Goal: Transaction & Acquisition: Purchase product/service

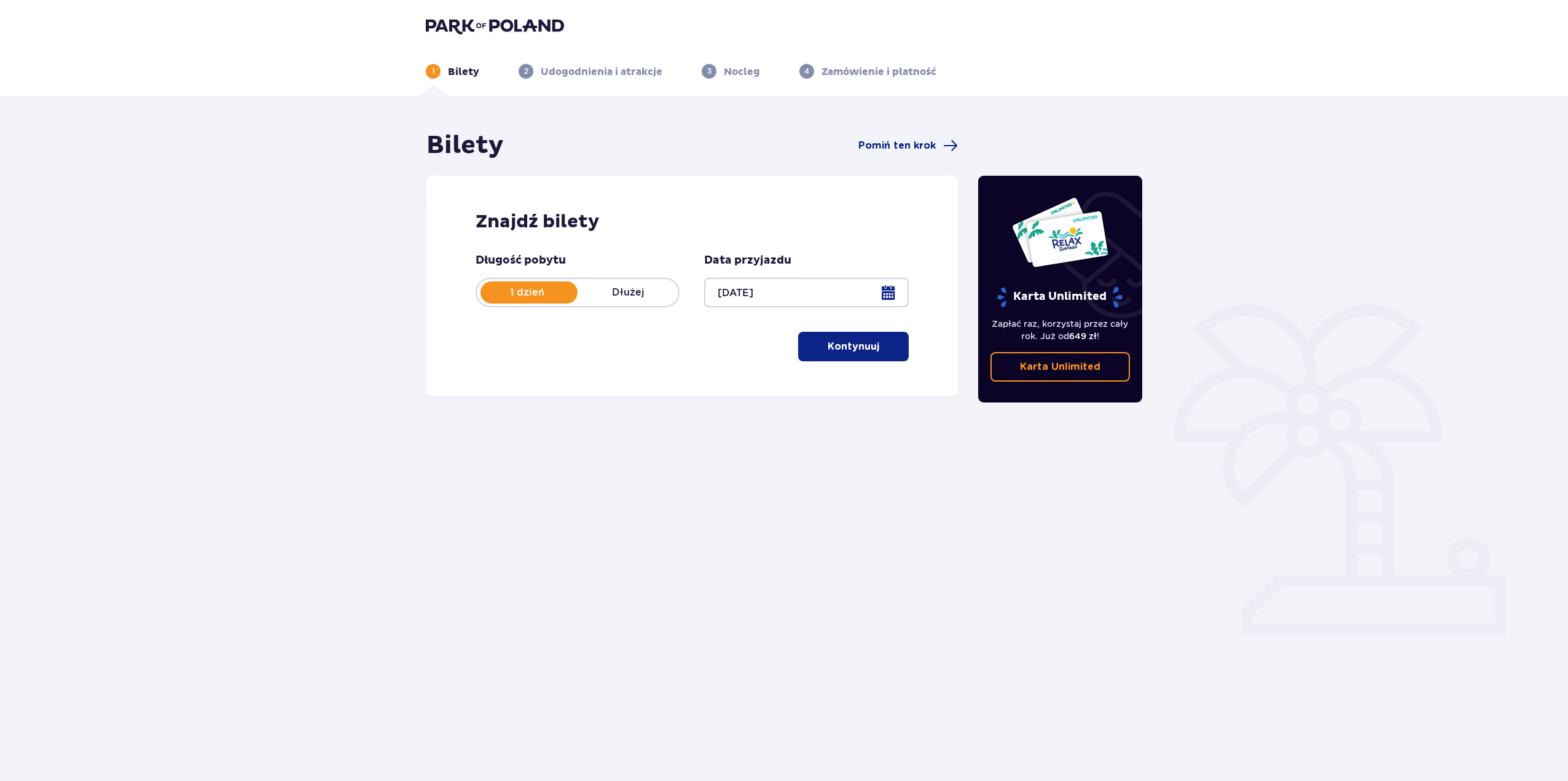
click at [847, 350] on p "Kontynuuj" at bounding box center [853, 347] width 51 height 14
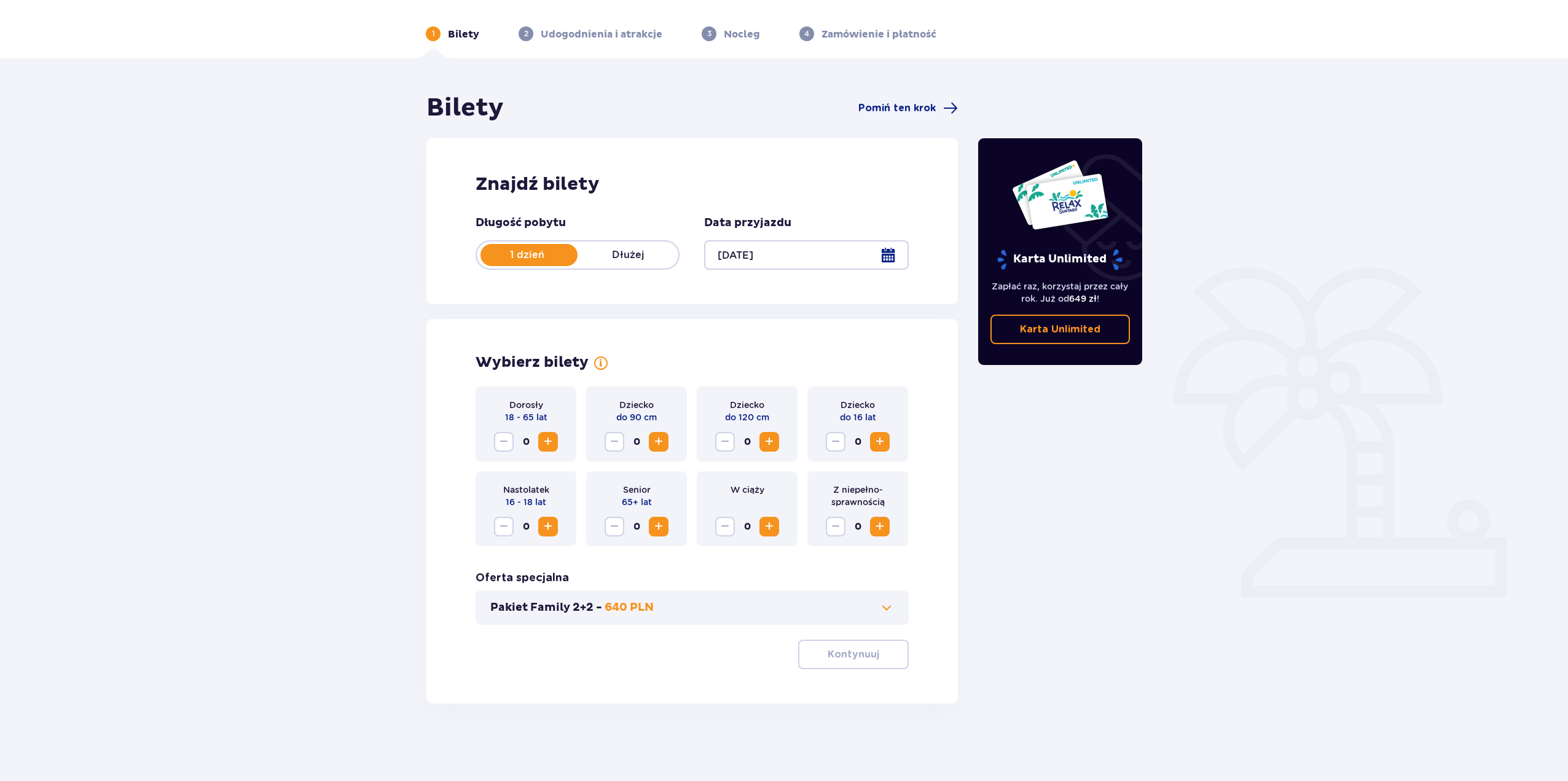
scroll to position [44, 0]
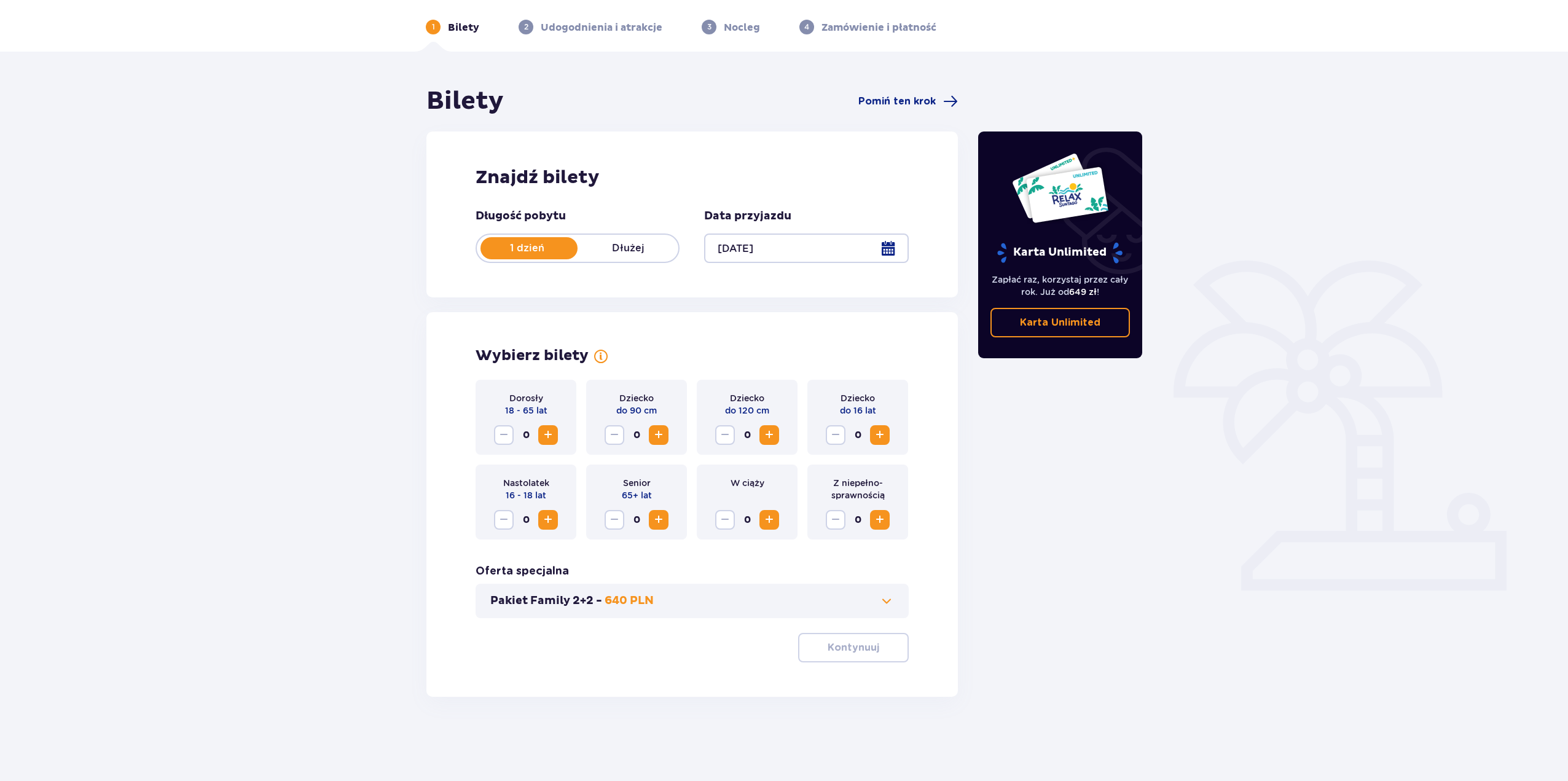
click at [548, 431] on span "Increase" at bounding box center [548, 434] width 14 height 14
click at [498, 441] on span "Decrease" at bounding box center [503, 434] width 14 height 14
click at [550, 441] on span "Increase" at bounding box center [548, 434] width 14 height 14
click at [808, 589] on div "Pakiet Family 2+2 - 640 PLN" at bounding box center [692, 601] width 433 height 34
click at [813, 605] on button "Pakiet Family 2+2 - 640 PLN" at bounding box center [692, 601] width 403 height 14
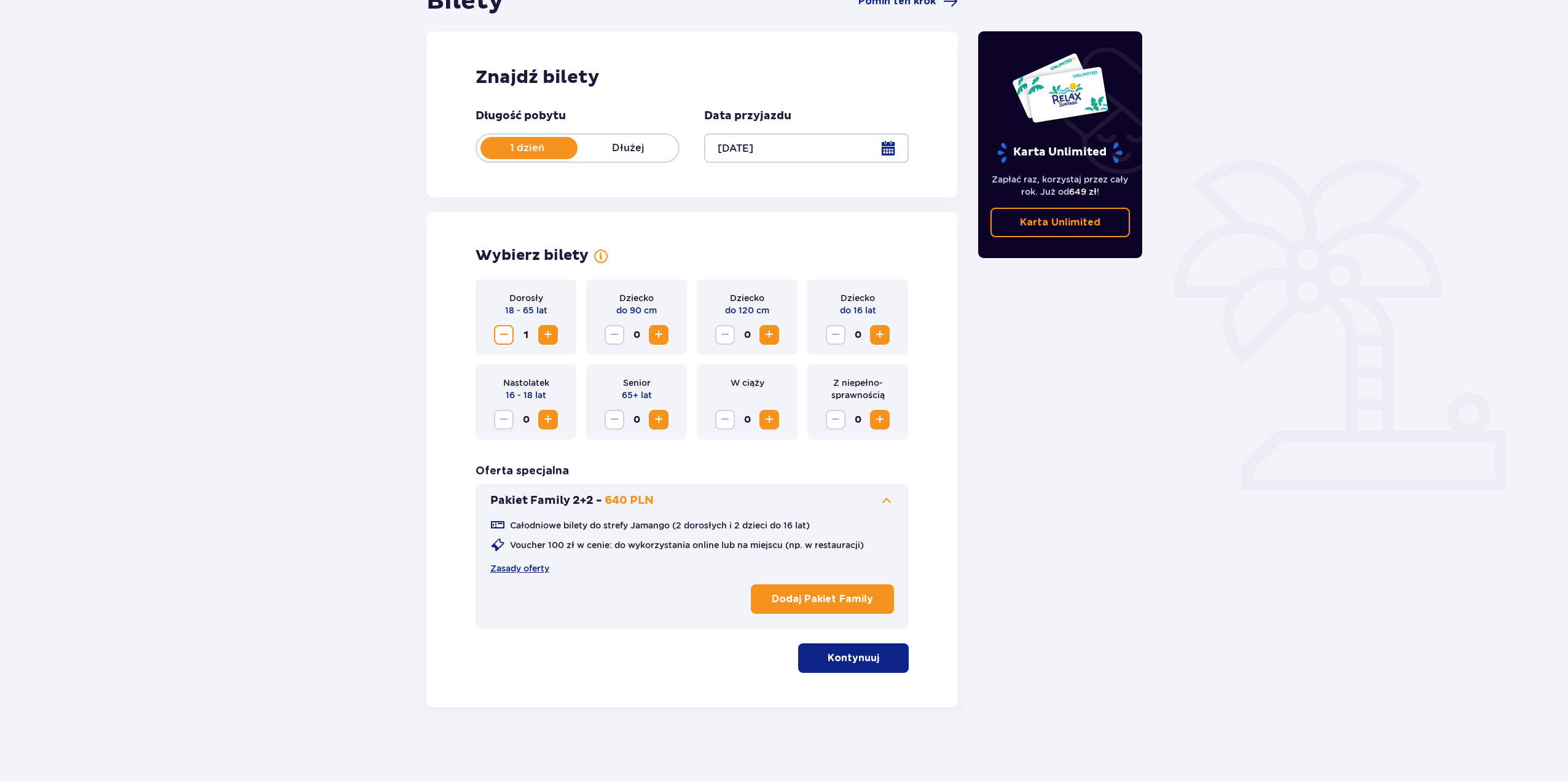
click at [902, 502] on div "Pakiet Family 2+2 - 640 PLN Całodniowe bilety do strefy Jamango (2 dorosłych i …" at bounding box center [692, 556] width 433 height 145
click at [892, 502] on span at bounding box center [886, 500] width 14 height 14
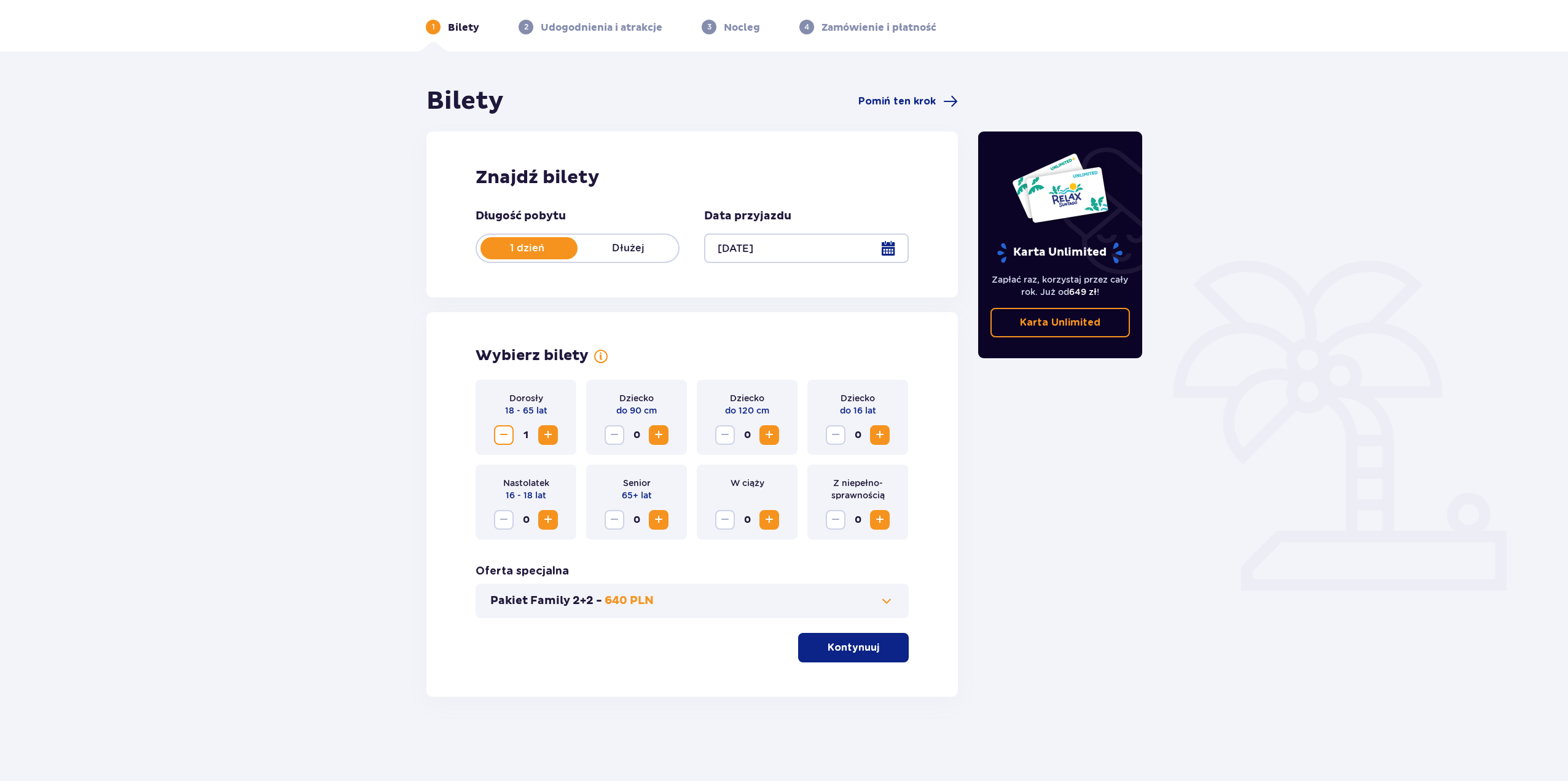
click at [885, 645] on span "button" at bounding box center [881, 647] width 14 height 14
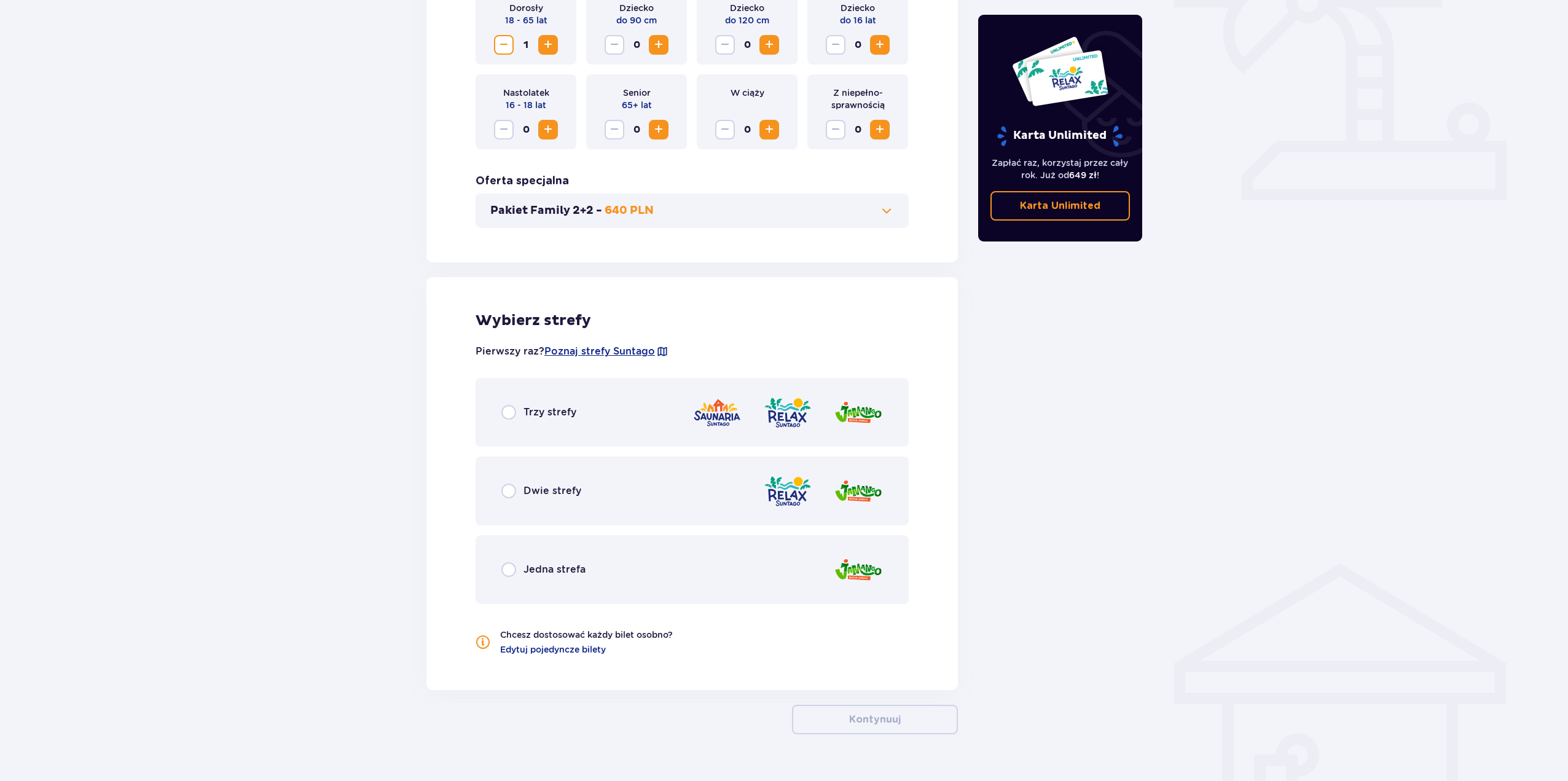
scroll to position [461, 0]
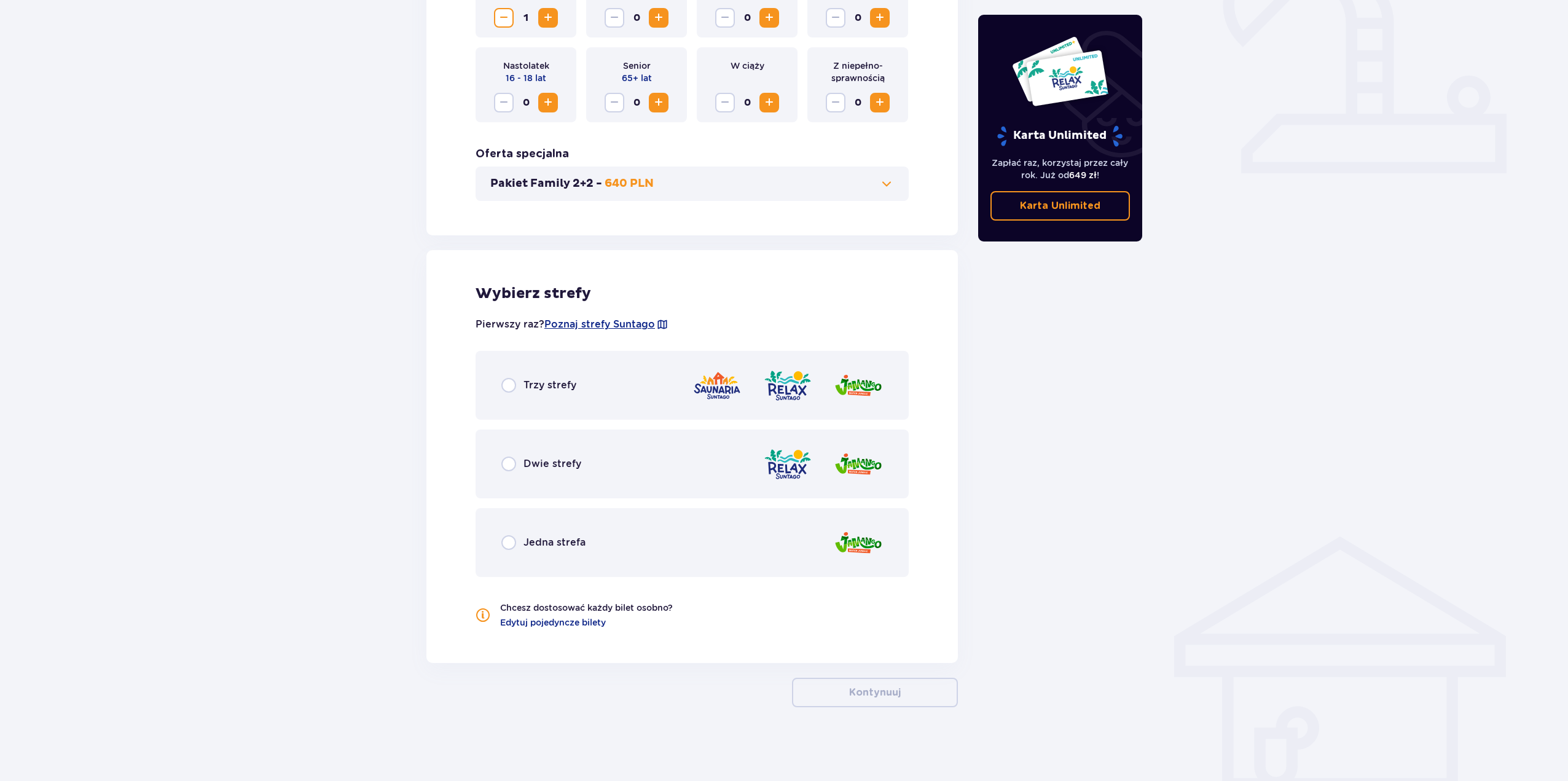
drag, startPoint x: 642, startPoint y: 402, endPoint x: 656, endPoint y: 413, distance: 17.8
click at [834, 397] on img at bounding box center [858, 385] width 49 height 35
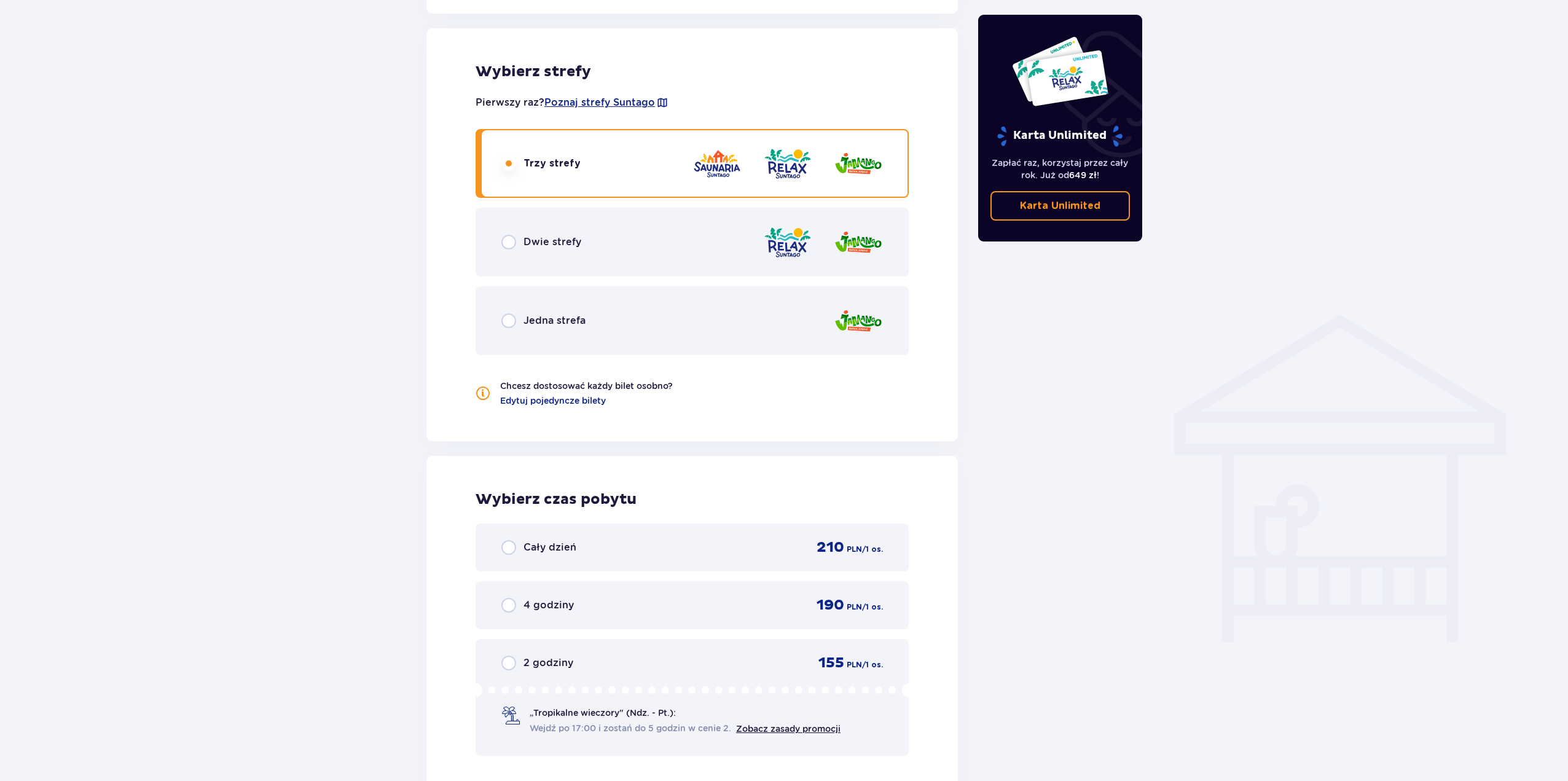
scroll to position [677, 0]
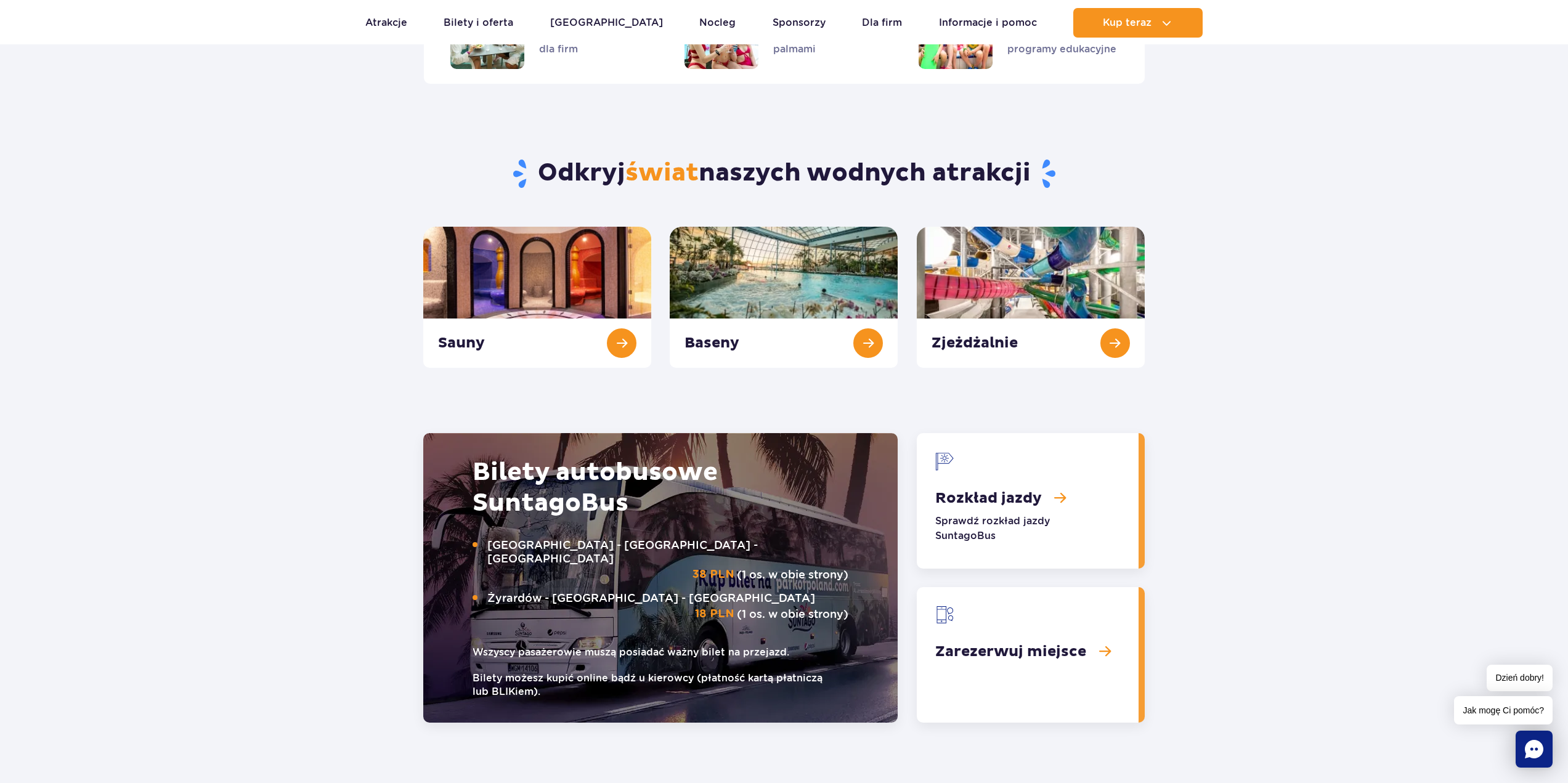
scroll to position [1188, 0]
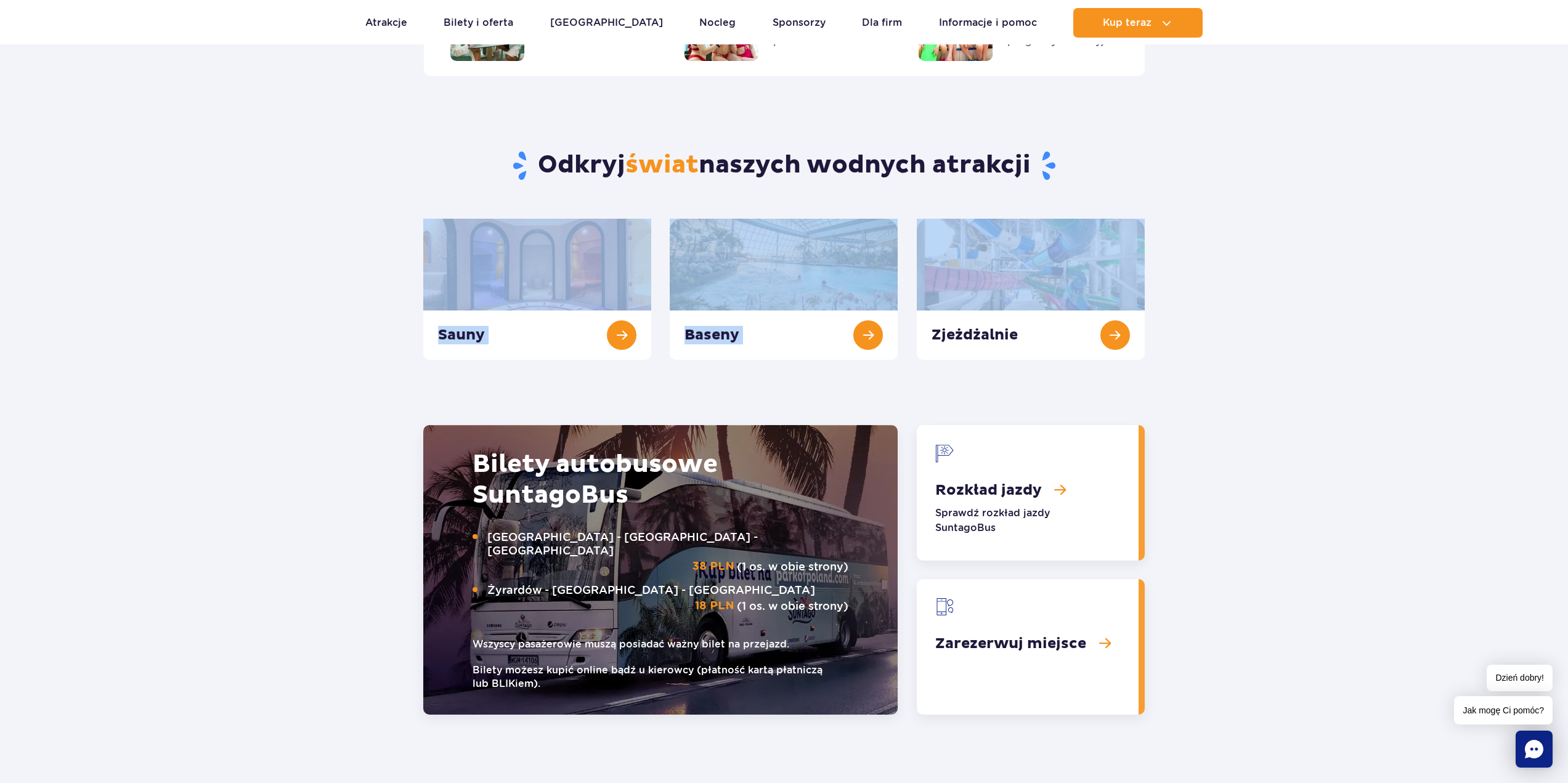
drag, startPoint x: 1553, startPoint y: 253, endPoint x: 1564, endPoint y: 197, distance: 57.1
click at [778, 197] on section "Odkryj świat naszych wodnych atrakcji Sauny Baseny Zjeżdżalnie" at bounding box center [784, 217] width 1568 height 284
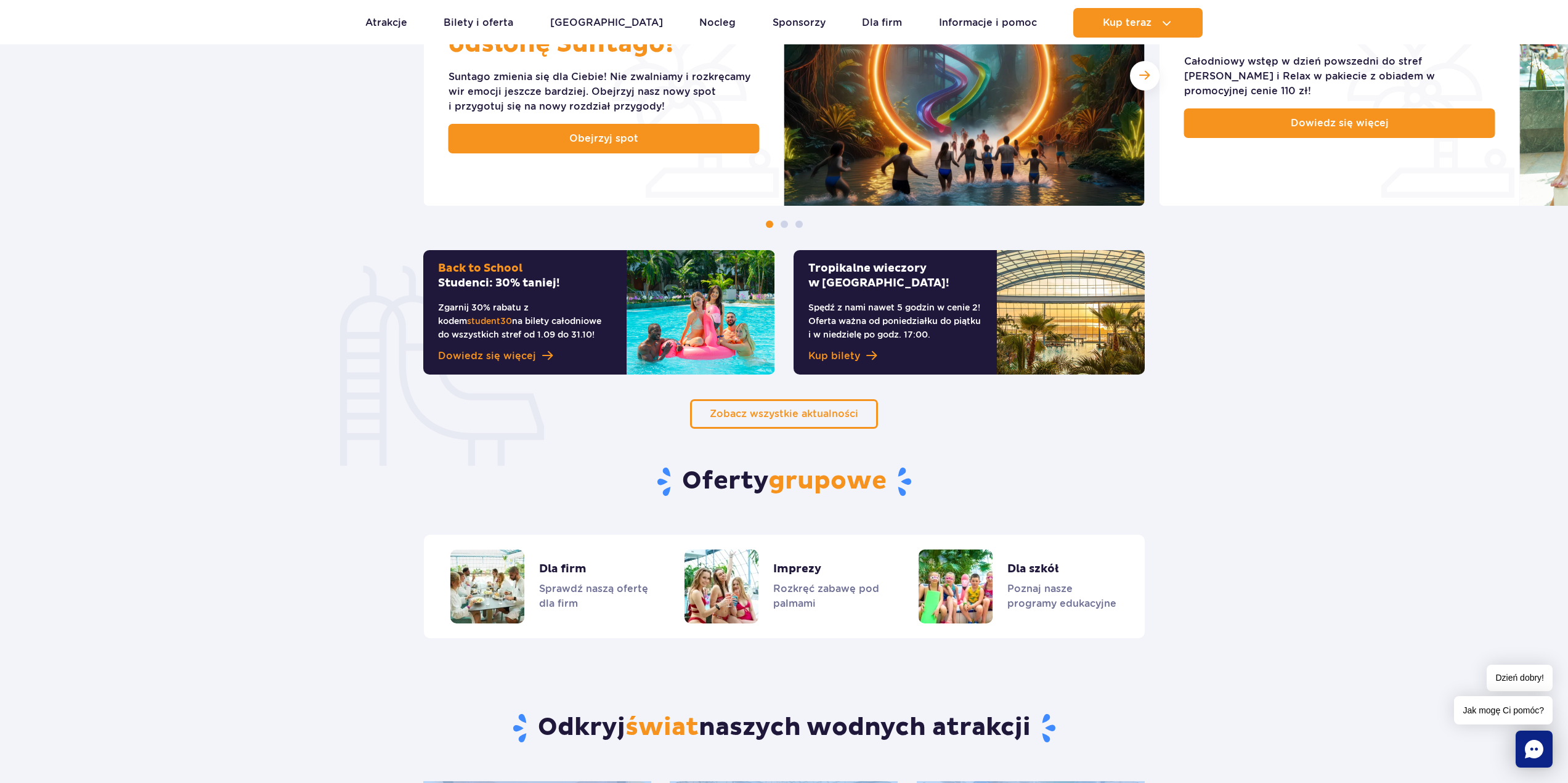
click at [778, 179] on div "Pakiet dla Seniora Całodniowy wstęp w dzień powszedni do stref Jamango i Relax …" at bounding box center [1340, 76] width 361 height 260
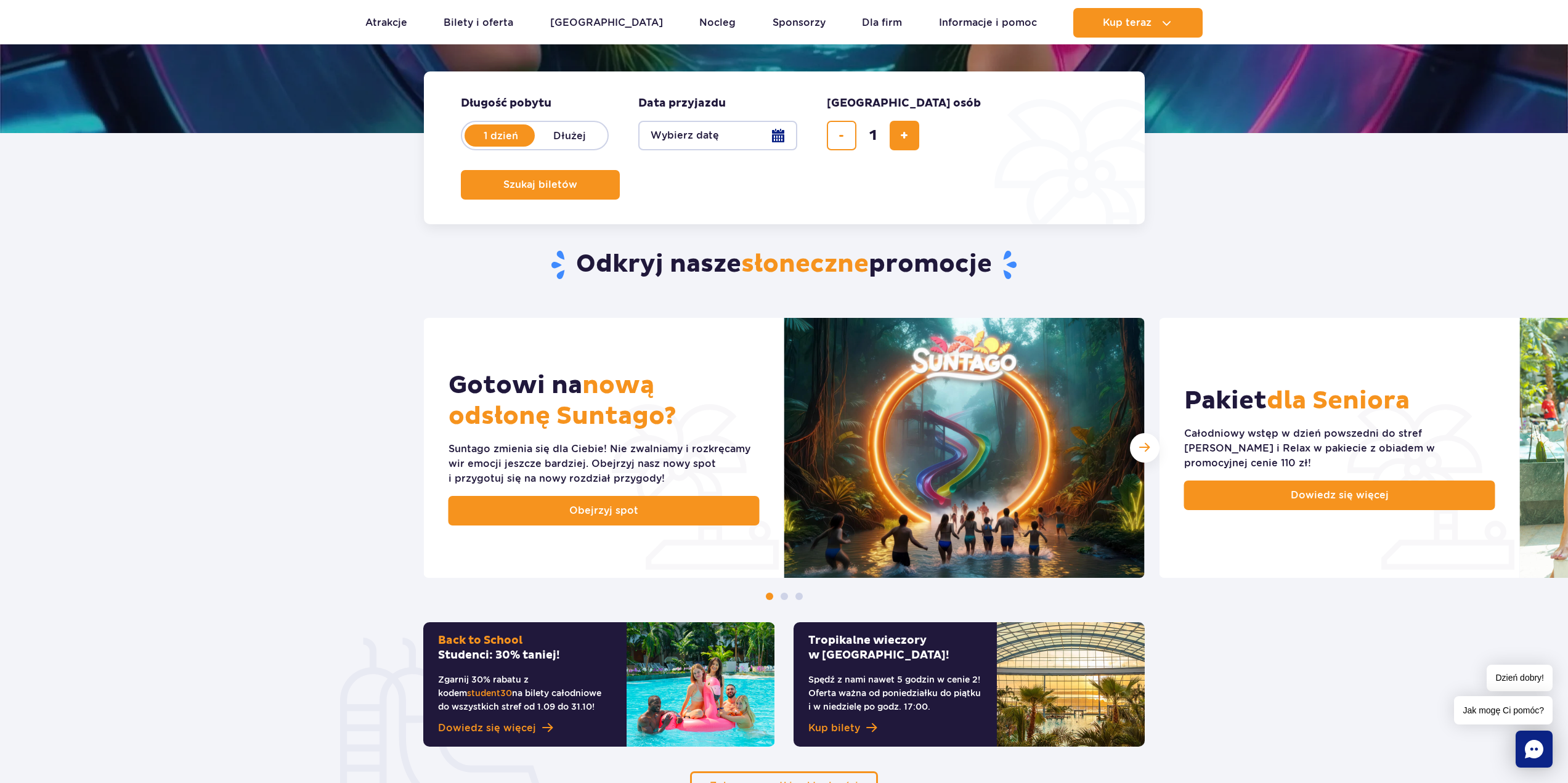
scroll to position [0, 0]
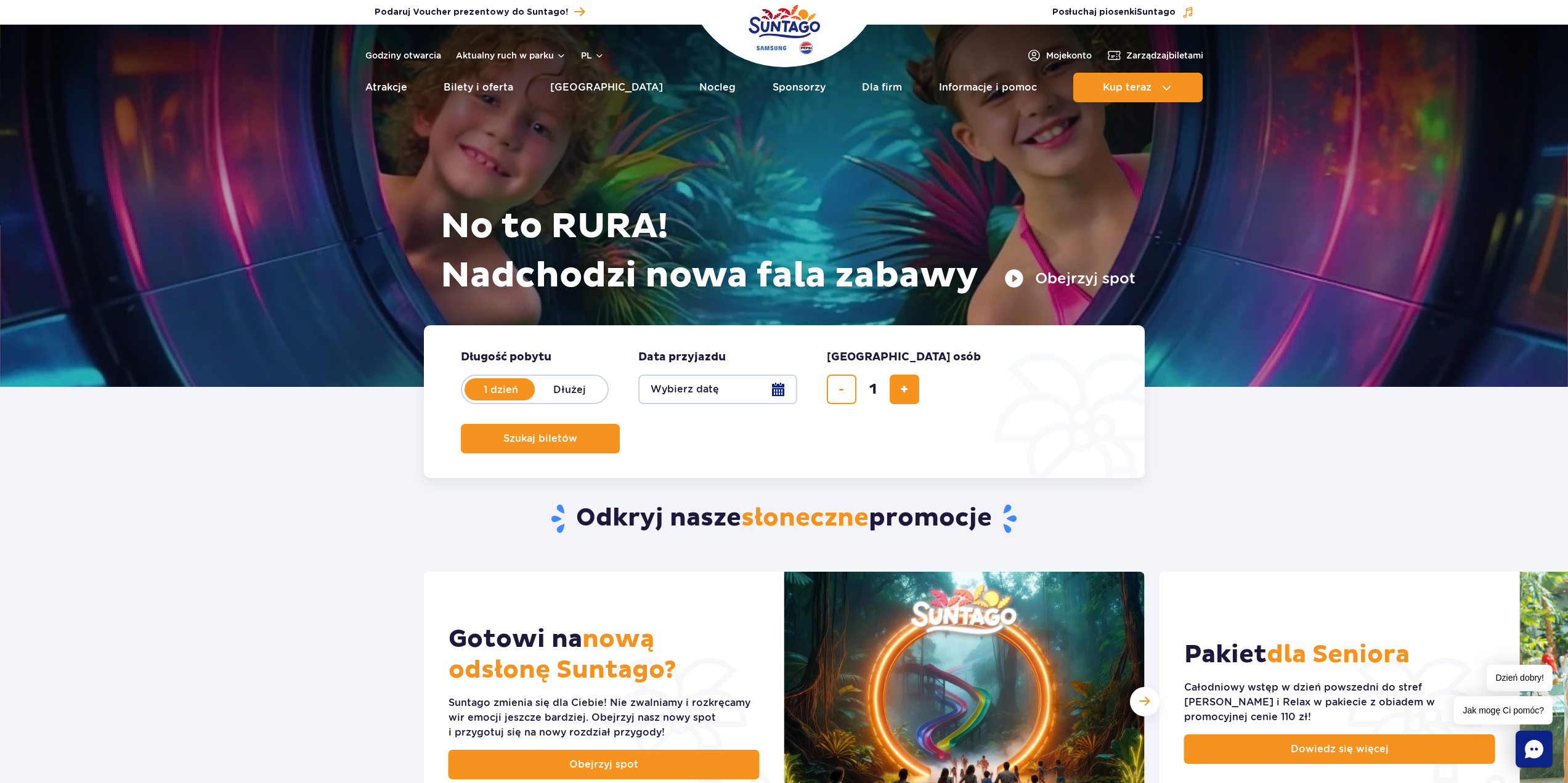
click at [491, 349] on label "1 dzień" at bounding box center [501, 389] width 70 height 26
click at [479, 349] on input "1 dzień" at bounding box center [473, 401] width 14 height 3
click at [620, 349] on button "Szukaj biletów" at bounding box center [540, 438] width 159 height 30
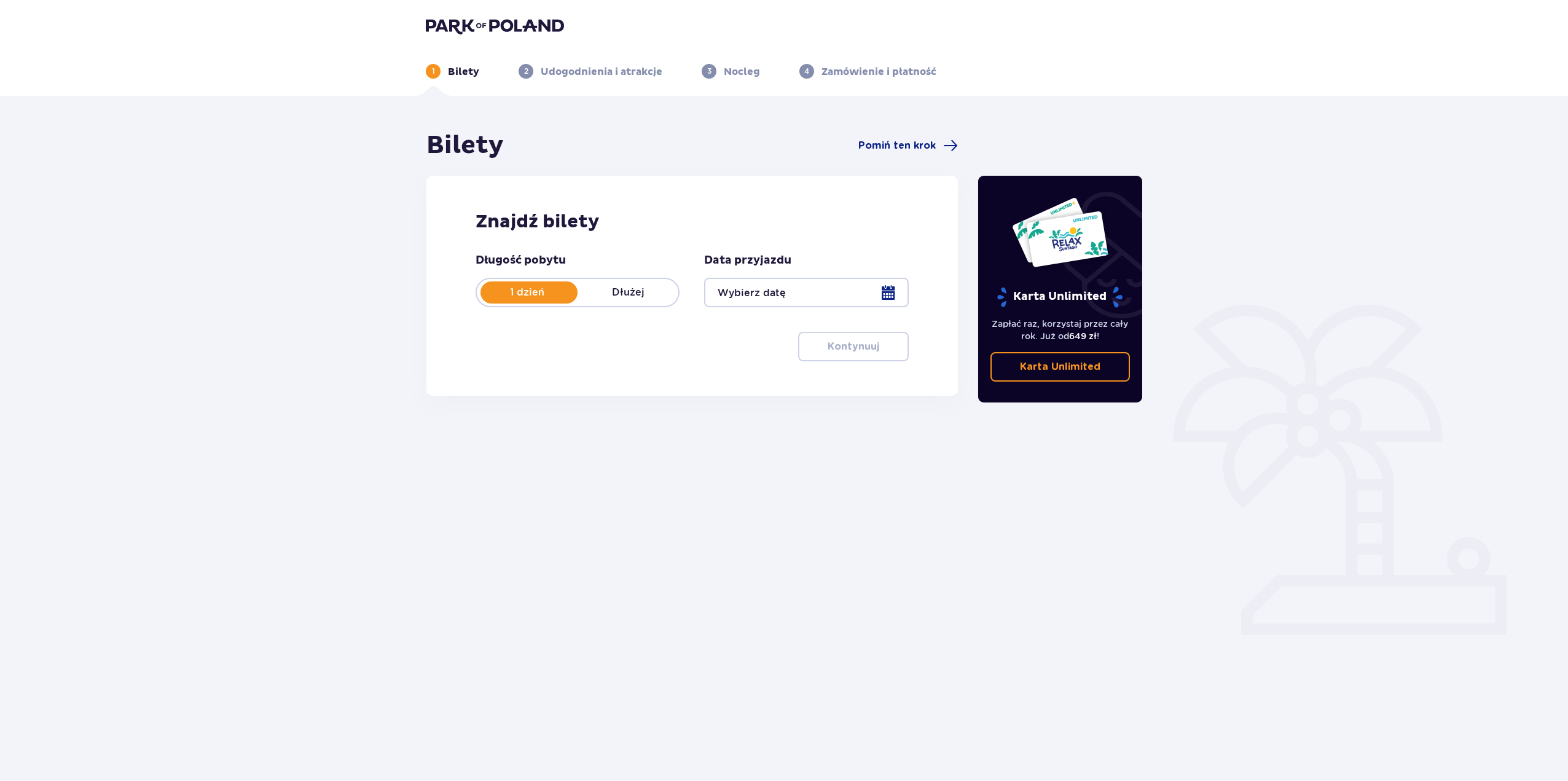
click at [730, 296] on div at bounding box center [806, 292] width 204 height 30
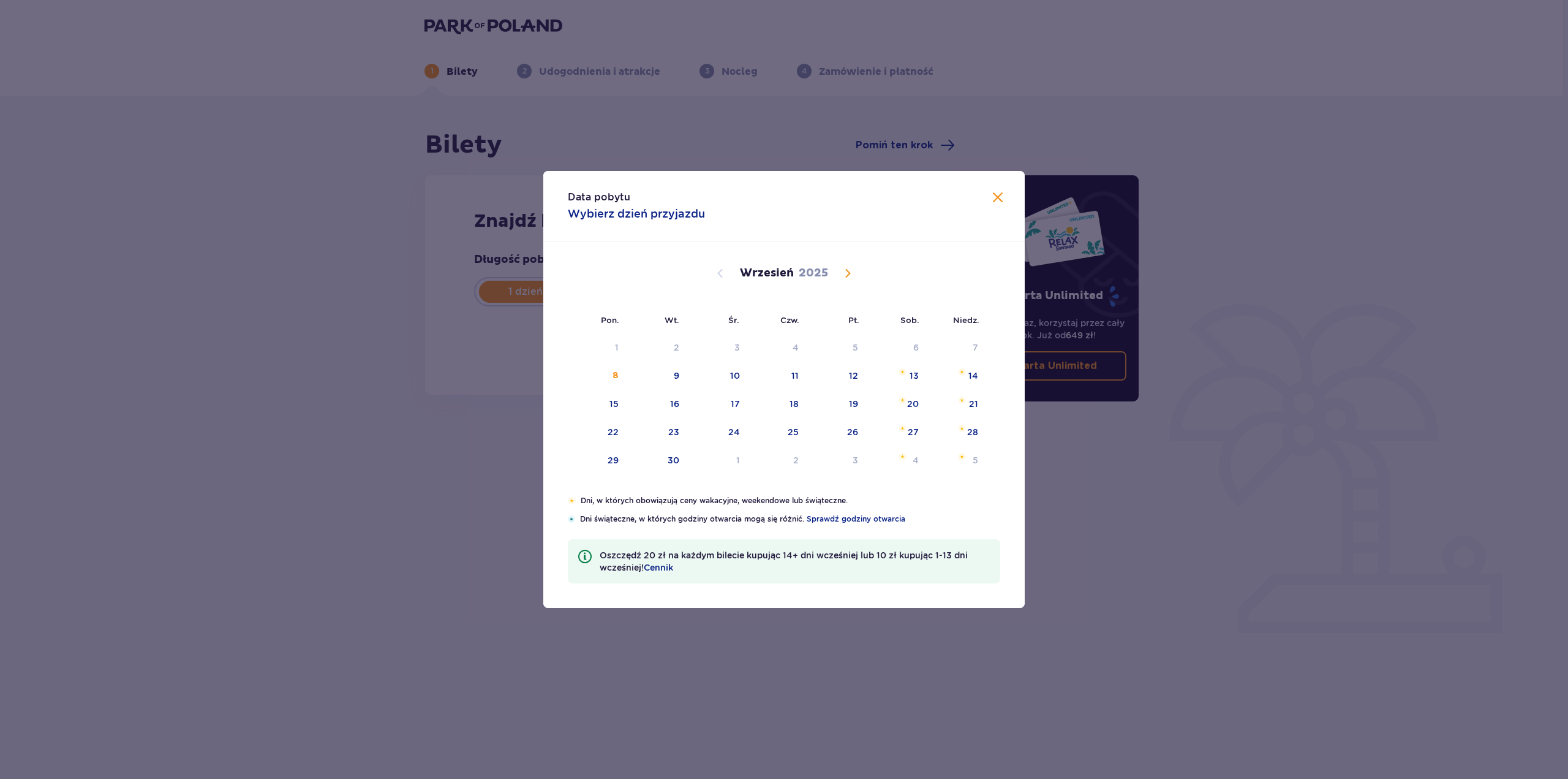
click at [997, 194] on span at bounding box center [997, 197] width 14 height 14
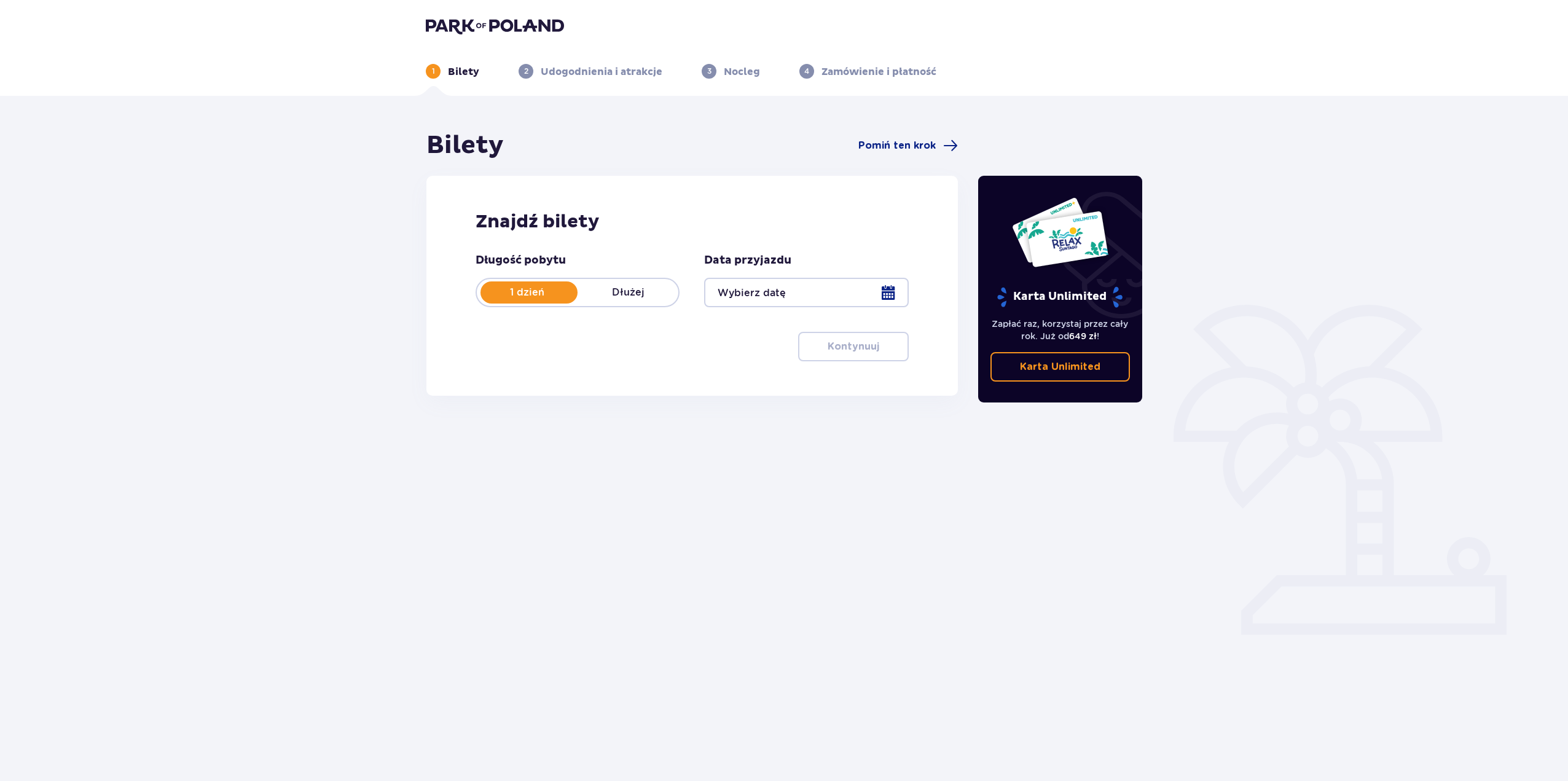
click at [840, 283] on div at bounding box center [806, 292] width 204 height 30
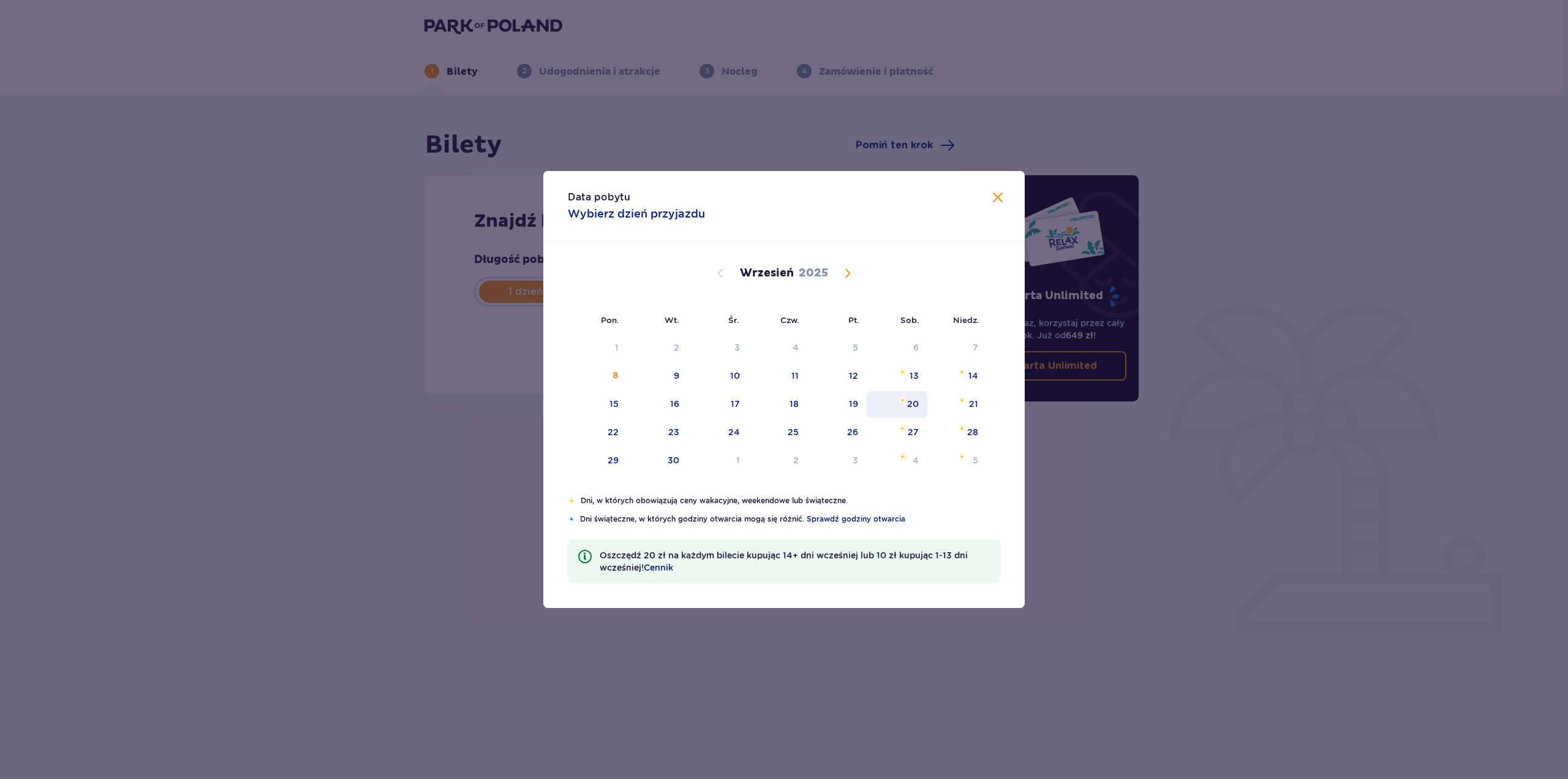
click at [898, 404] on div "20" at bounding box center [897, 404] width 61 height 27
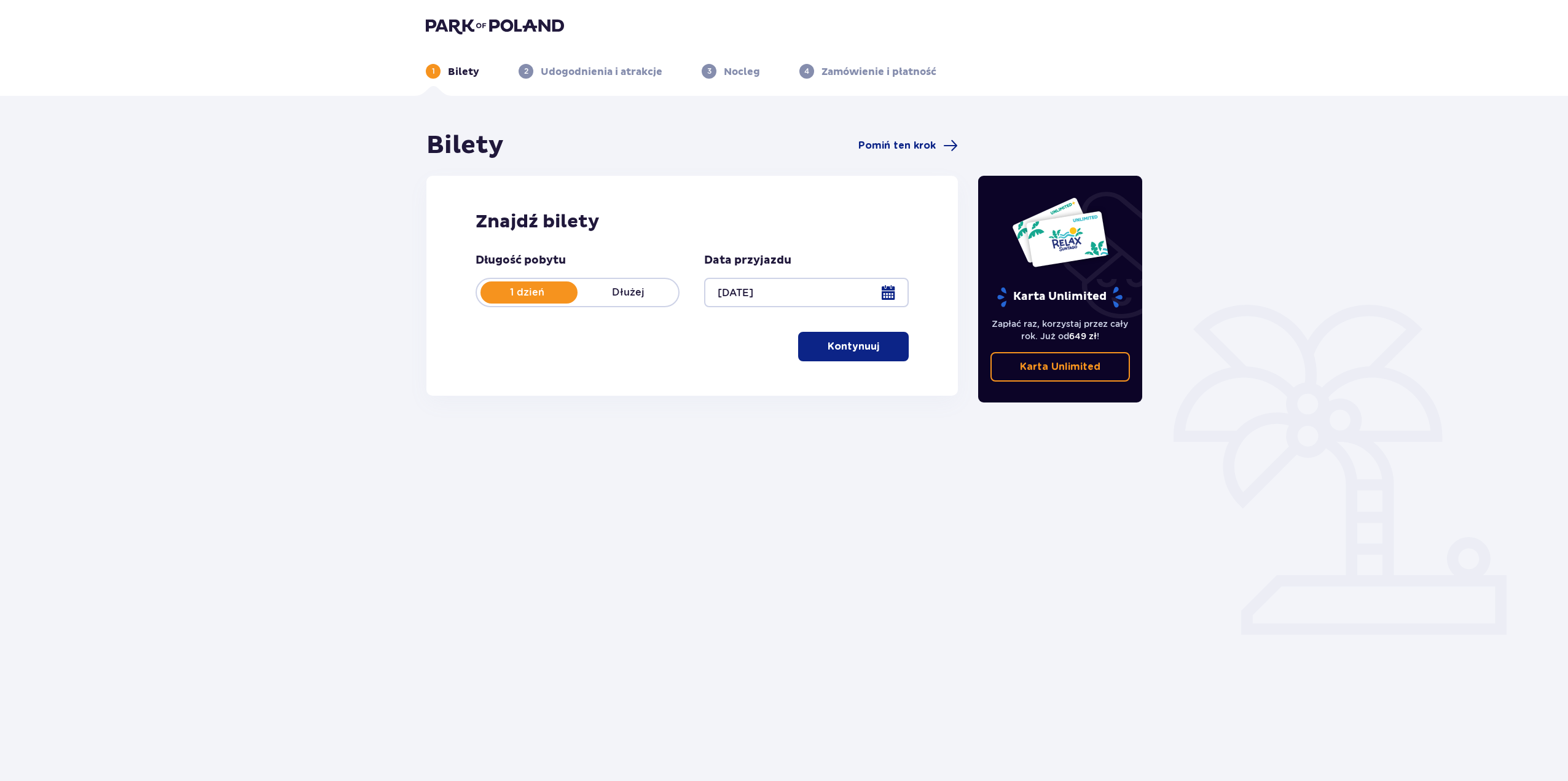
click at [848, 343] on p "Kontynuuj" at bounding box center [853, 347] width 51 height 14
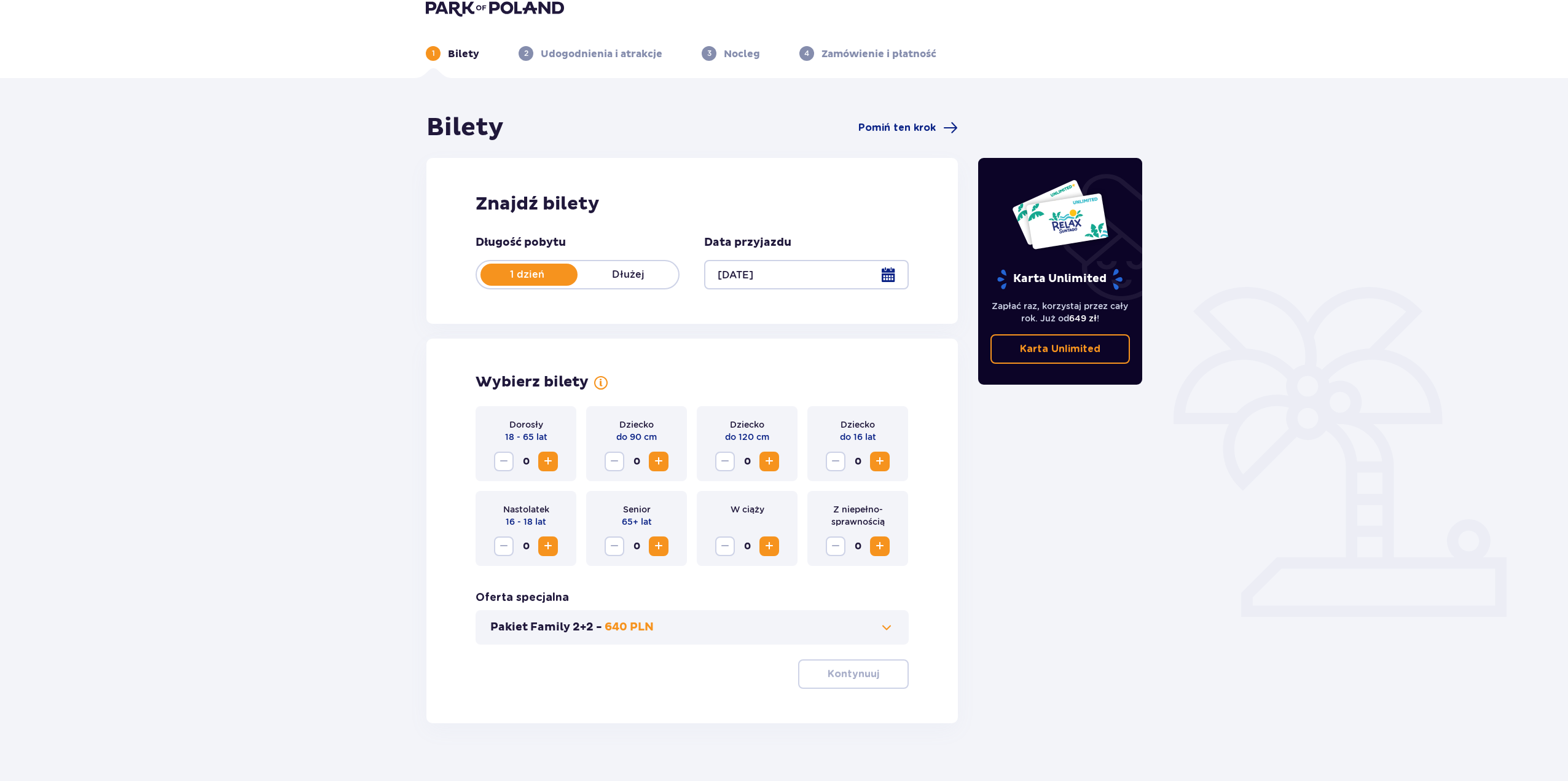
scroll to position [40, 0]
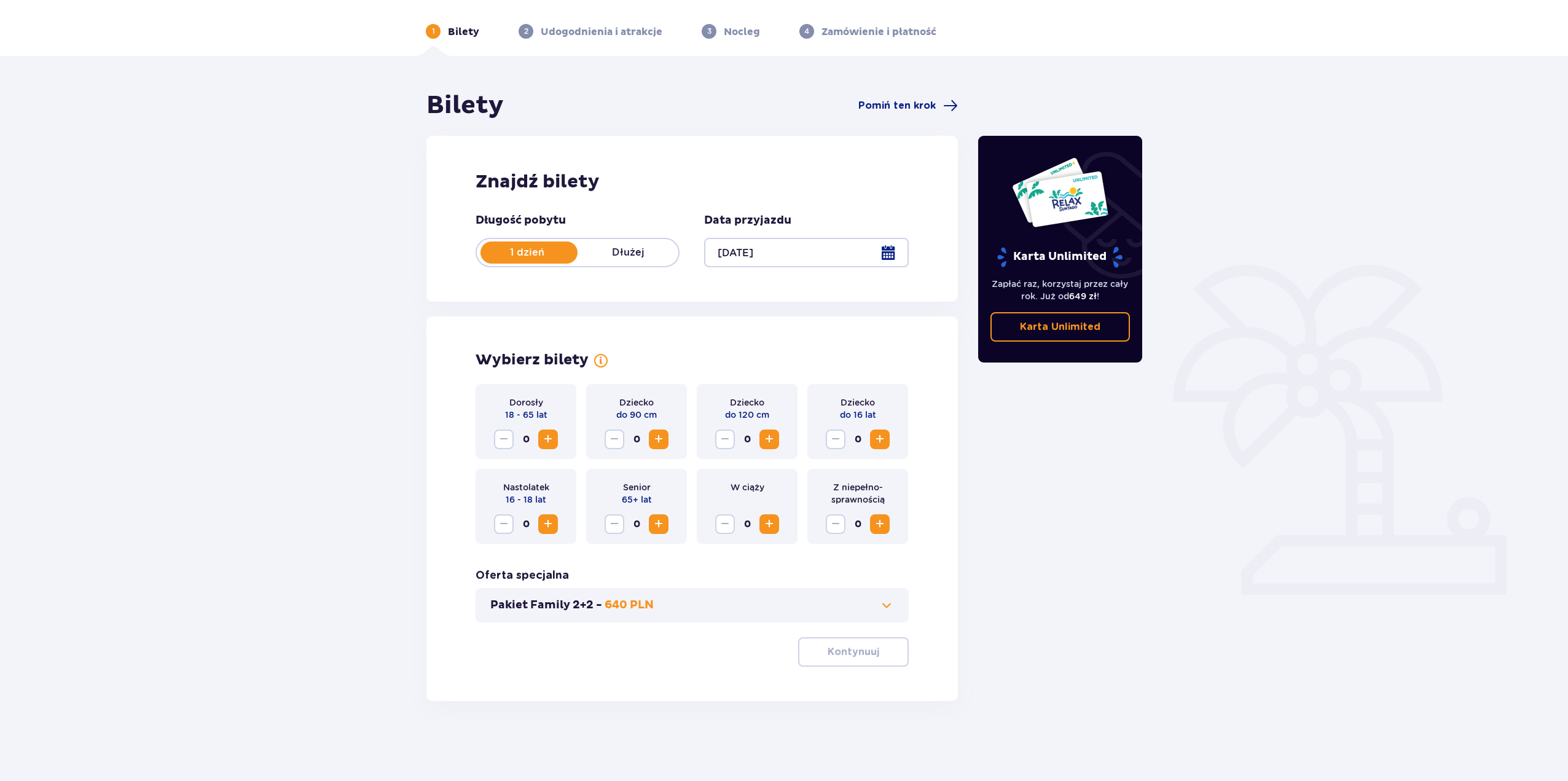
drag, startPoint x: 638, startPoint y: 385, endPoint x: 660, endPoint y: 296, distance: 91.7
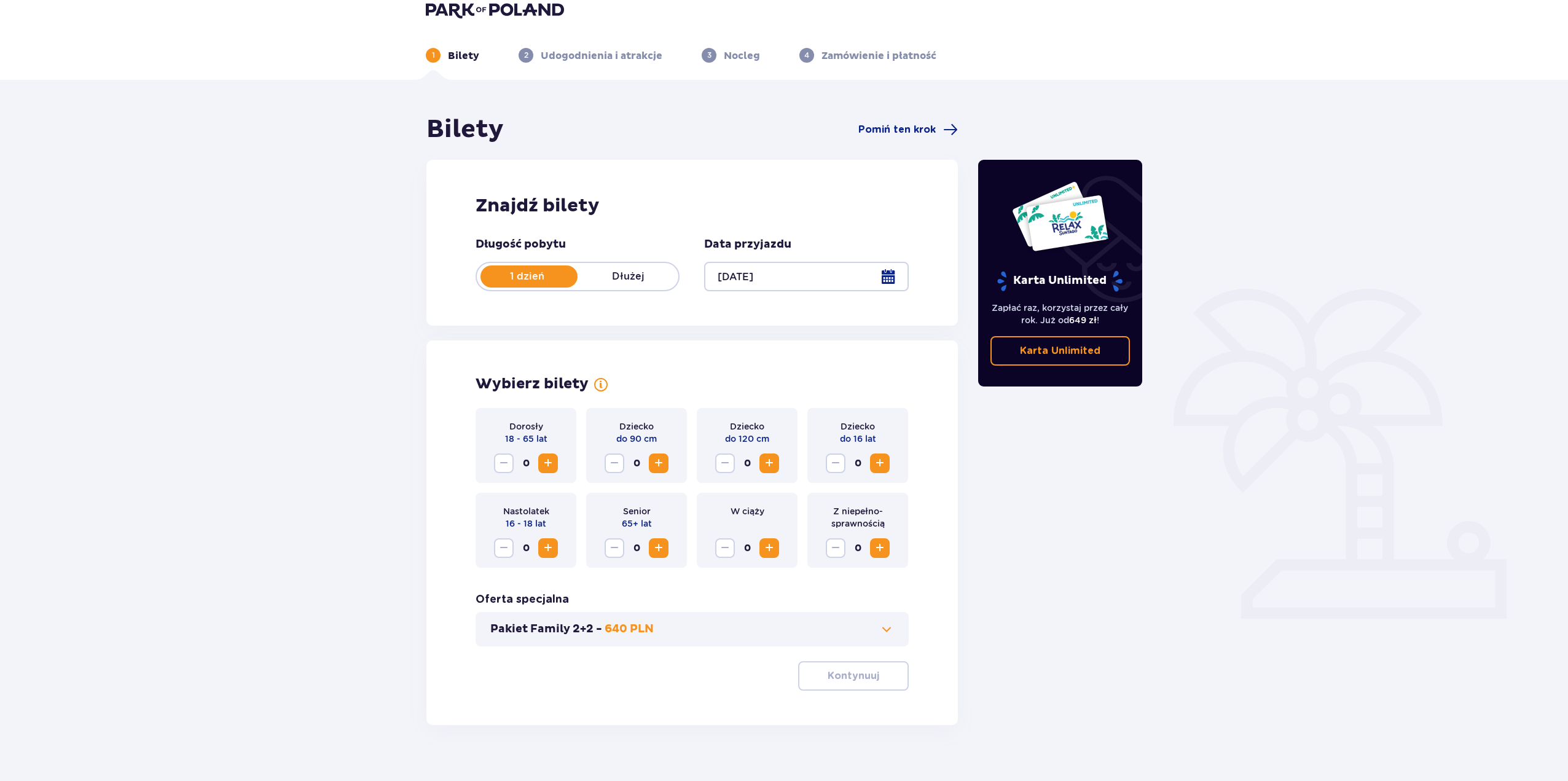
scroll to position [44, 0]
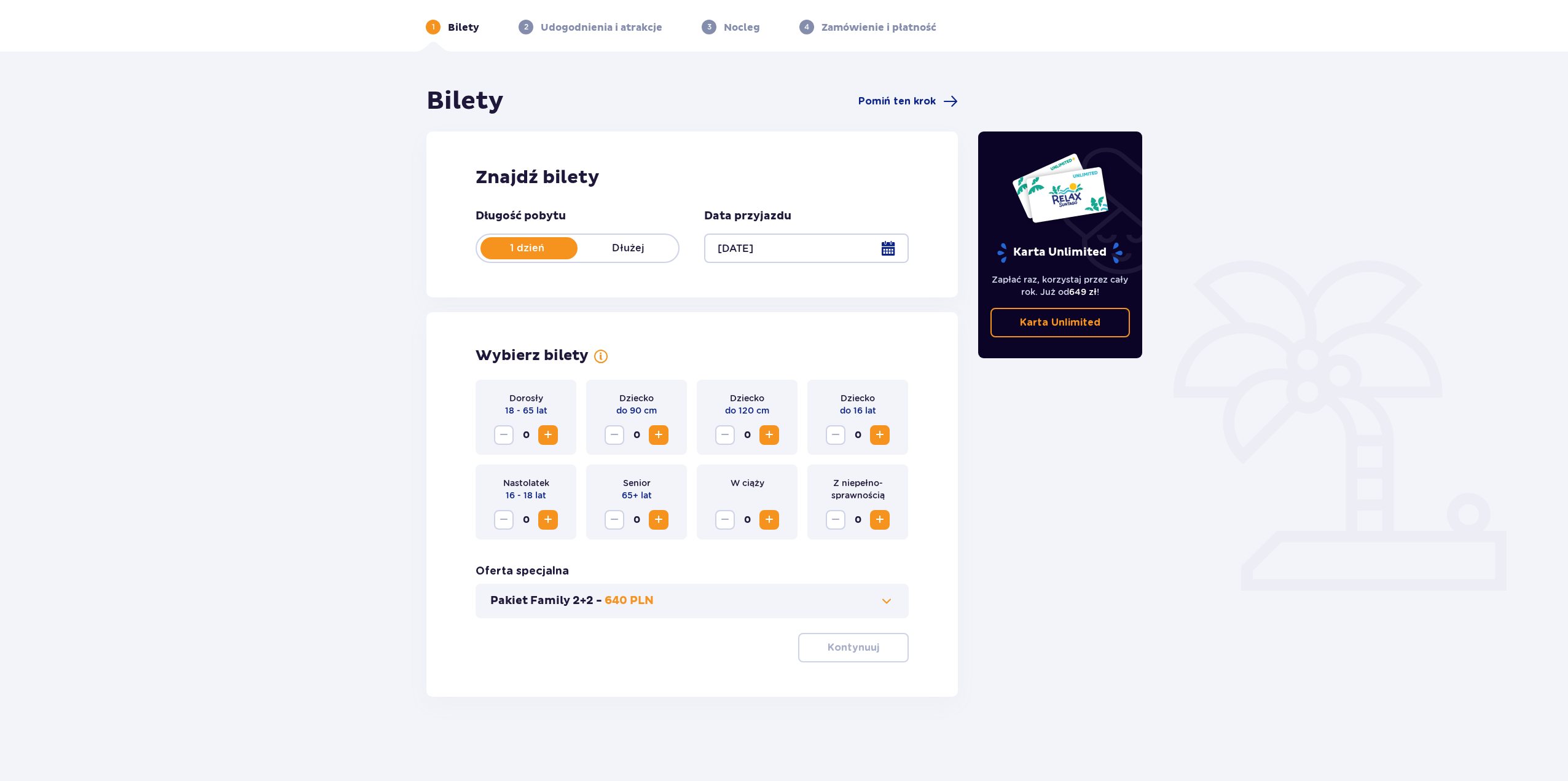
click at [543, 430] on span "Increase" at bounding box center [548, 434] width 14 height 14
click at [891, 596] on span at bounding box center [886, 601] width 14 height 14
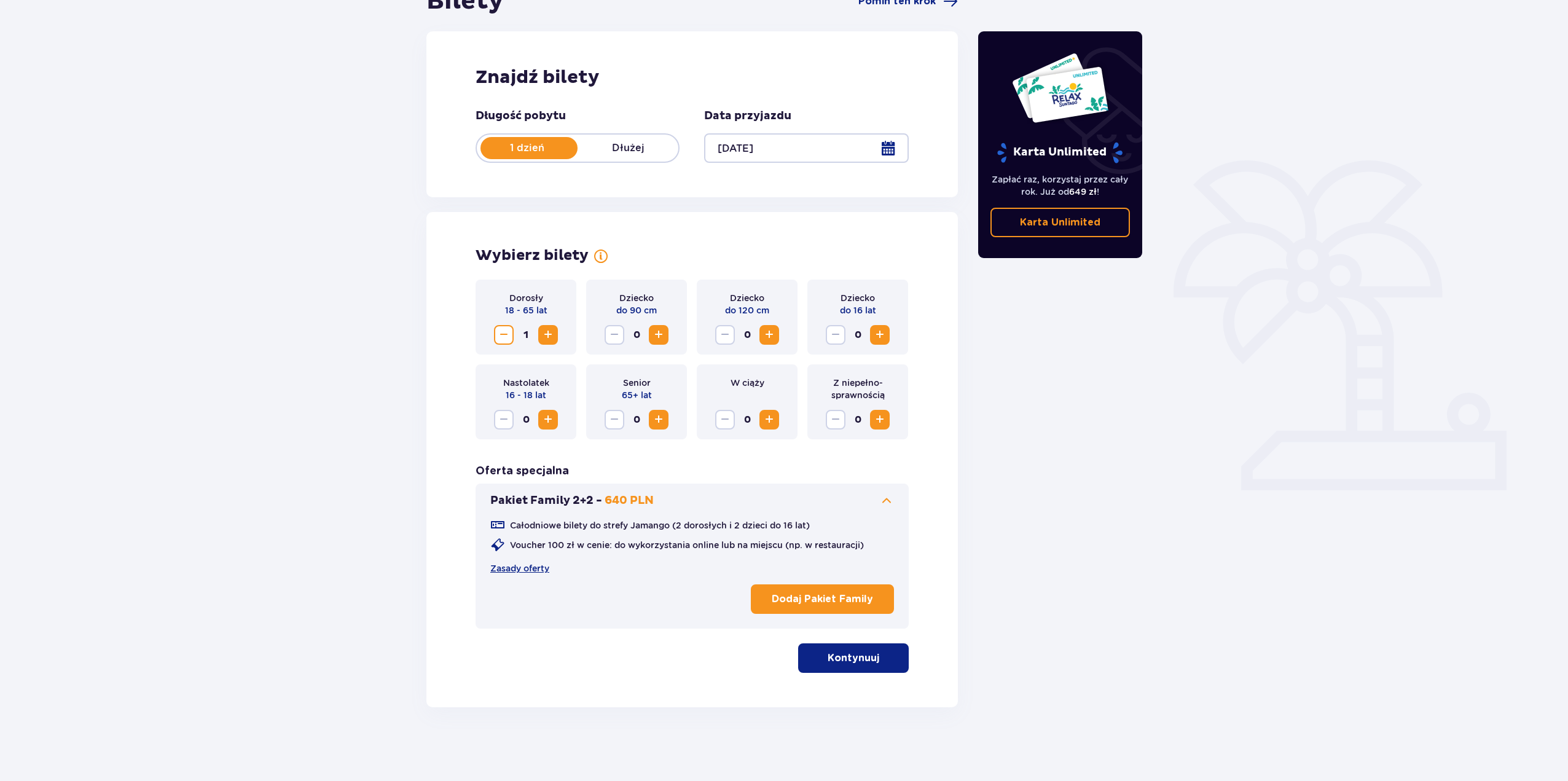
click at [882, 501] on span at bounding box center [886, 500] width 14 height 14
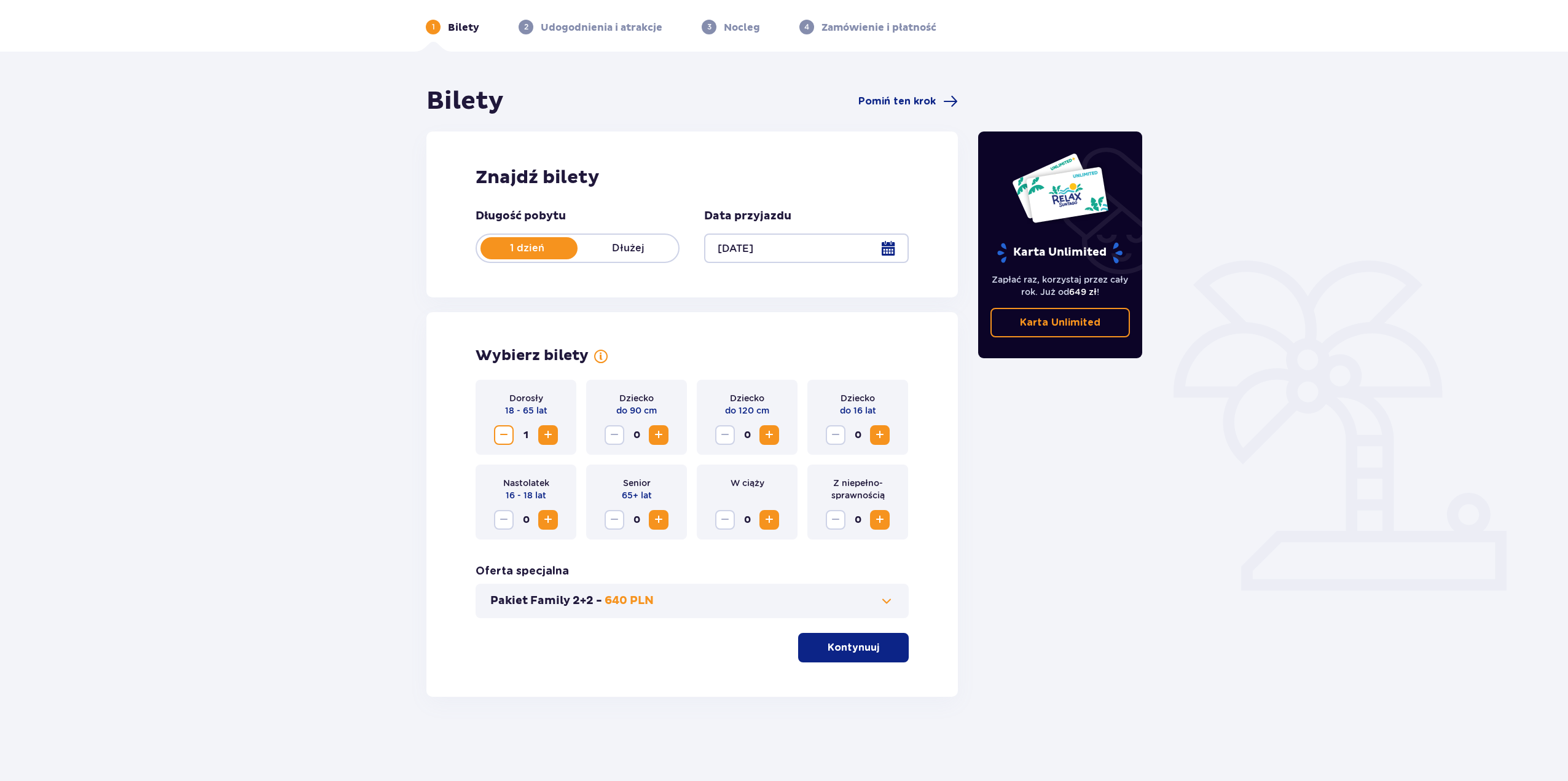
click at [878, 609] on div "Pakiet Family 2+2 - 640 PLN" at bounding box center [692, 601] width 433 height 34
click at [887, 602] on span at bounding box center [886, 601] width 14 height 14
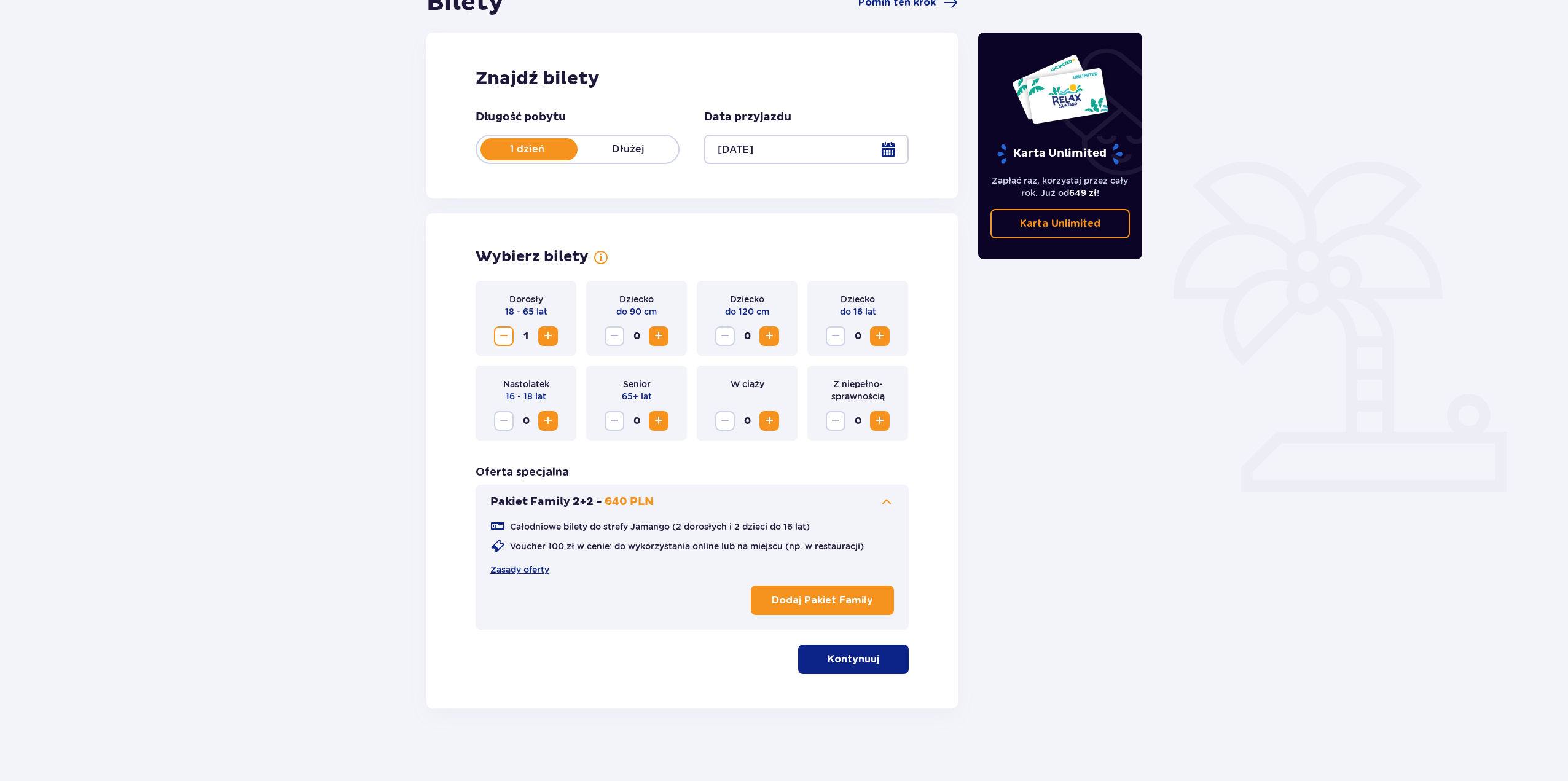
scroll to position [144, 0]
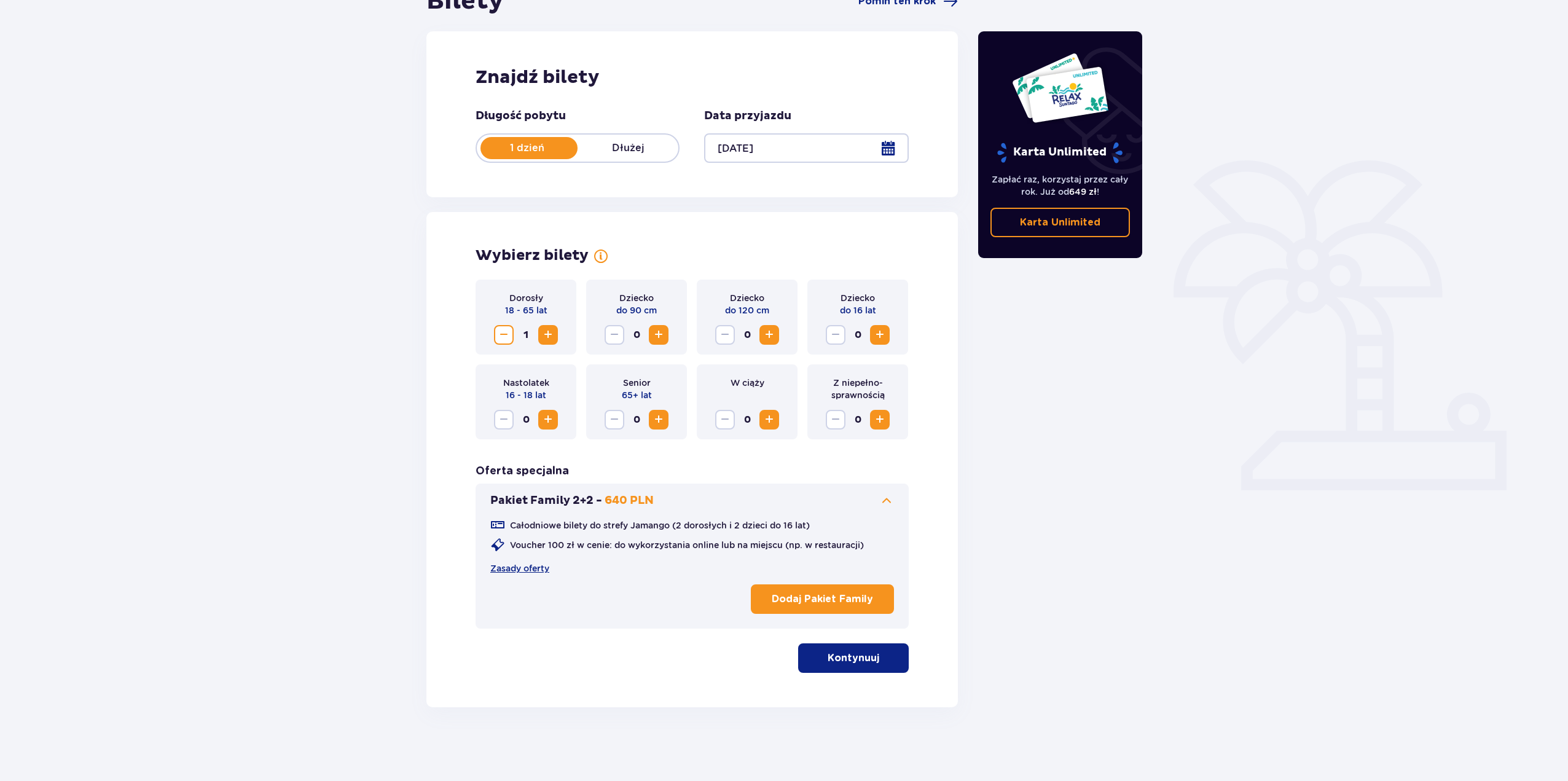
click at [887, 508] on span at bounding box center [886, 500] width 14 height 14
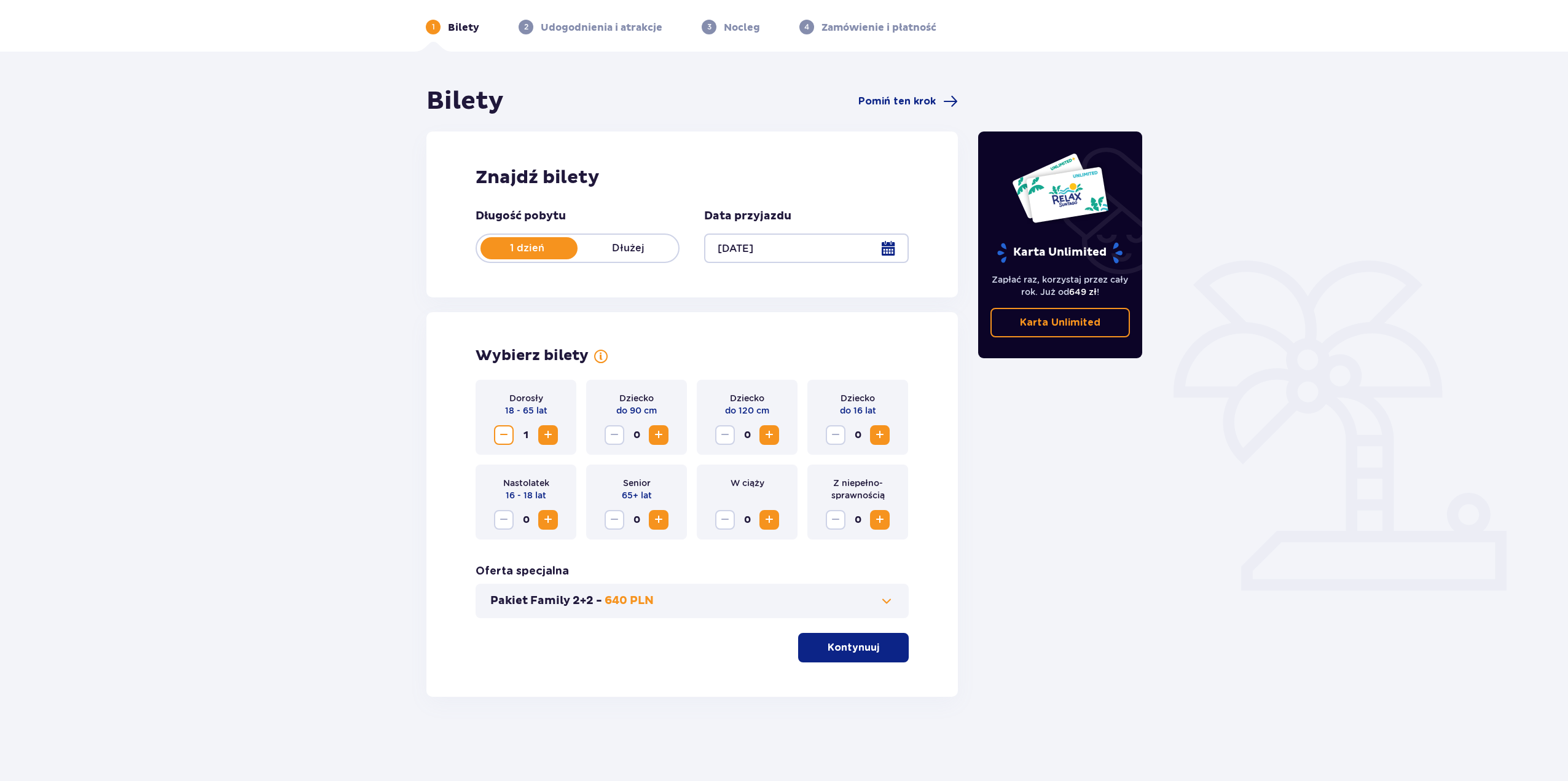
scroll to position [44, 0]
click at [845, 647] on p "Kontynuuj" at bounding box center [853, 648] width 51 height 14
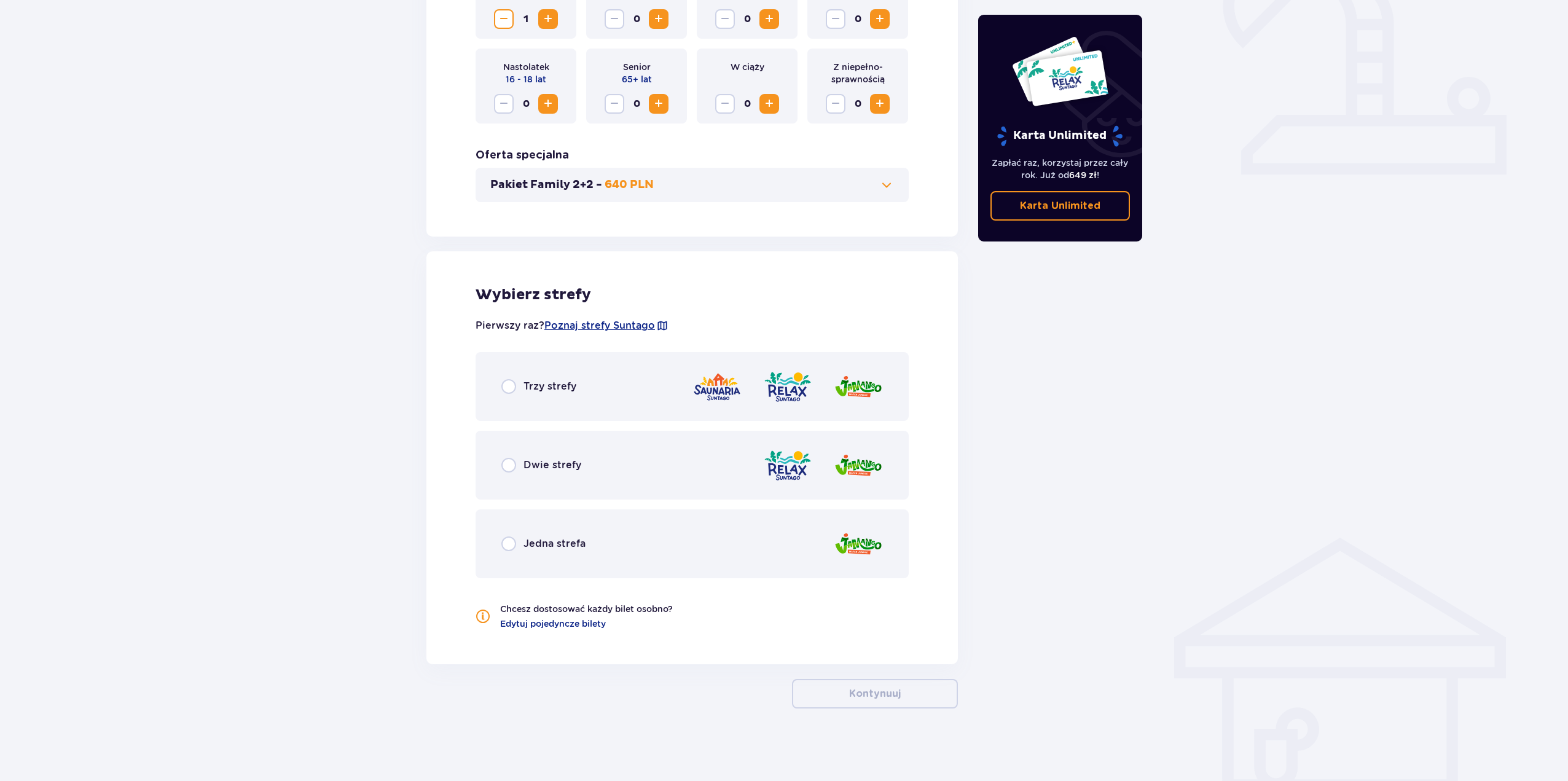
scroll to position [461, 0]
click at [690, 523] on div "Jedna strefa" at bounding box center [692, 542] width 433 height 69
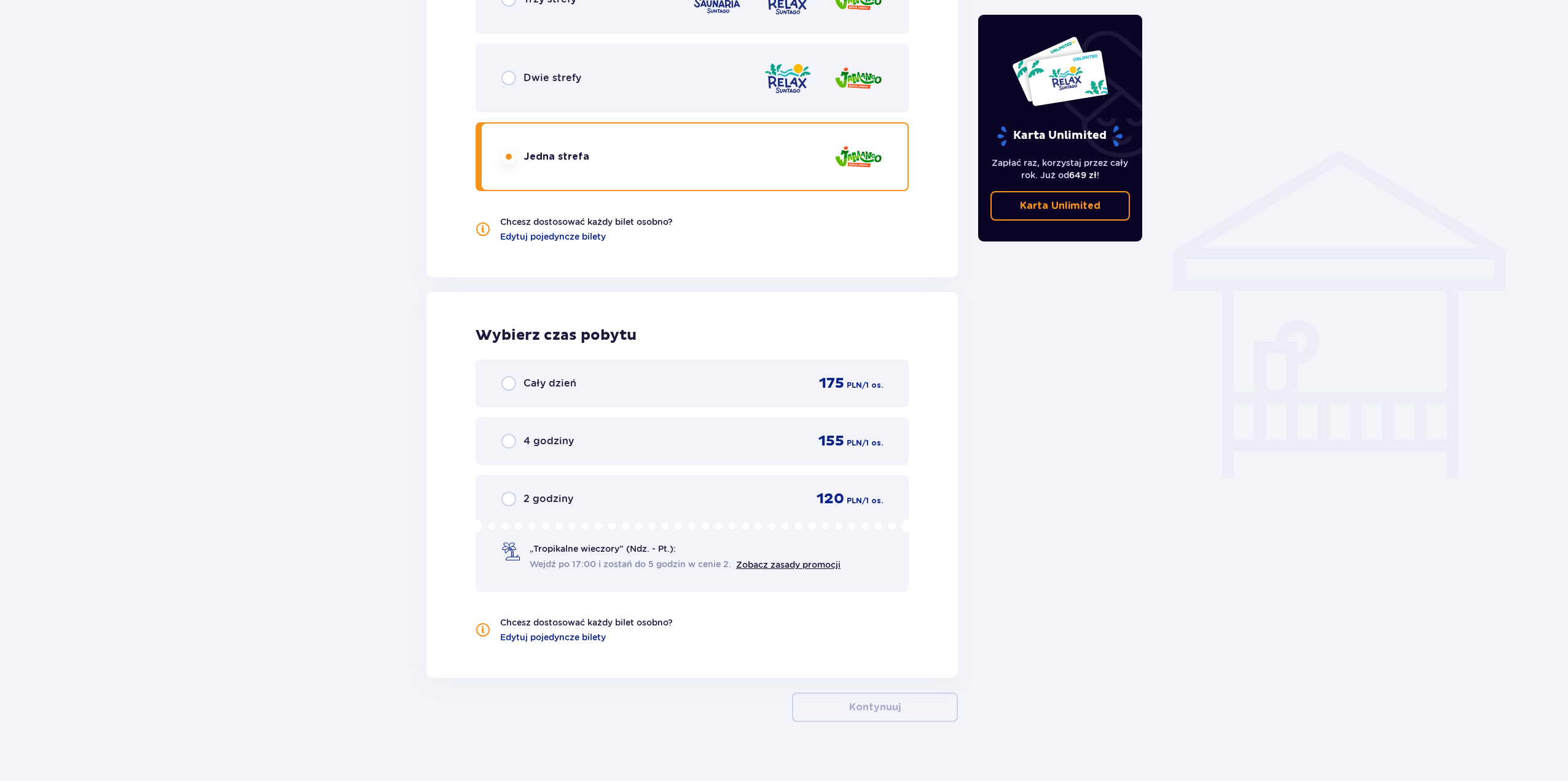
scroll to position [862, 0]
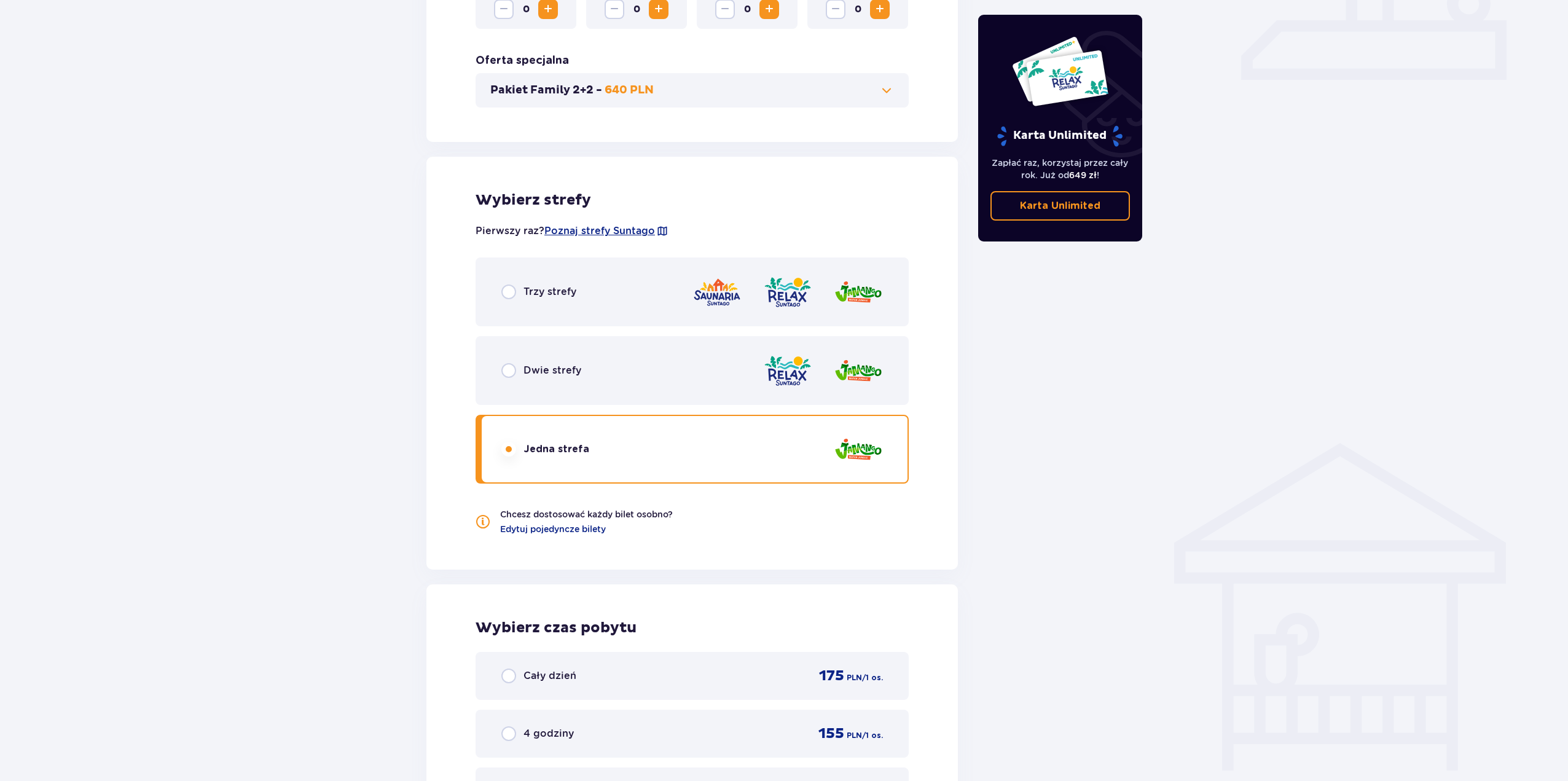
click at [605, 290] on div "Trzy strefy" at bounding box center [692, 292] width 433 height 69
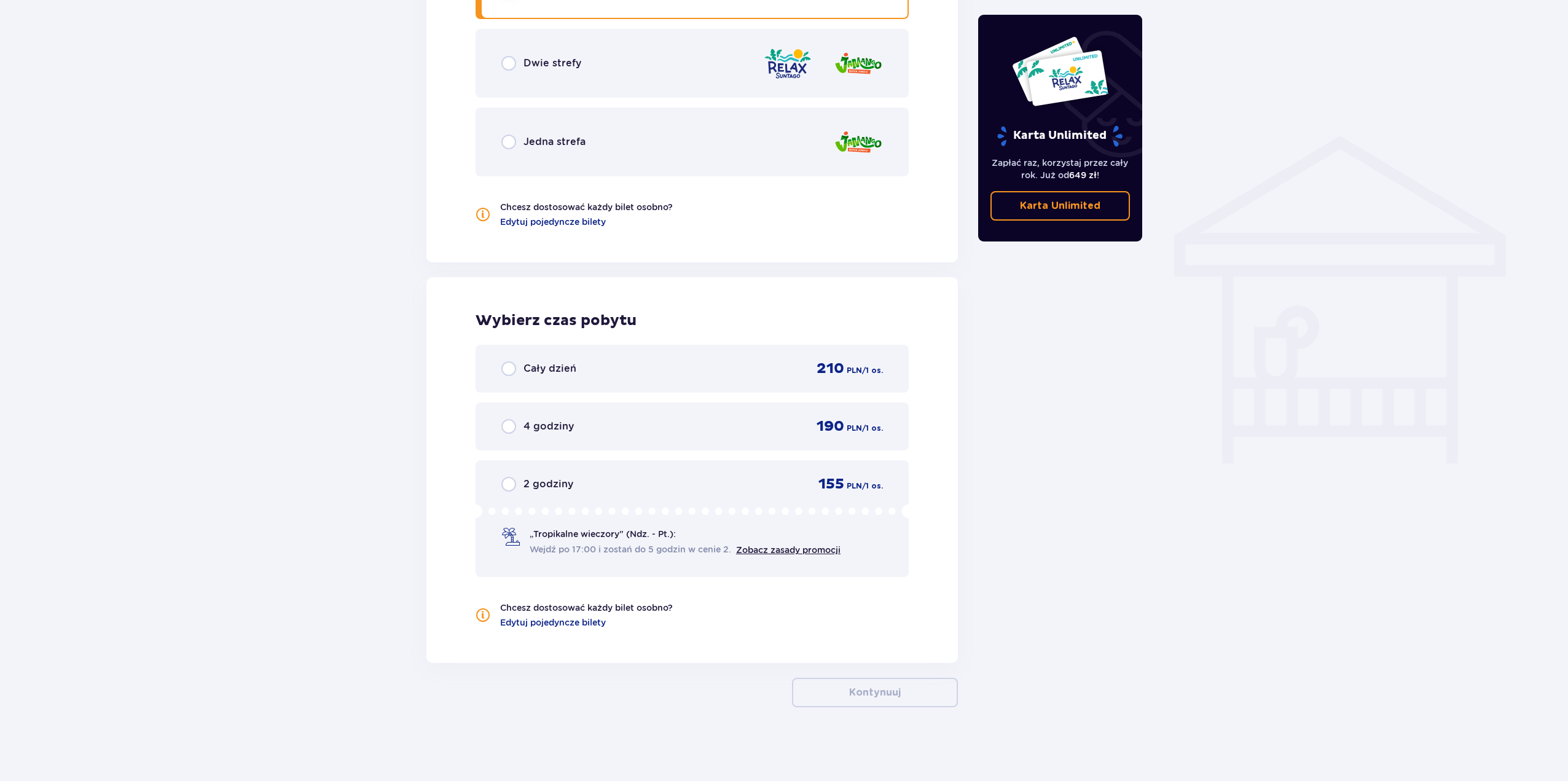
click at [665, 150] on div "Jedna strefa" at bounding box center [692, 142] width 433 height 69
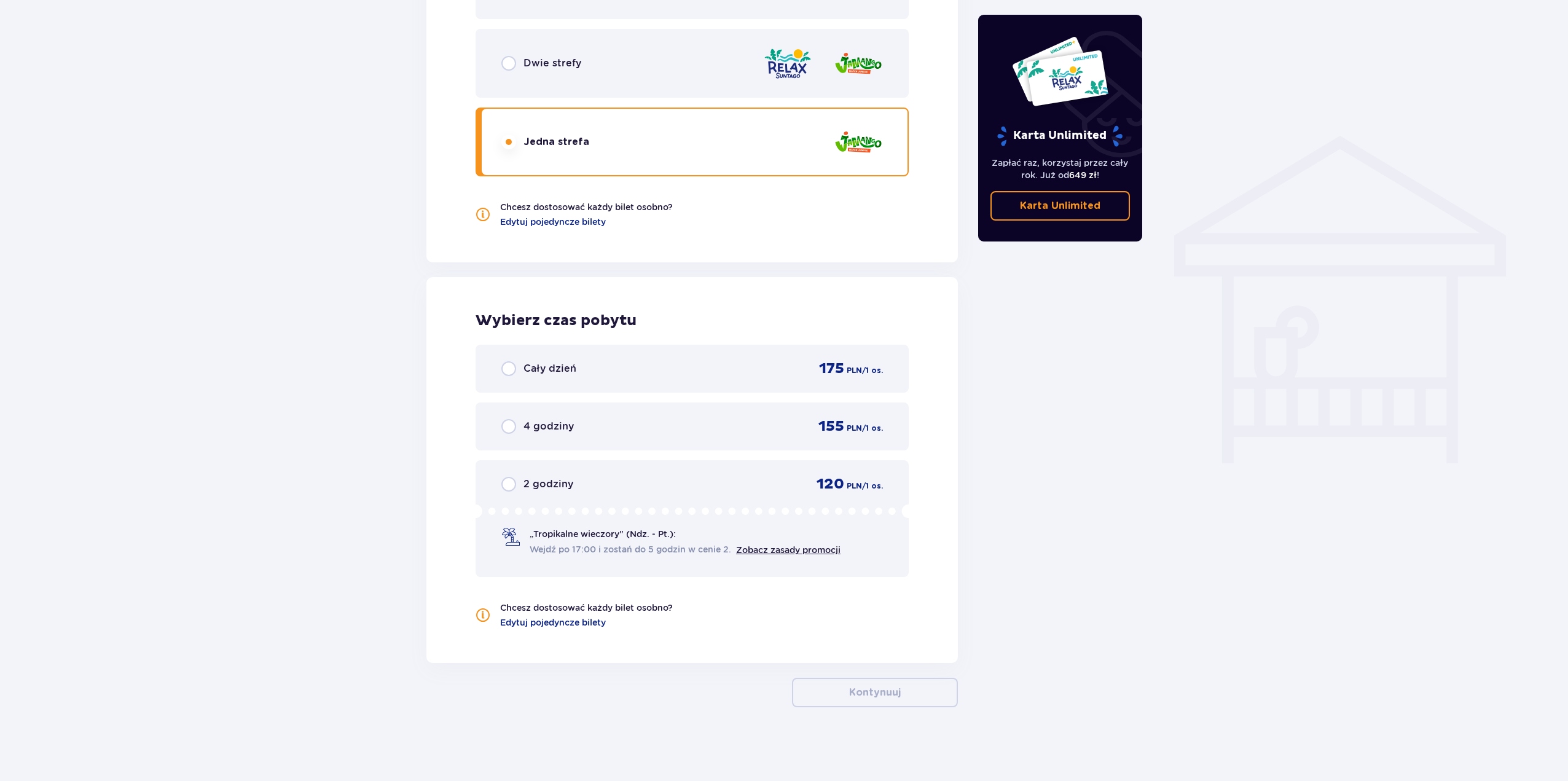
click at [722, 56] on div "Dwie strefy" at bounding box center [692, 63] width 433 height 69
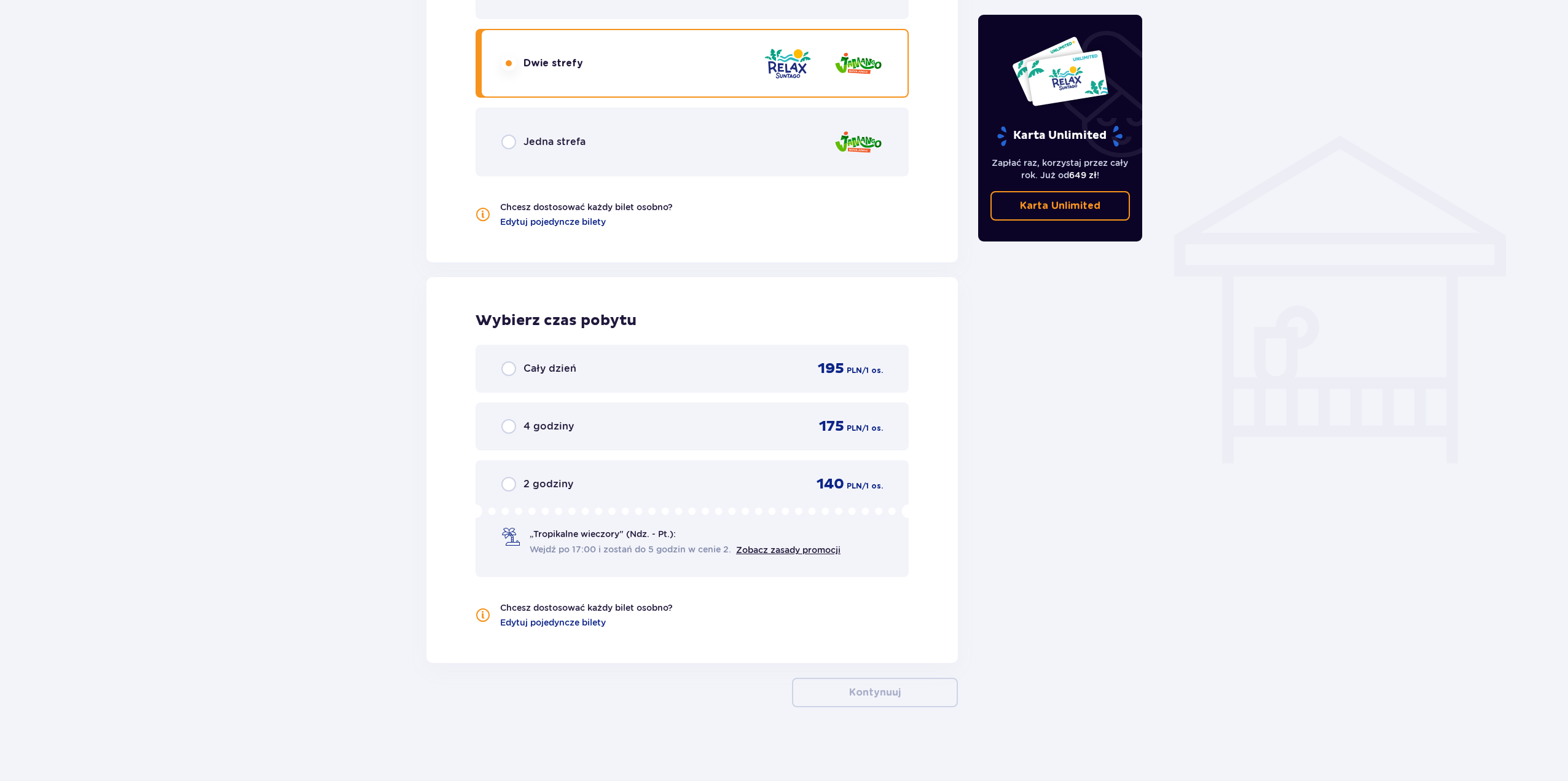
click at [756, 124] on div "Jedna strefa" at bounding box center [692, 142] width 433 height 69
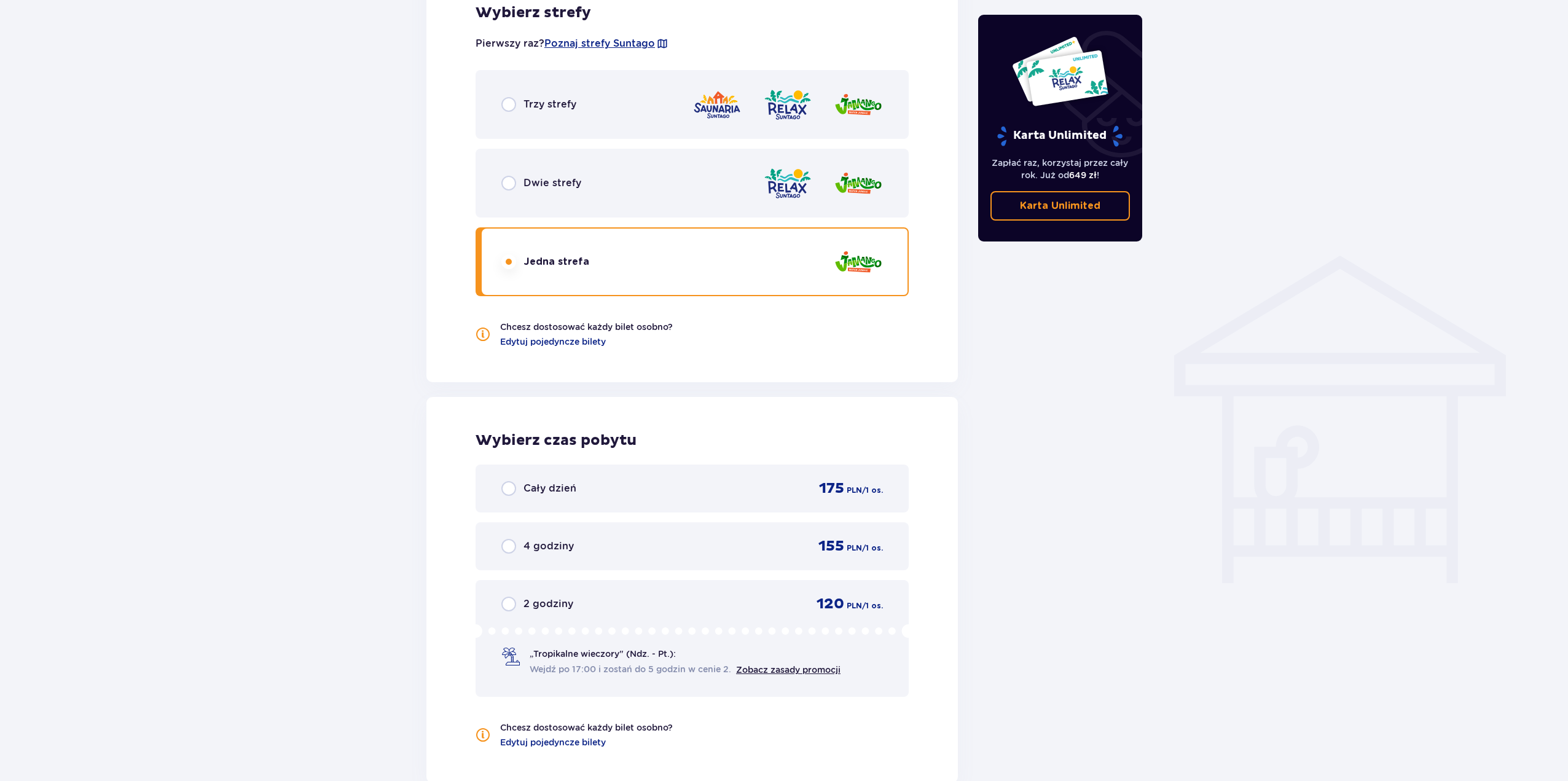
scroll to position [739, 0]
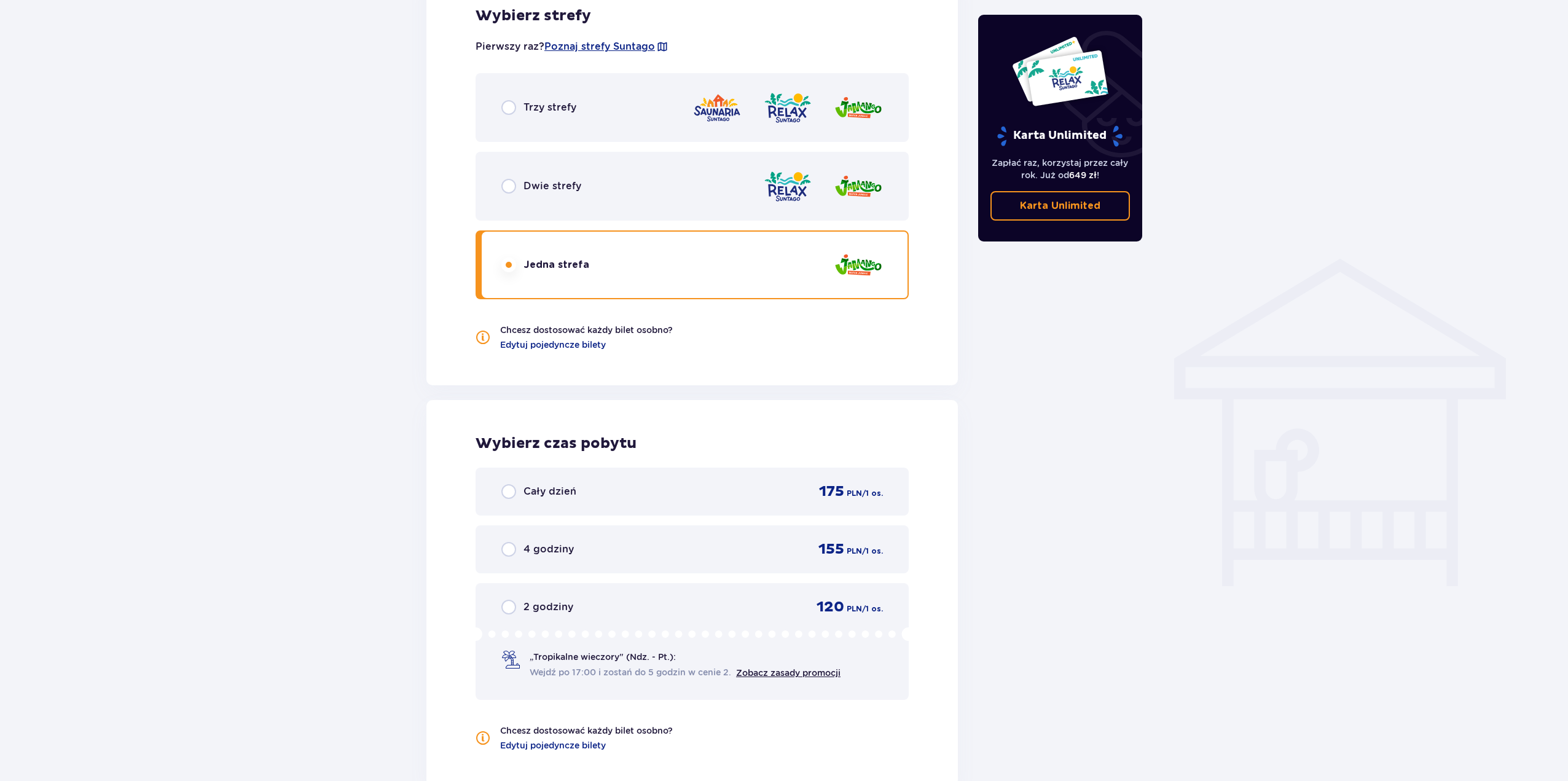
click at [725, 135] on div "Trzy strefy" at bounding box center [692, 108] width 433 height 69
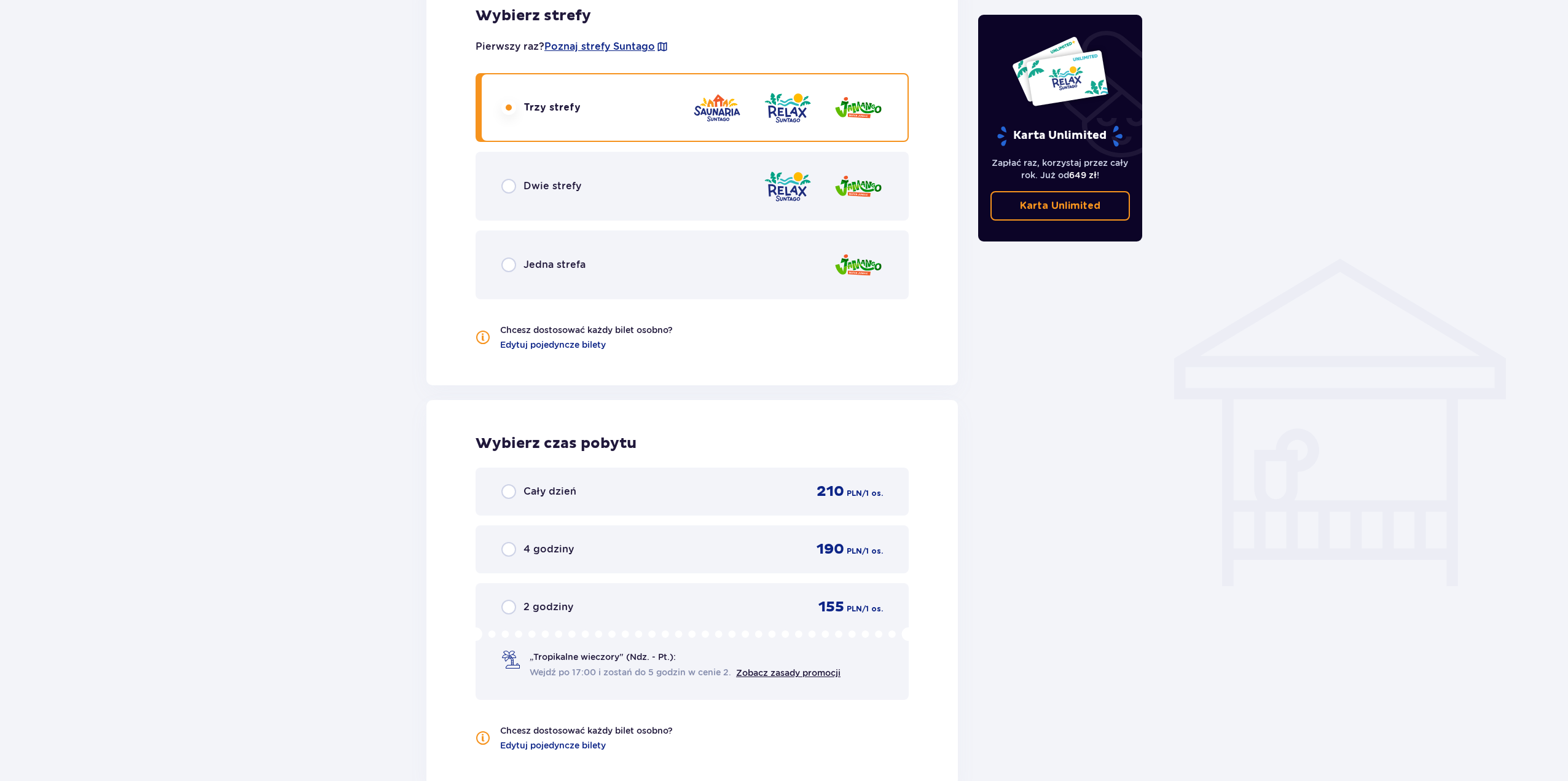
click at [697, 211] on div "Dwie strefy" at bounding box center [692, 186] width 433 height 69
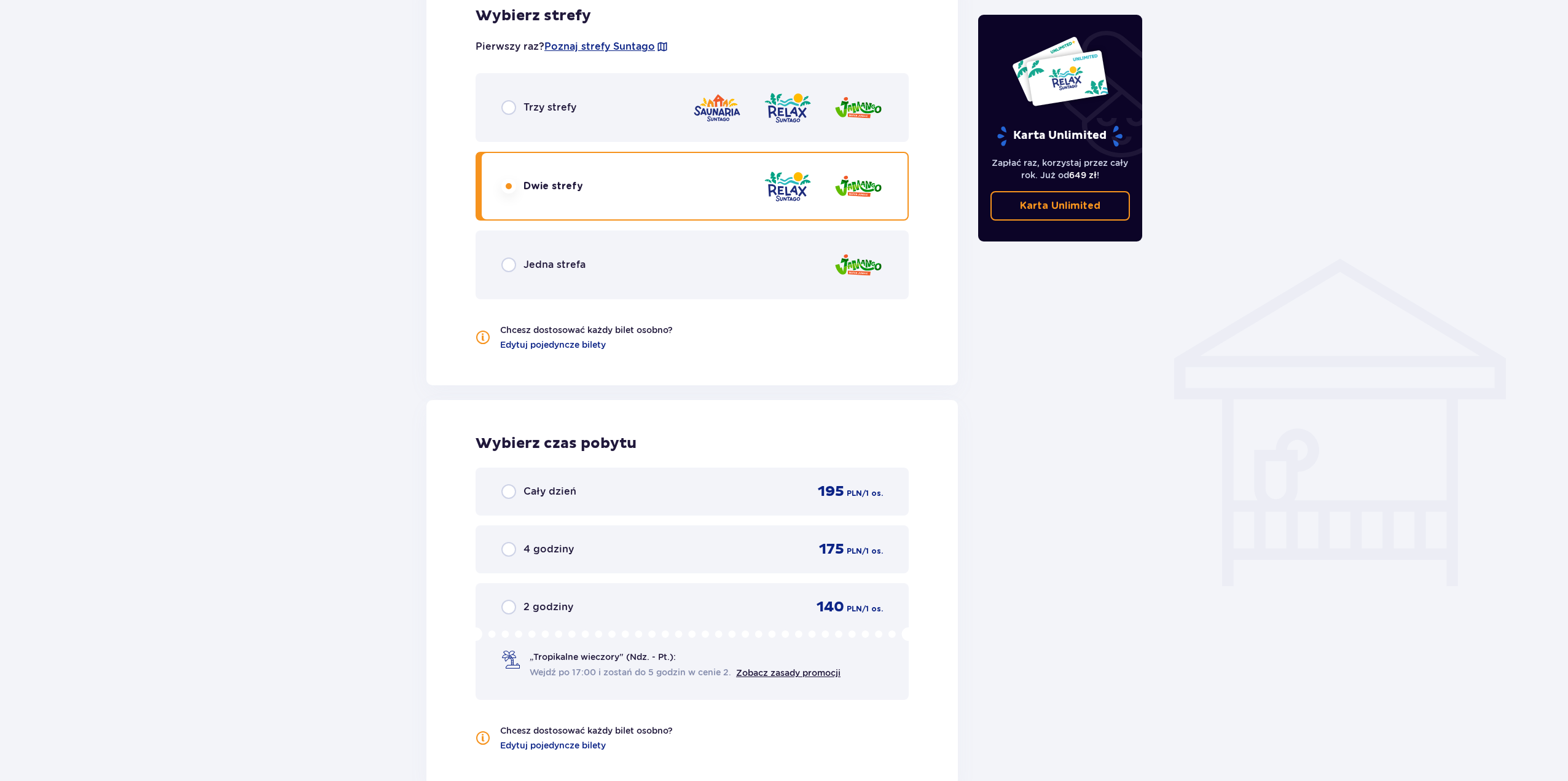
click at [710, 238] on div "Jedna strefa" at bounding box center [692, 265] width 433 height 69
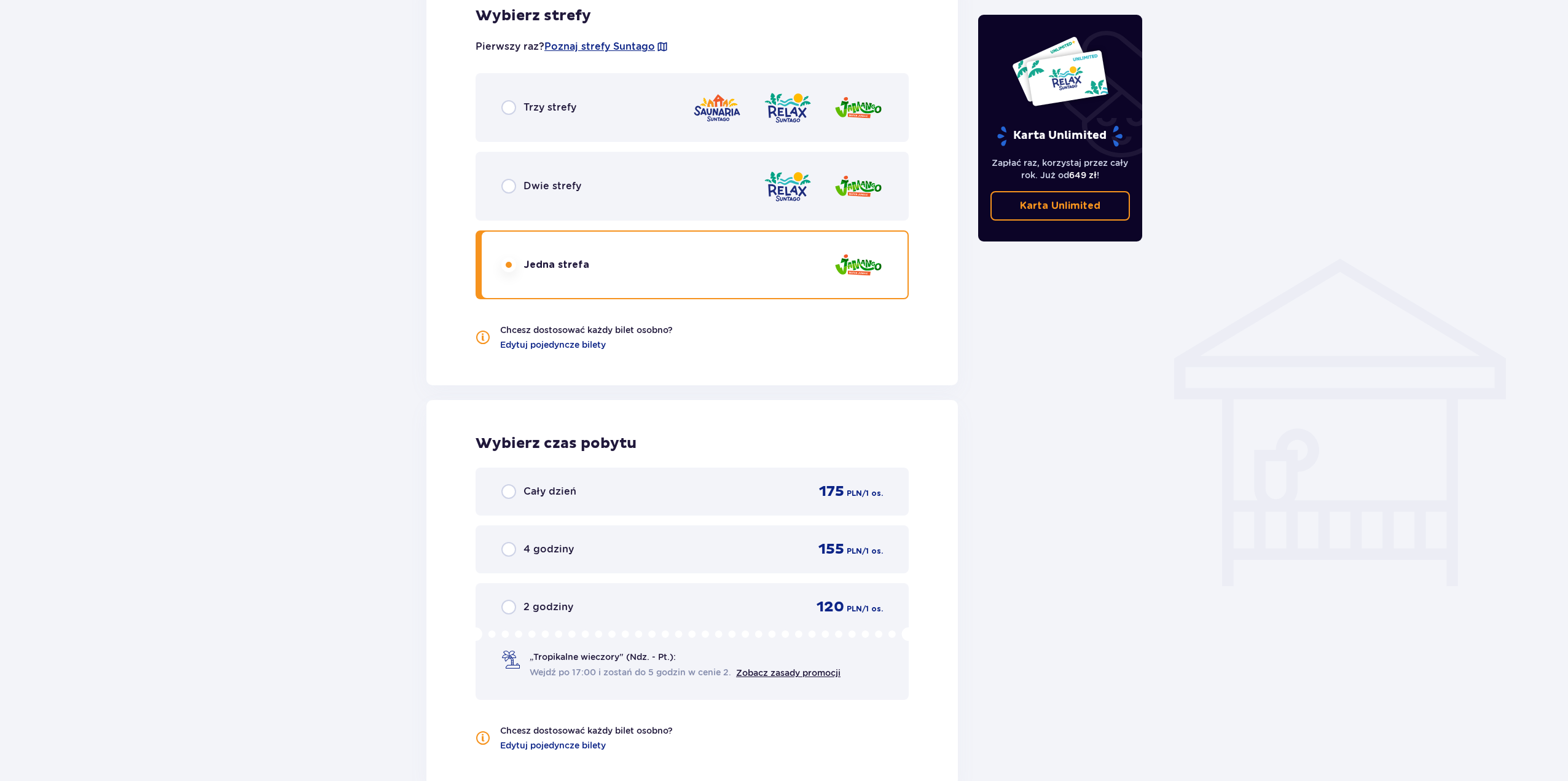
click at [712, 85] on div "Trzy strefy" at bounding box center [692, 108] width 433 height 69
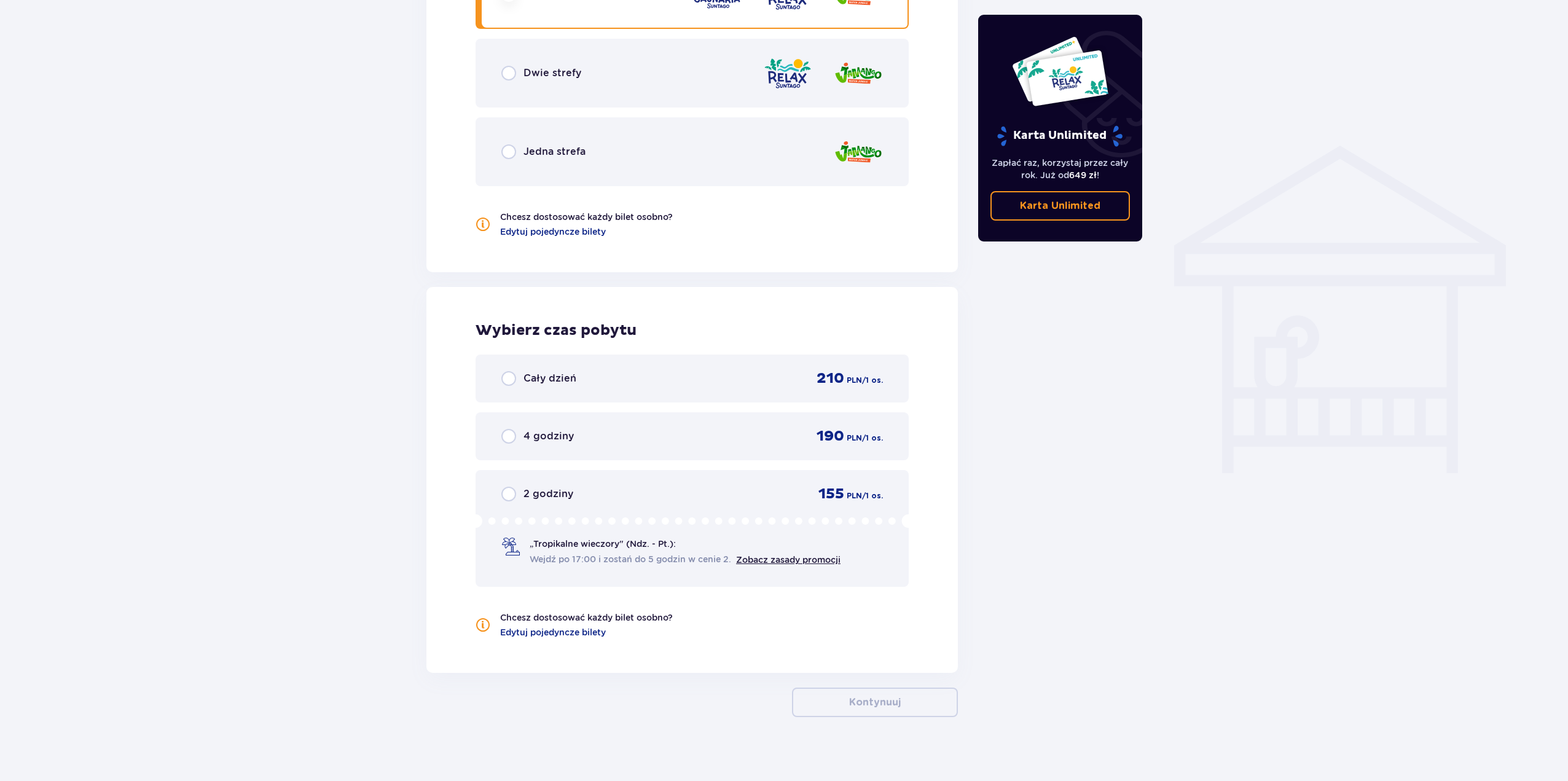
scroll to position [862, 0]
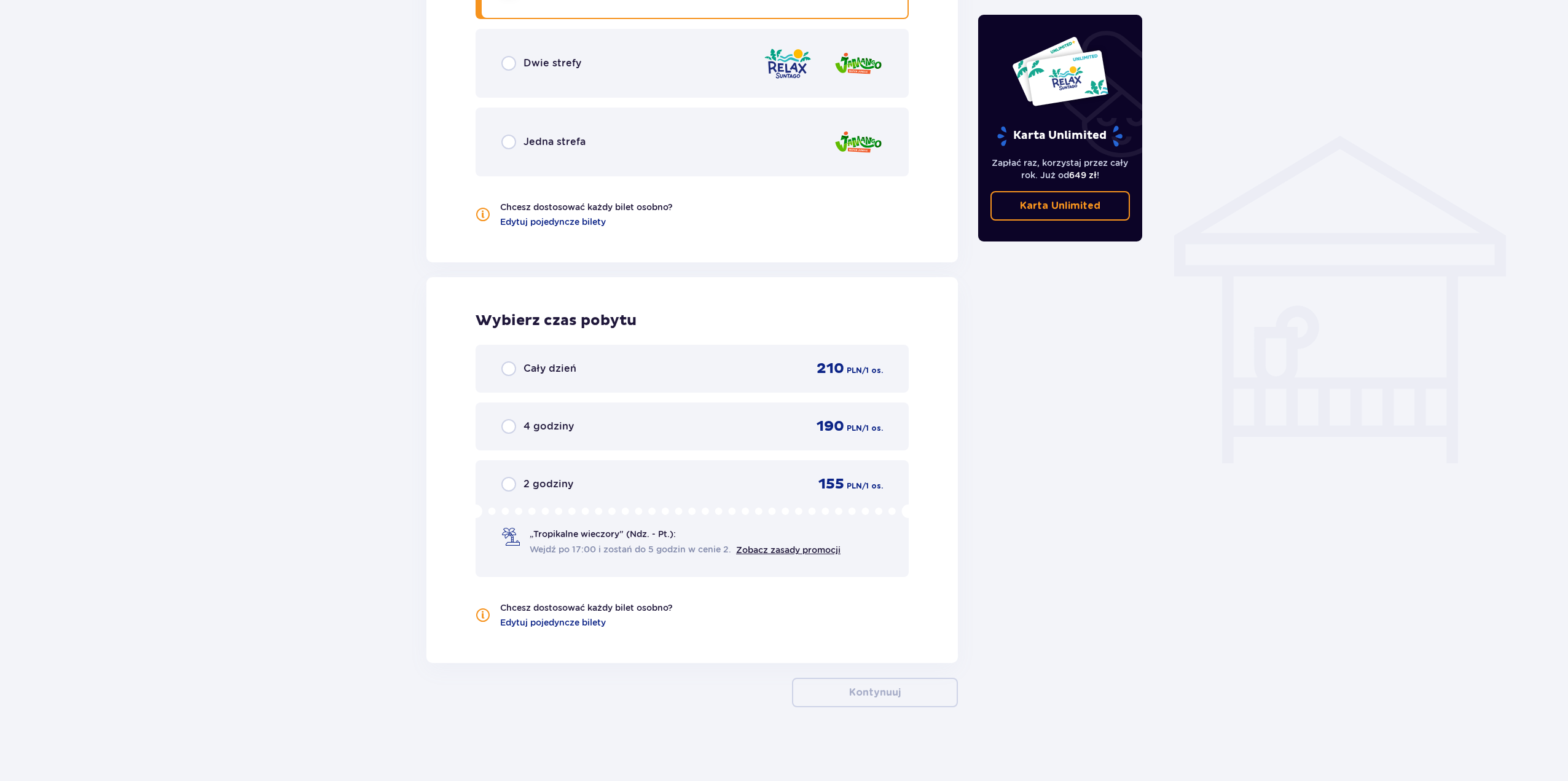
drag, startPoint x: 880, startPoint y: 403, endPoint x: 837, endPoint y: 441, distance: 57.4
drag, startPoint x: 927, startPoint y: 228, endPoint x: 882, endPoint y: 326, distance: 107.8
drag, startPoint x: 760, startPoint y: 150, endPoint x: 701, endPoint y: 515, distance: 369.7
drag, startPoint x: 659, startPoint y: 461, endPoint x: 589, endPoint y: 708, distance: 256.7
click at [725, 362] on div "Cały dzień 210 PLN / 1 os." at bounding box center [692, 369] width 382 height 19
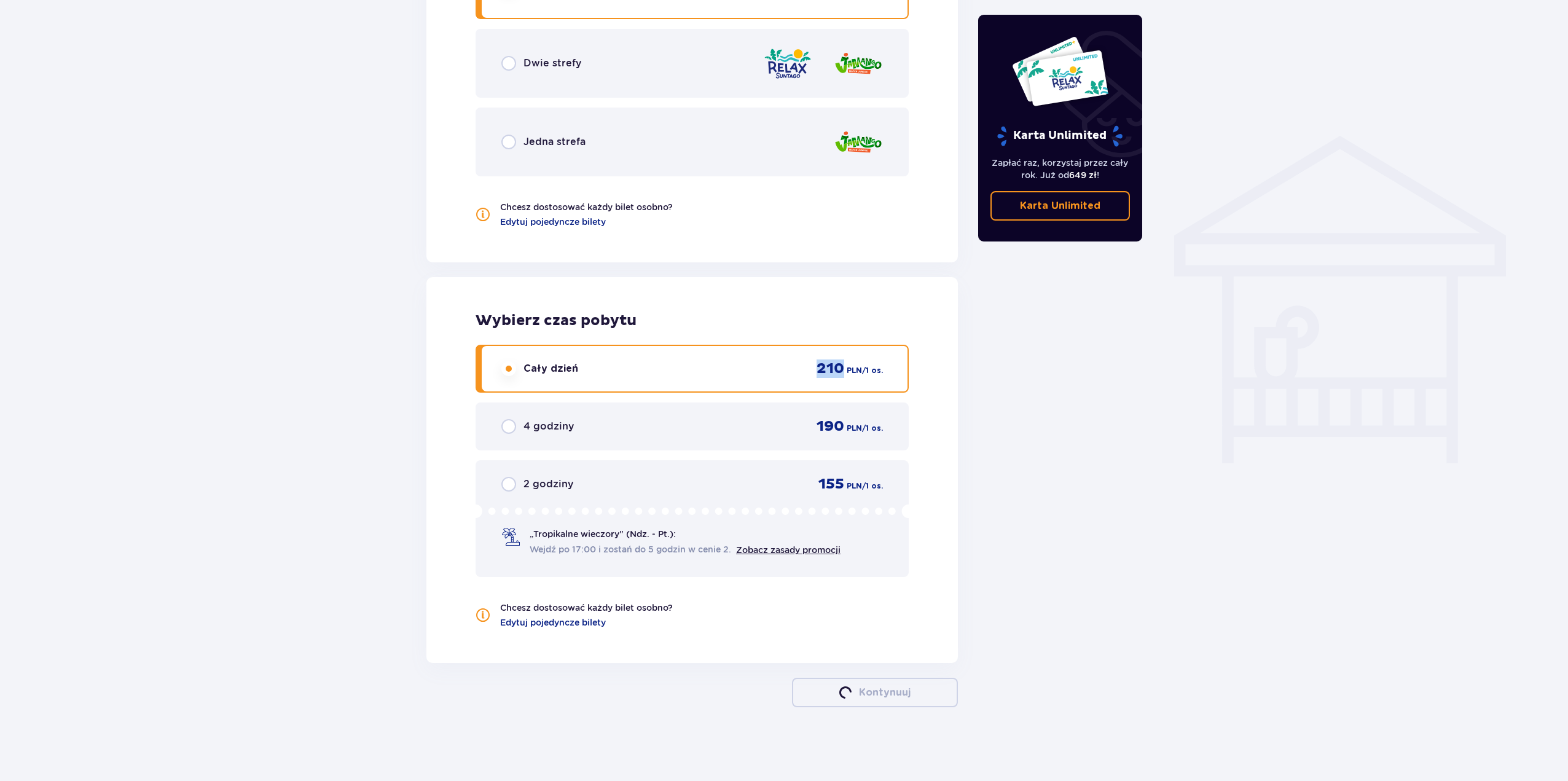
click at [725, 362] on div "Cały dzień 210 PLN / 1 os." at bounding box center [692, 369] width 382 height 19
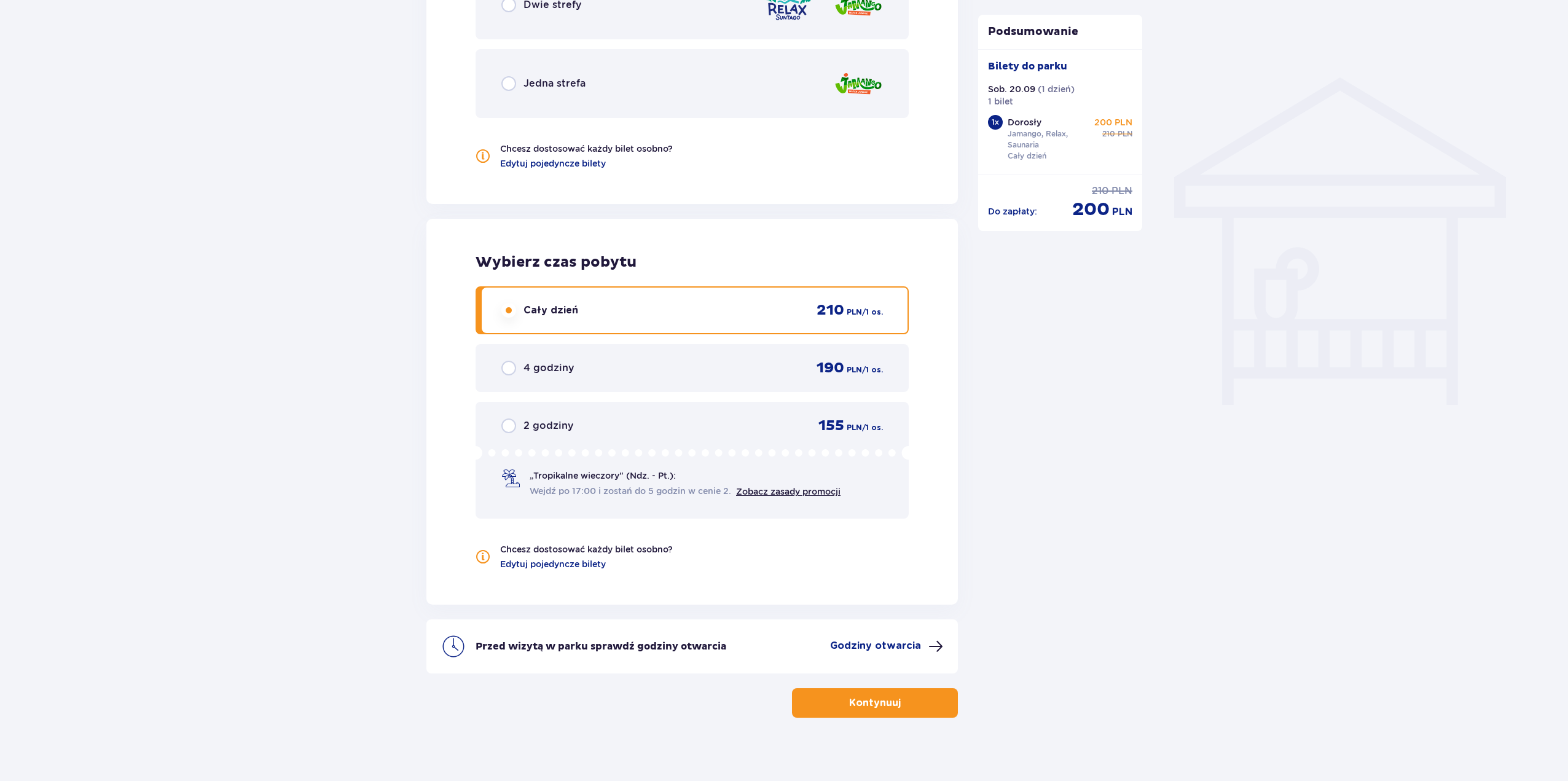
click at [743, 355] on div "4 godziny 190 PLN / 1 os." at bounding box center [692, 368] width 433 height 48
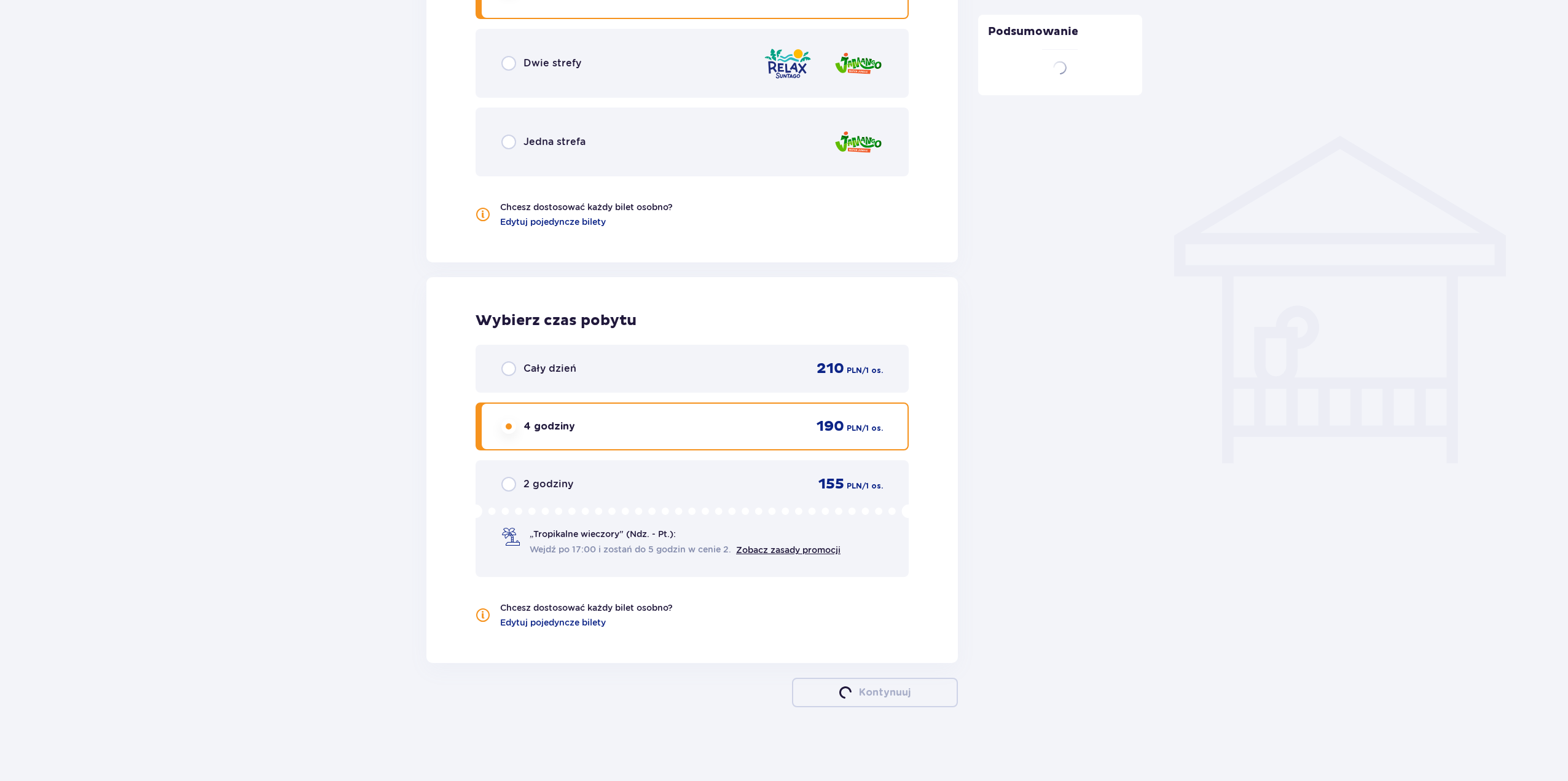
click at [768, 402] on div "4 godziny 190 PLN / 1 os." at bounding box center [692, 426] width 433 height 48
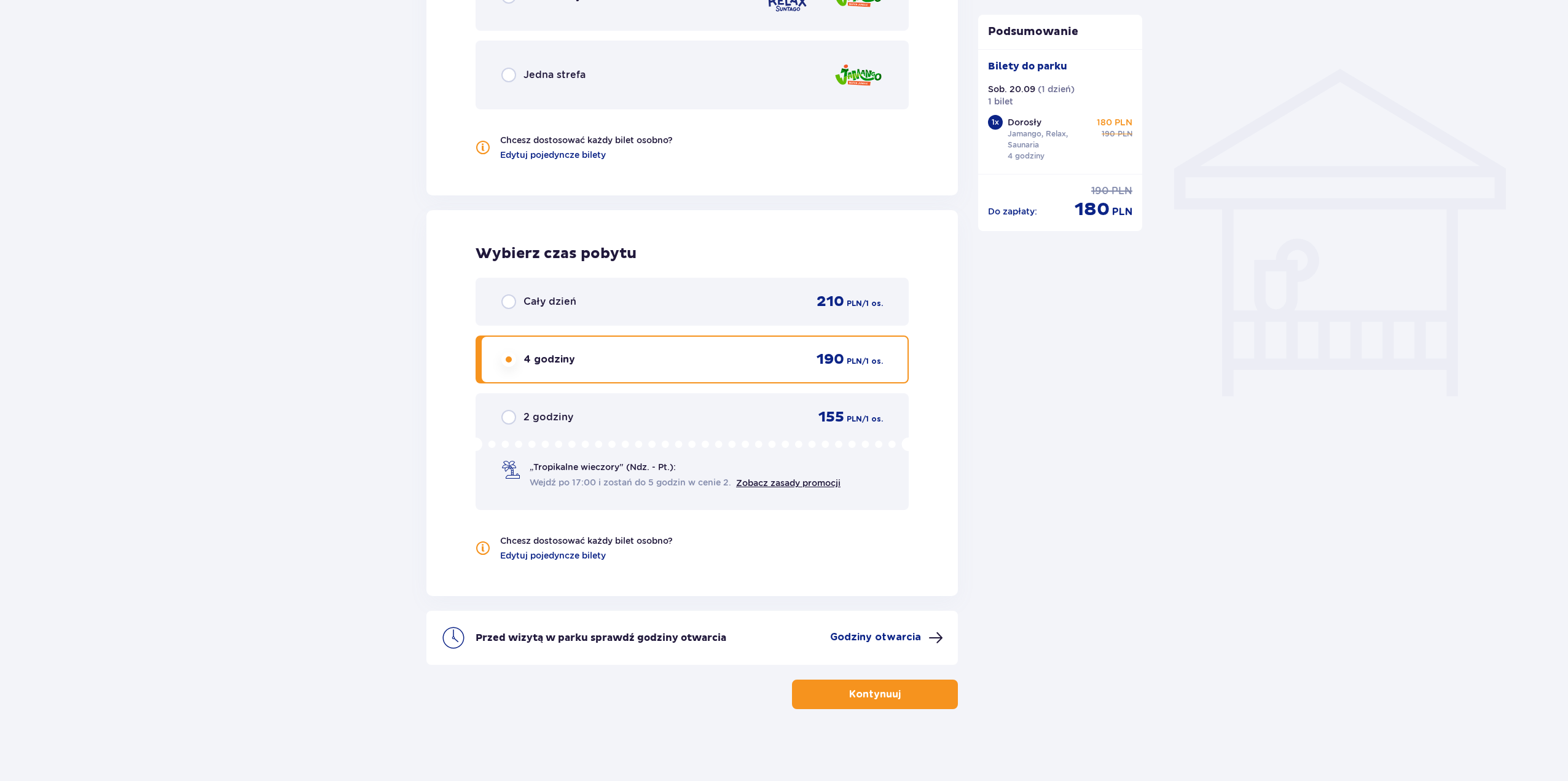
click at [770, 374] on div "4 godziny 190 PLN / 1 os." at bounding box center [692, 360] width 433 height 48
drag, startPoint x: 773, startPoint y: 470, endPoint x: 780, endPoint y: 489, distance: 20.2
click at [661, 380] on div "4 godziny 190 PLN / 1 os." at bounding box center [692, 358] width 433 height 48
click at [610, 299] on div "Cały dzień 210 PLN / 1 os." at bounding box center [692, 299] width 382 height 19
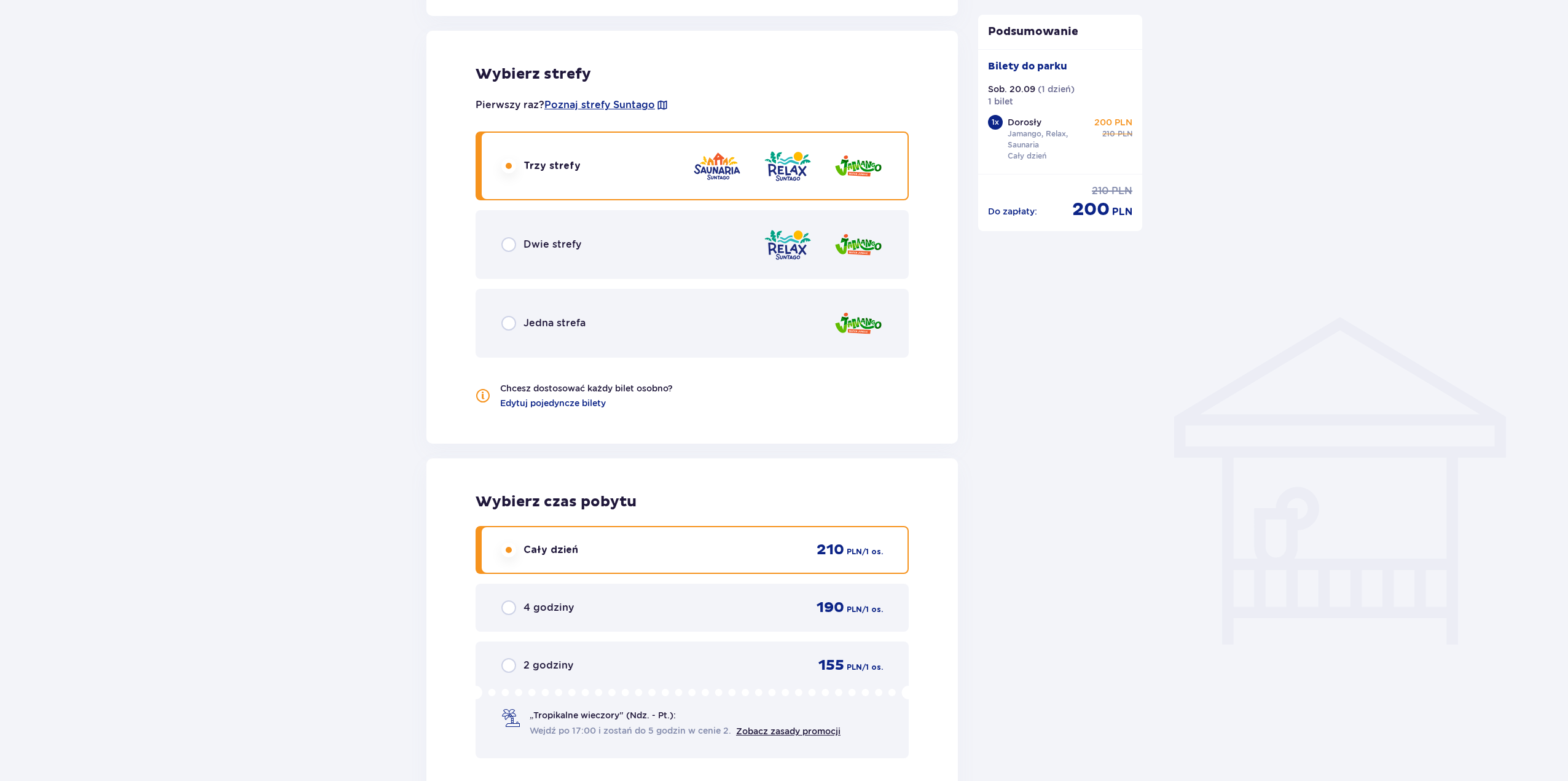
scroll to position [685, 0]
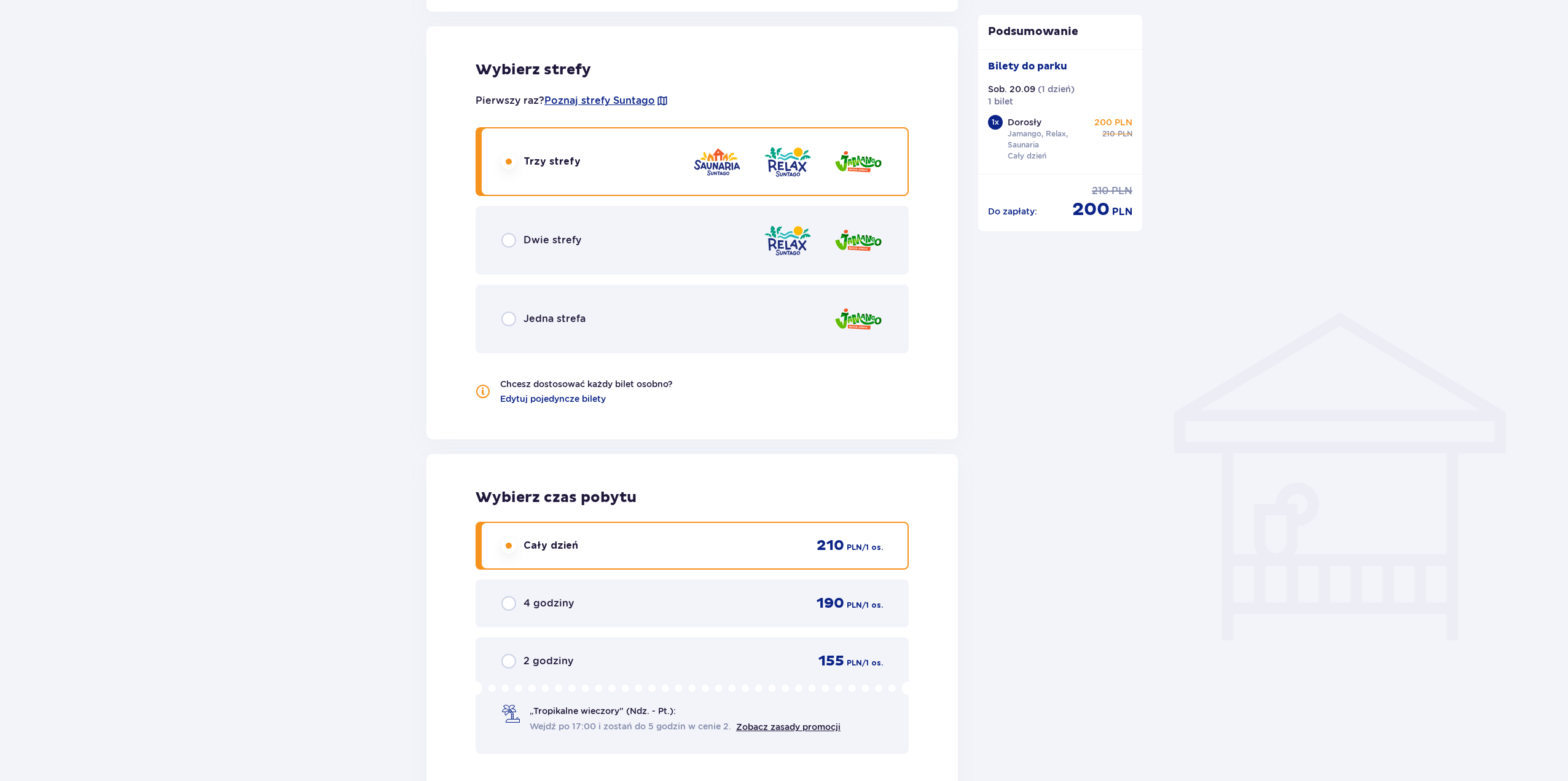
drag, startPoint x: 671, startPoint y: 507, endPoint x: 641, endPoint y: 482, distance: 39.1
drag, startPoint x: 646, startPoint y: 594, endPoint x: 582, endPoint y: 578, distance: 66.0
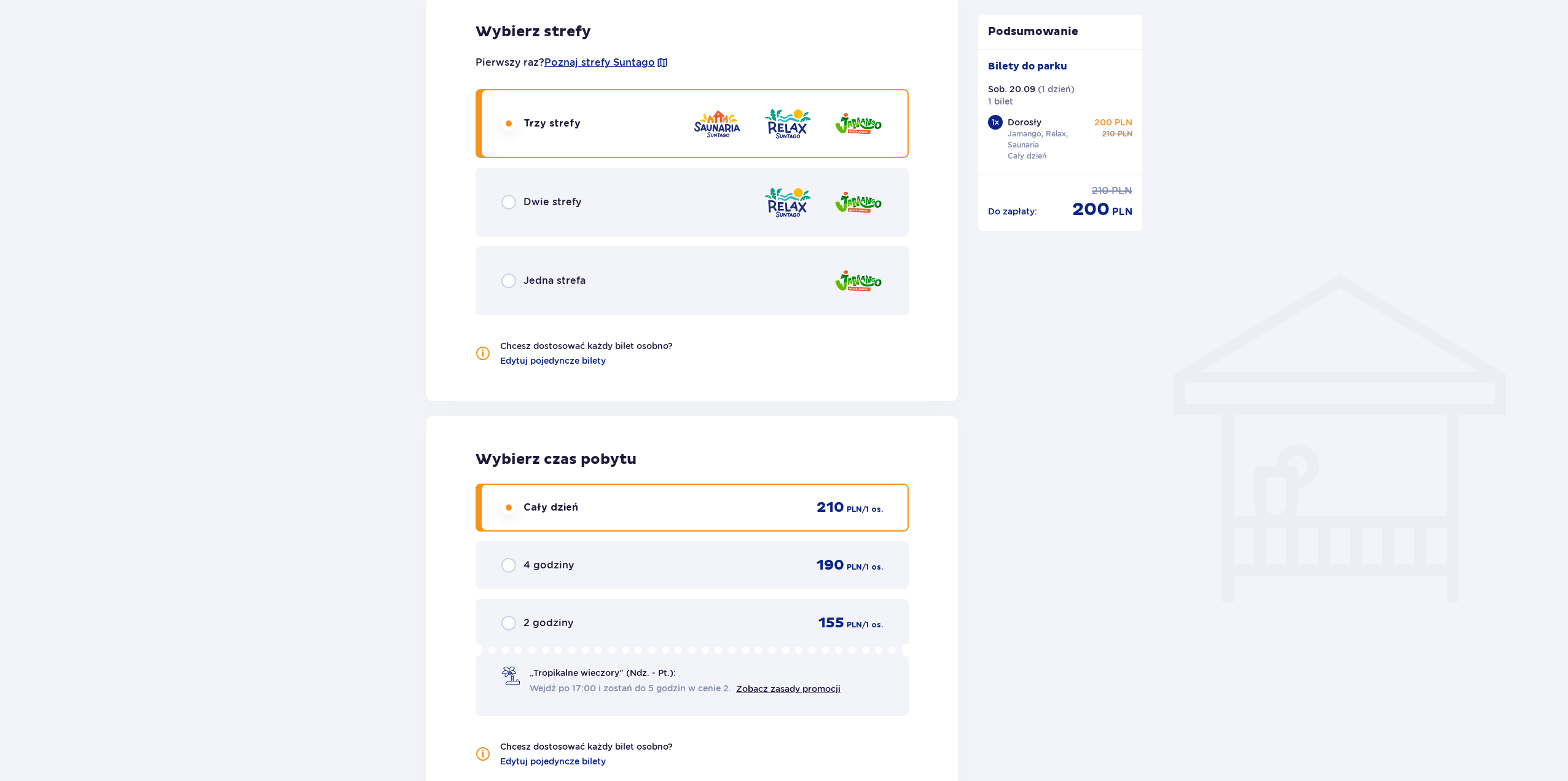
scroll to position [747, 0]
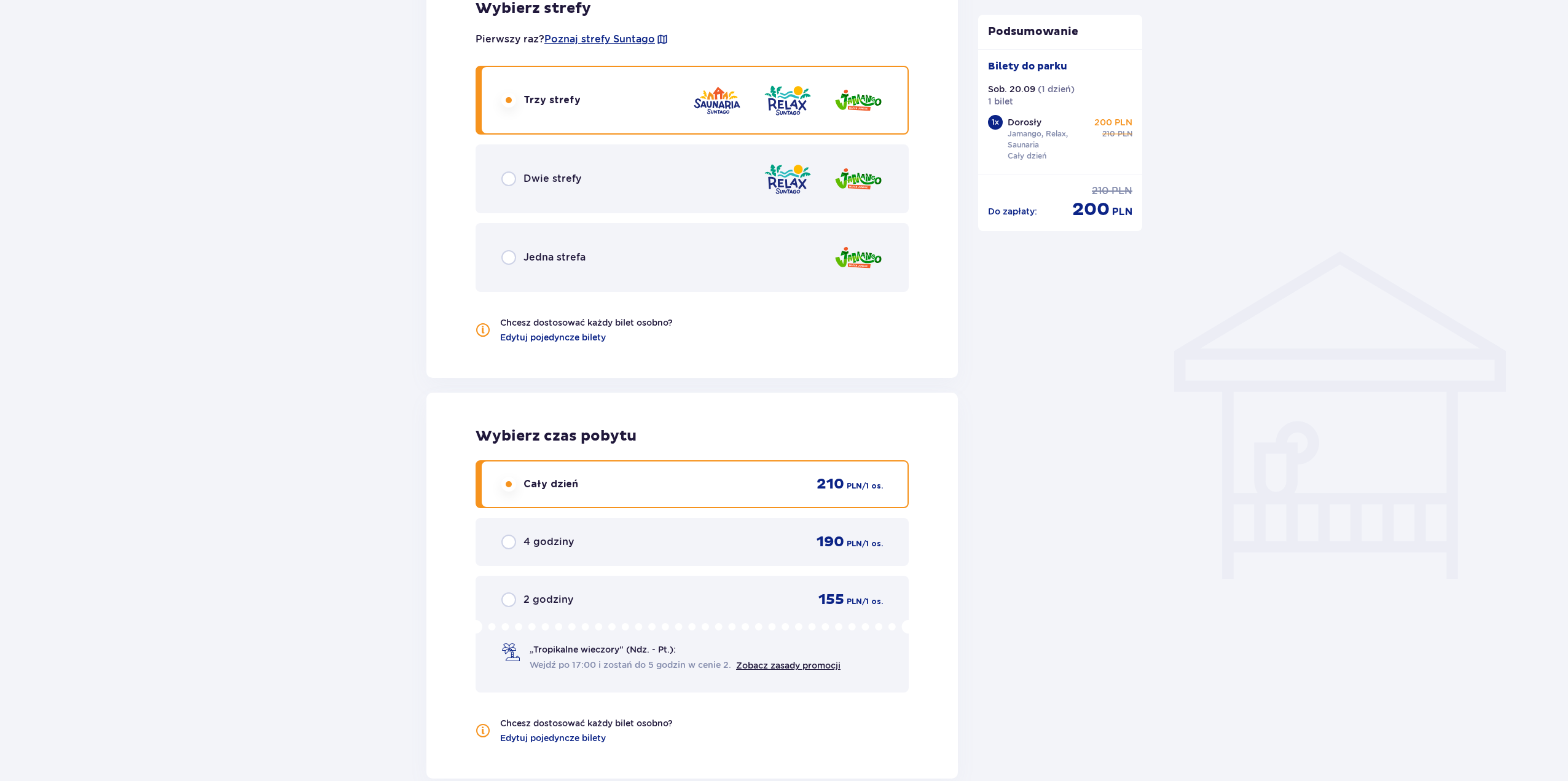
click at [296, 159] on div "Bilety Pomiń ten krok Znajdź bilety Długość pobytu 1 dzień Dłużej Data przyjazd…" at bounding box center [784, 157] width 1568 height 1616
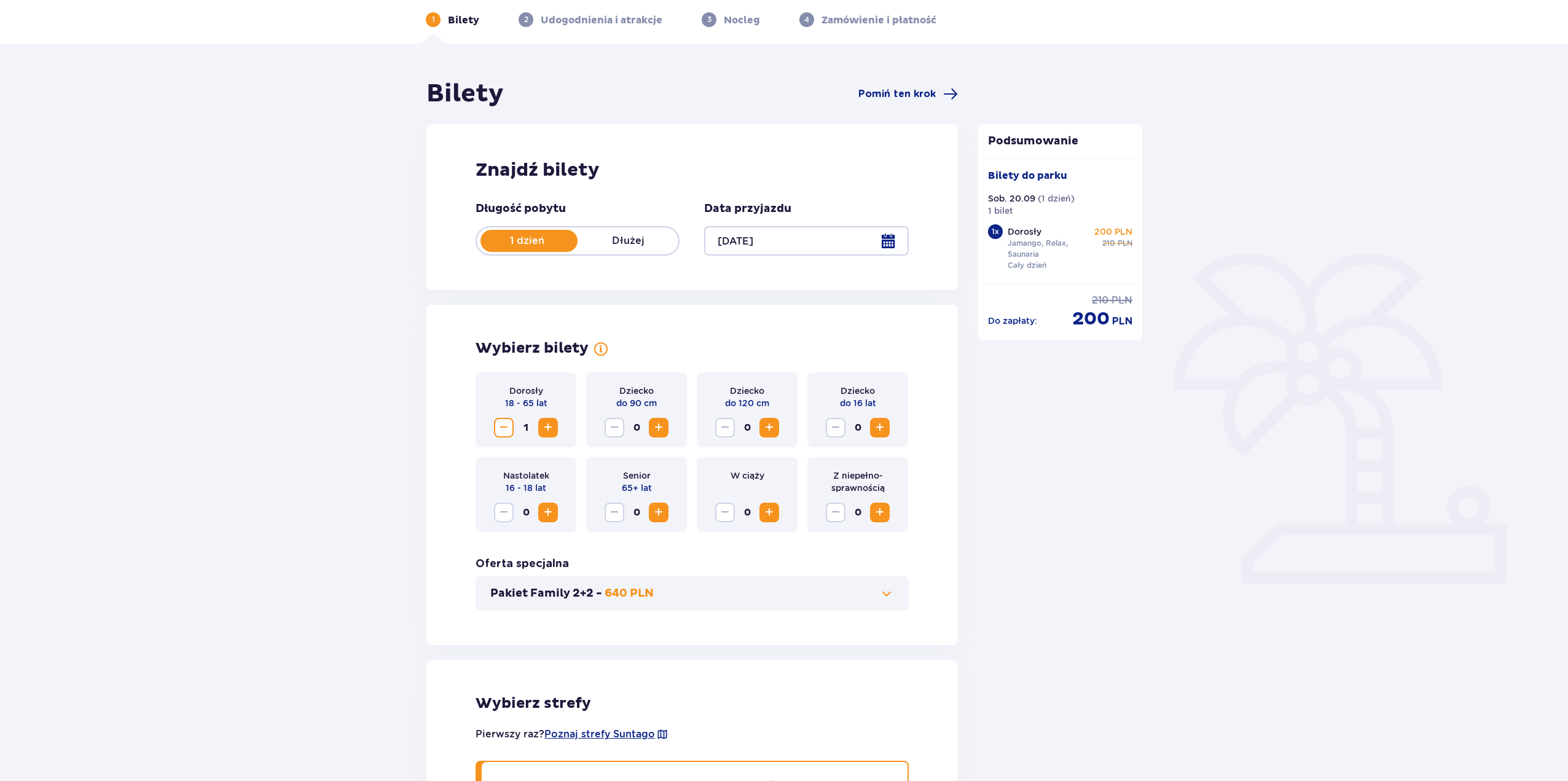
scroll to position [0, 0]
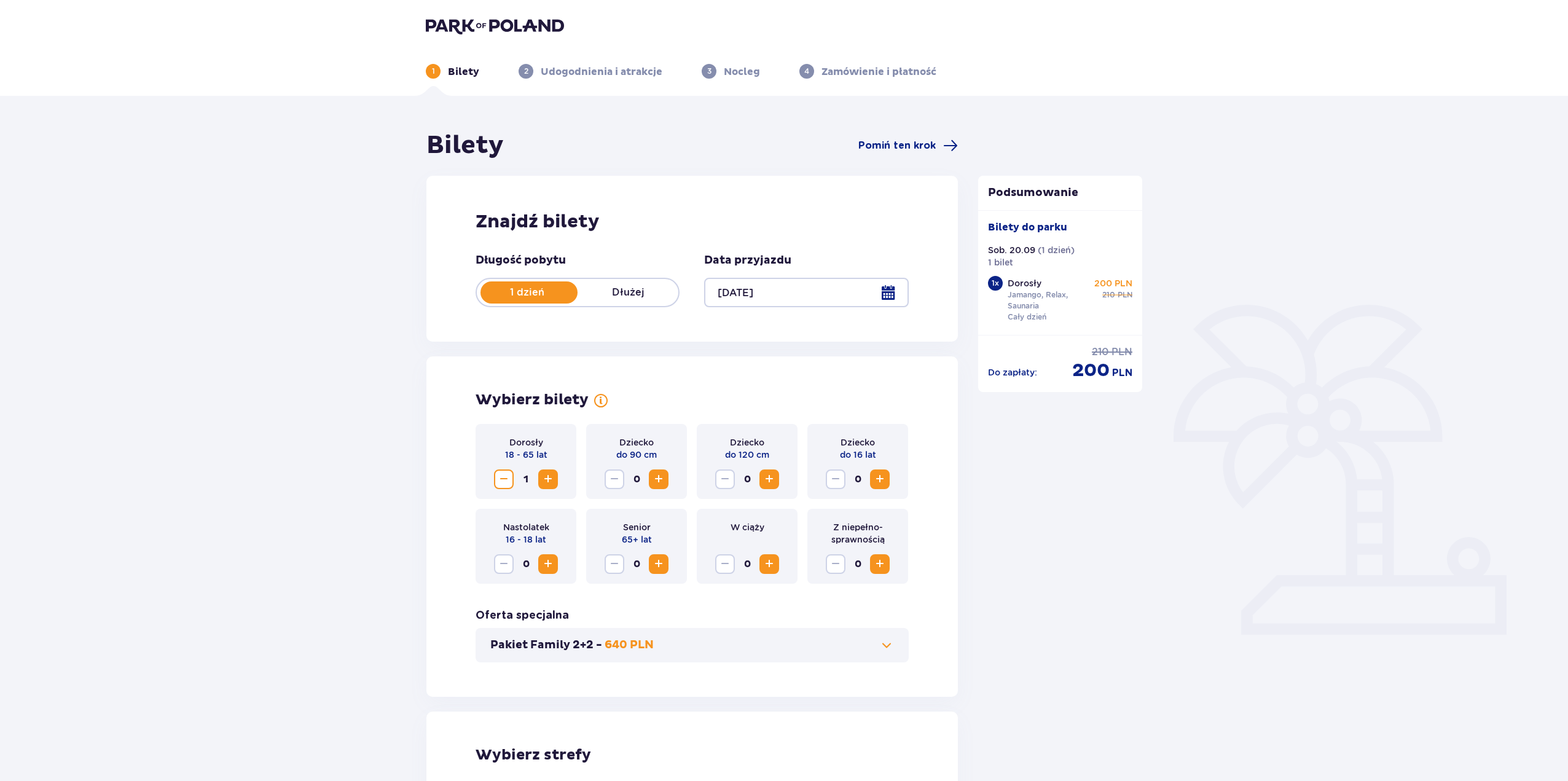
drag, startPoint x: 359, startPoint y: 564, endPoint x: 686, endPoint y: 463, distance: 342.2
drag, startPoint x: 1364, startPoint y: 647, endPoint x: 1571, endPoint y: 779, distance: 245.5
click at [777, 295] on div at bounding box center [806, 292] width 204 height 30
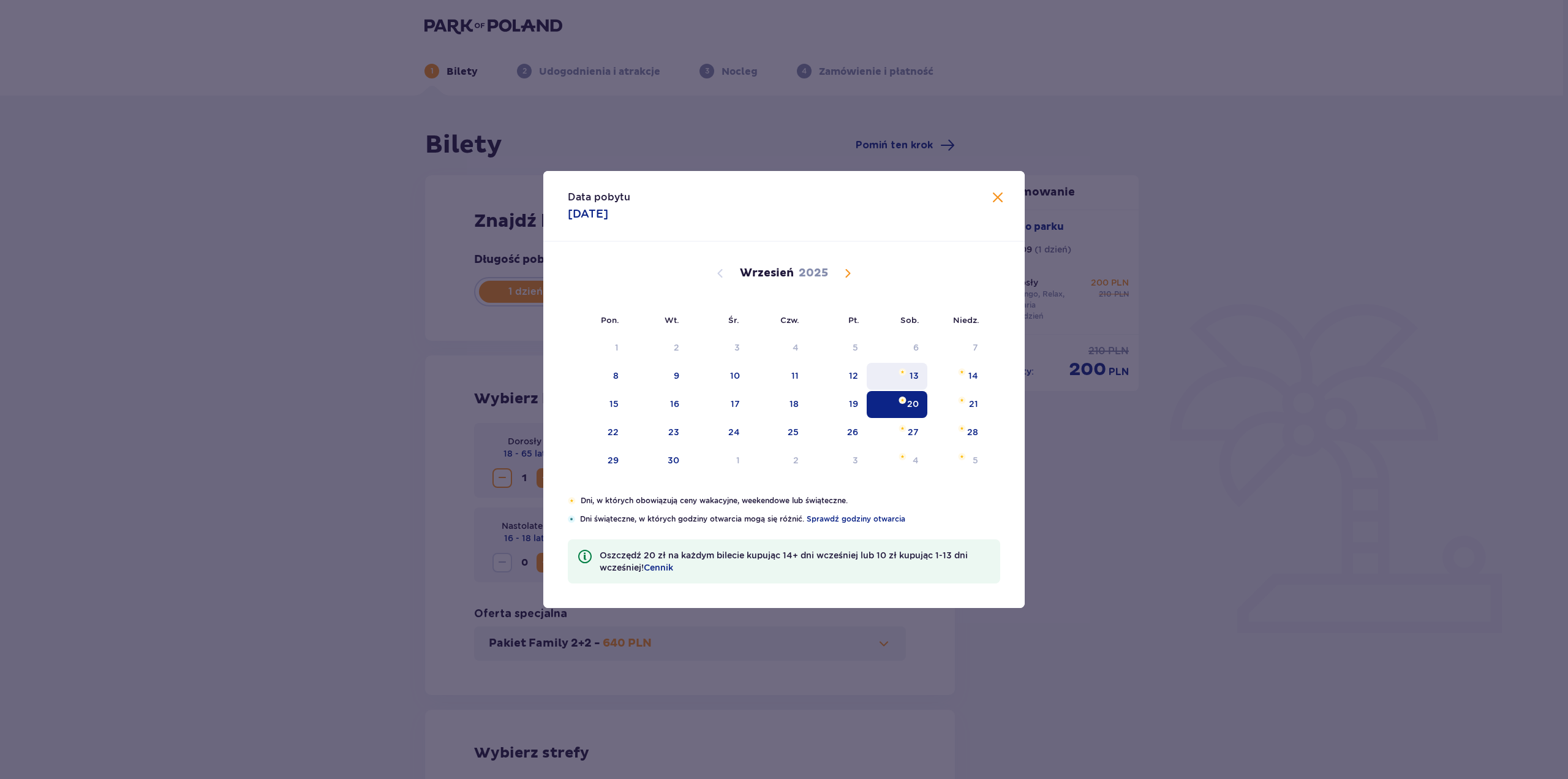
click at [923, 372] on div "13" at bounding box center [897, 376] width 61 height 27
type input "13.09.25"
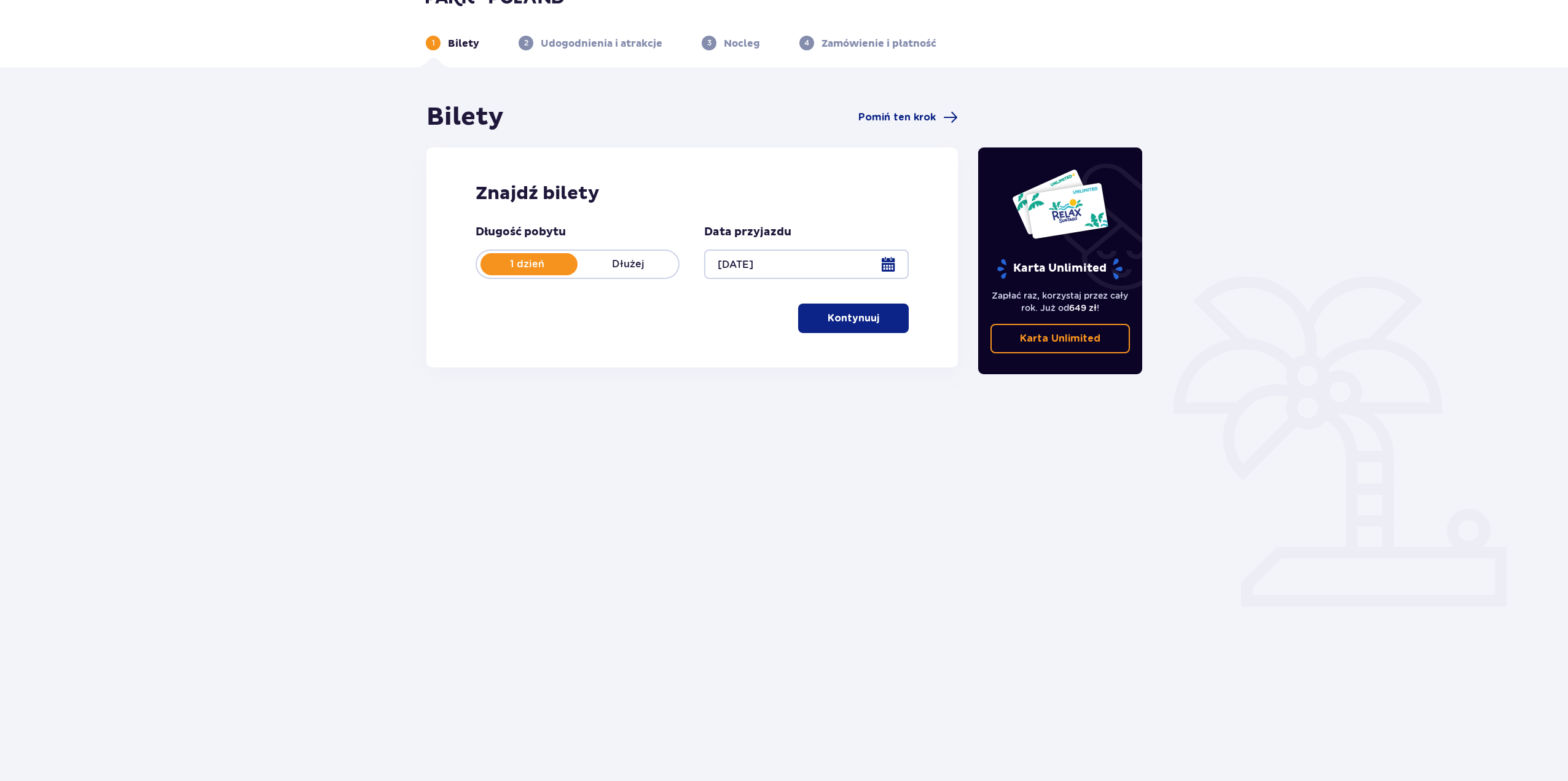
scroll to position [44, 0]
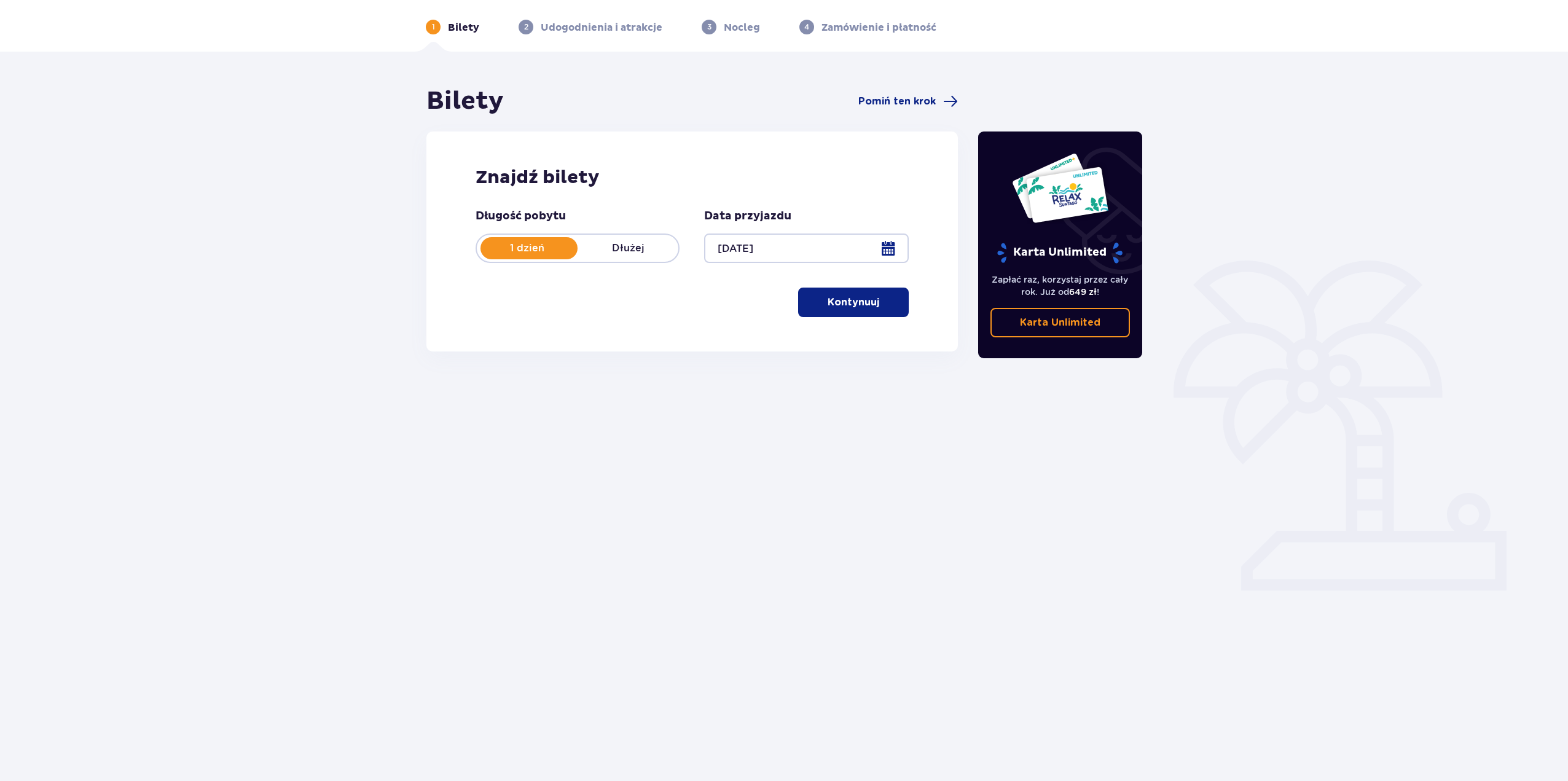
drag, startPoint x: 776, startPoint y: 482, endPoint x: 1558, endPoint y: 778, distance: 836.1
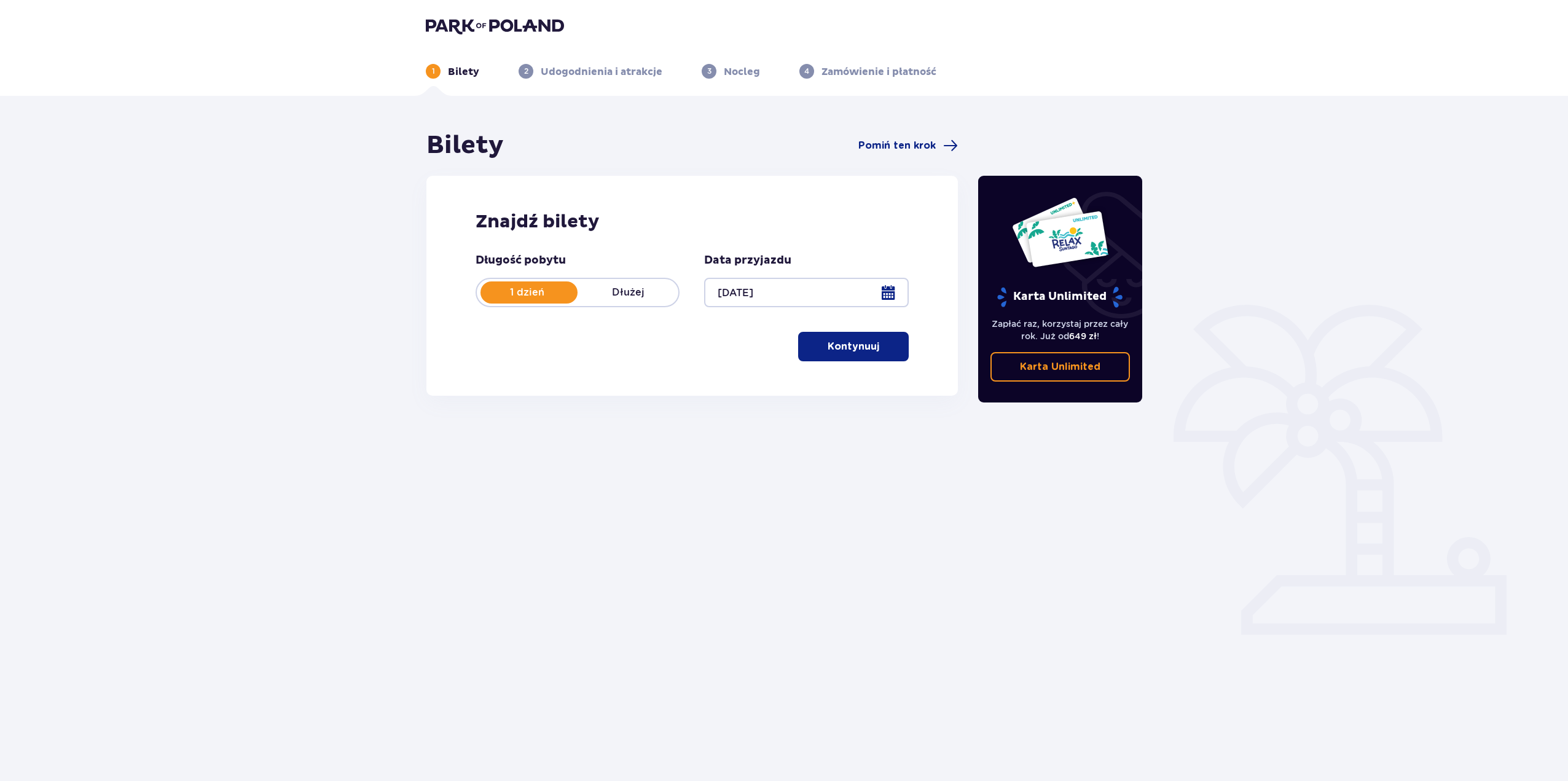
click at [835, 347] on p "Kontynuuj" at bounding box center [853, 347] width 51 height 14
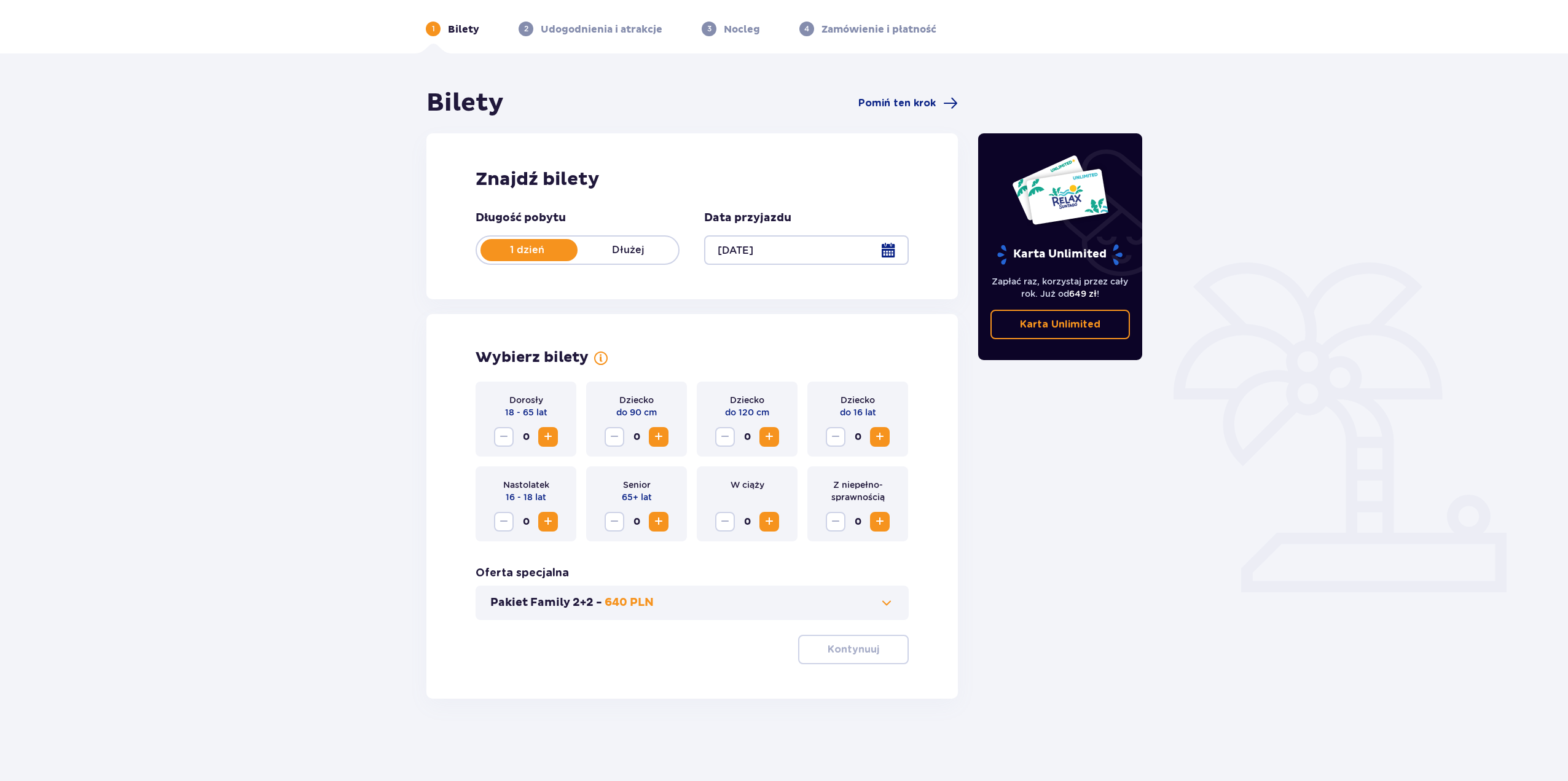
scroll to position [44, 0]
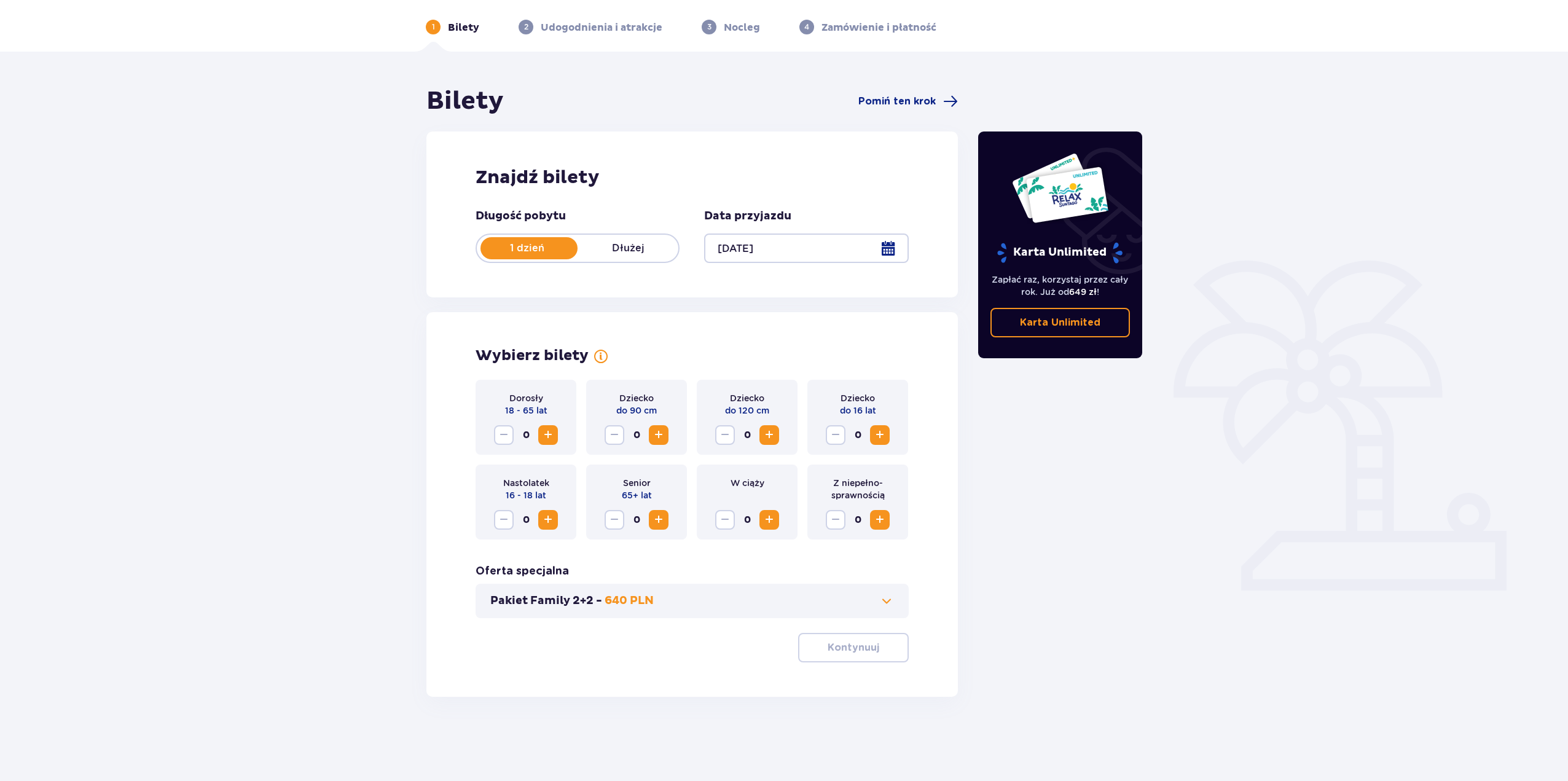
click at [552, 432] on span "Increase" at bounding box center [548, 434] width 14 height 14
drag, startPoint x: 968, startPoint y: 570, endPoint x: 973, endPoint y: 563, distance: 8.6
drag, startPoint x: 871, startPoint y: 571, endPoint x: 897, endPoint y: 598, distance: 37.5
drag, startPoint x: 1199, startPoint y: 620, endPoint x: 1226, endPoint y: 615, distance: 27.5
click at [1203, 576] on div "Bilety Pomiń ten krok Znajdź bilety Długość pobytu 1 dzień Dłużej Data przyjazd…" at bounding box center [784, 410] width 1568 height 719
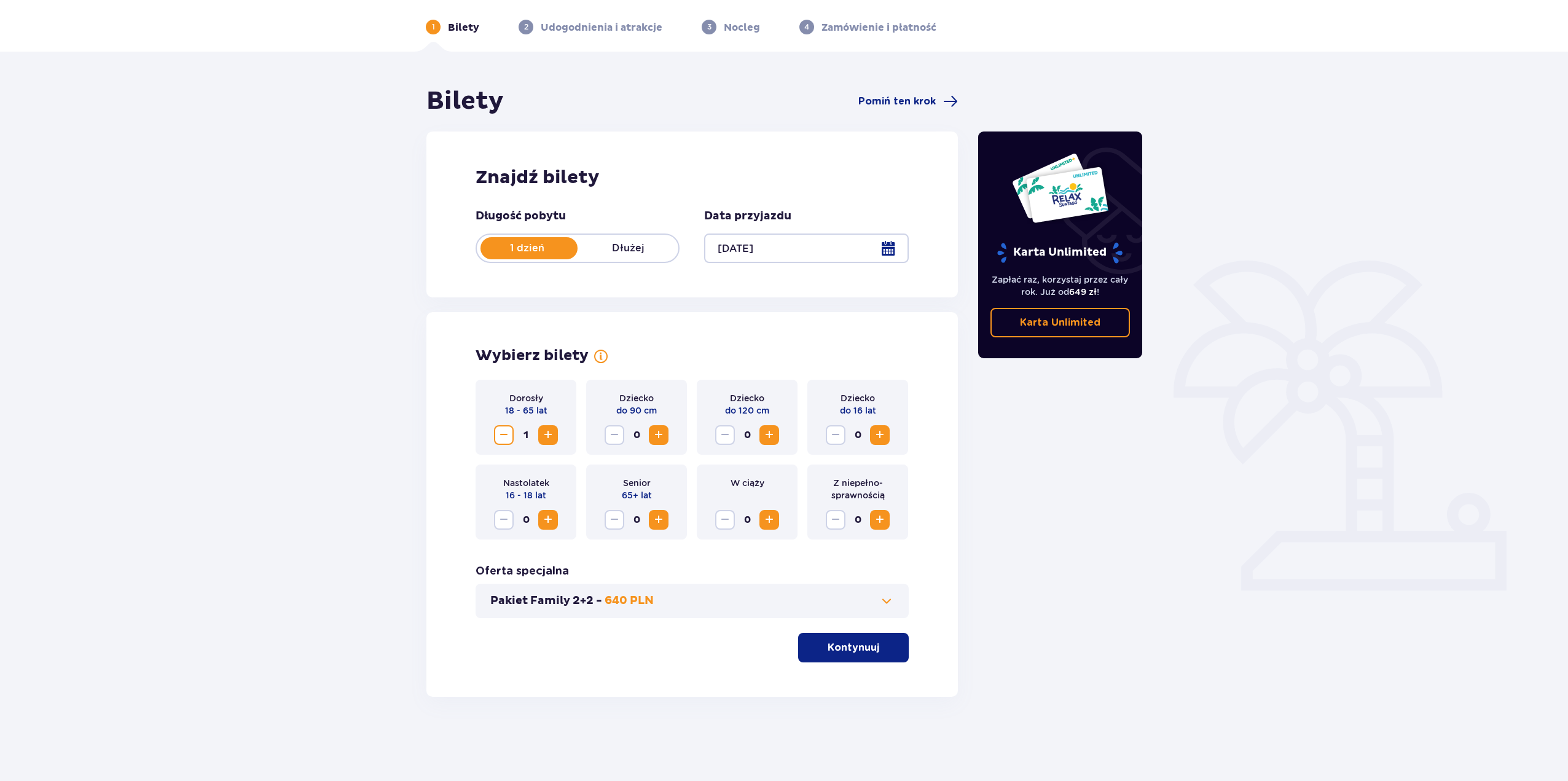
drag, startPoint x: 1073, startPoint y: 508, endPoint x: 1446, endPoint y: 604, distance: 385.2
drag, startPoint x: 1459, startPoint y: 586, endPoint x: 1510, endPoint y: 566, distance: 54.8
drag, startPoint x: 1504, startPoint y: 567, endPoint x: 1502, endPoint y: 546, distance: 21.1
click at [1271, 200] on div "Bilety Pomiń ten krok Znajdź bilety Długość pobytu 1 dzień Dłużej Data przyjazd…" at bounding box center [784, 410] width 1568 height 719
click at [222, 431] on div "Bilety Pomiń ten krok Znajdź bilety Długość pobytu 1 dzień Dłużej Data przyjazd…" at bounding box center [784, 410] width 1568 height 719
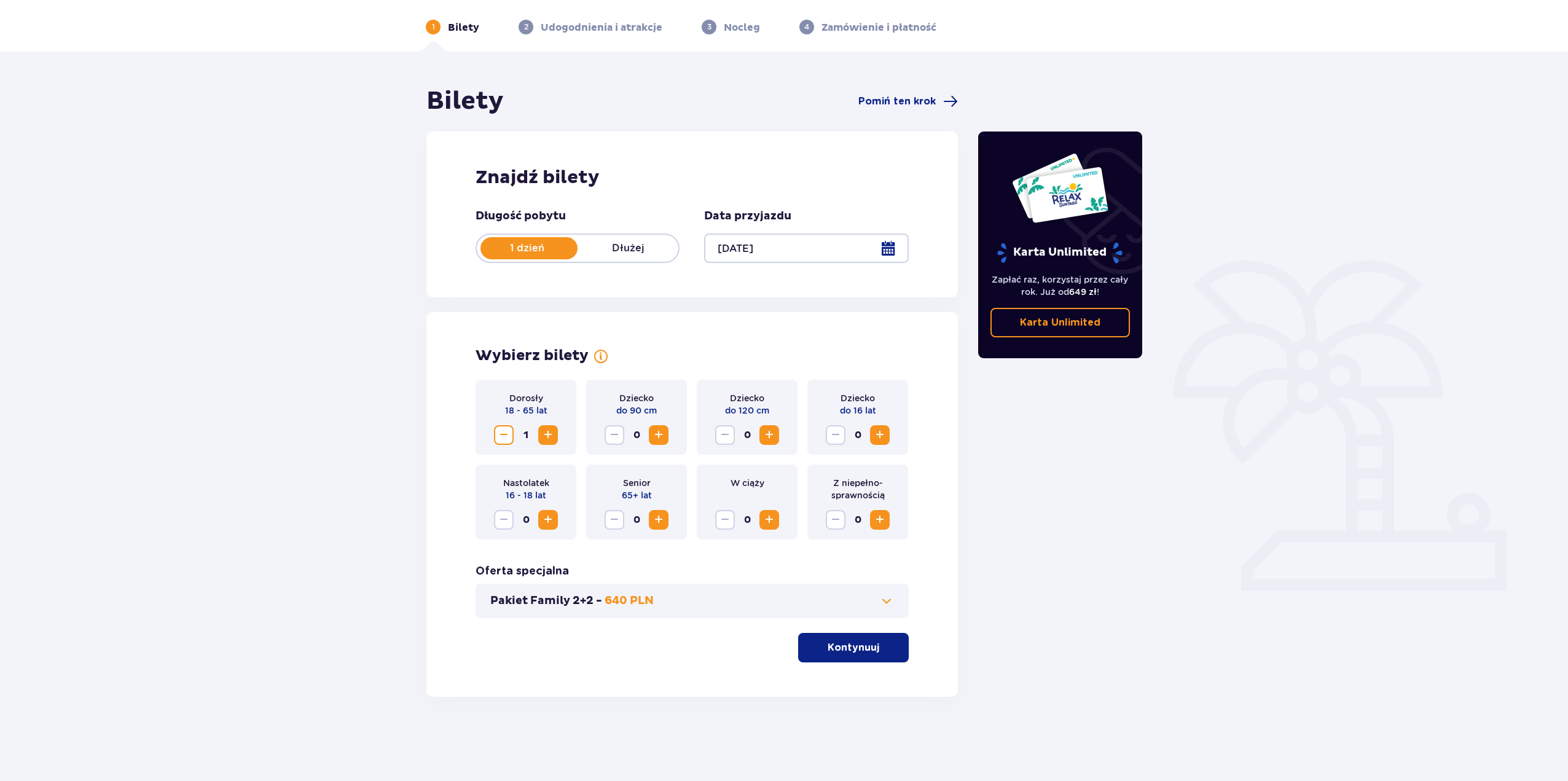
click at [272, 292] on div "Bilety Pomiń ten krok Znajdź bilety Długość pobytu 1 dzień Dłużej Data przyjazd…" at bounding box center [784, 410] width 1568 height 719
drag, startPoint x: 232, startPoint y: 374, endPoint x: 280, endPoint y: 364, distance: 49.0
drag, startPoint x: 265, startPoint y: 366, endPoint x: 255, endPoint y: 350, distance: 18.9
drag, startPoint x: 255, startPoint y: 350, endPoint x: 198, endPoint y: 281, distance: 89.5
drag, startPoint x: 250, startPoint y: 366, endPoint x: 249, endPoint y: 379, distance: 13.0
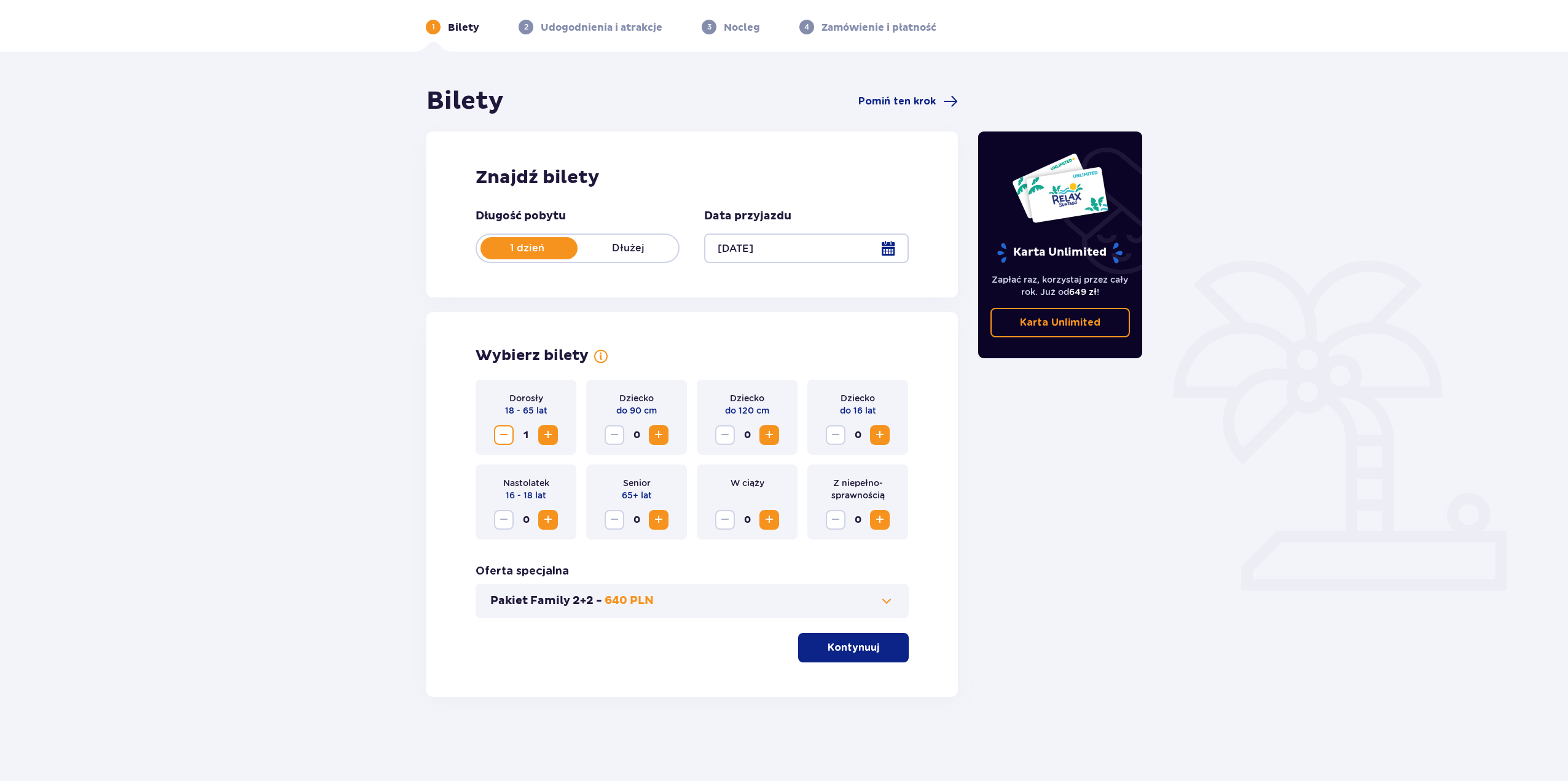
click at [254, 369] on div "Bilety Pomiń ten krok Znajdź bilety Długość pobytu 1 dzień Dłużej Data przyjazd…" at bounding box center [784, 410] width 1568 height 719
click at [1387, 327] on div "Bilety Pomiń ten krok Znajdź bilety Długość pobytu 1 dzień Dłużej Data przyjazd…" at bounding box center [784, 410] width 1568 height 719
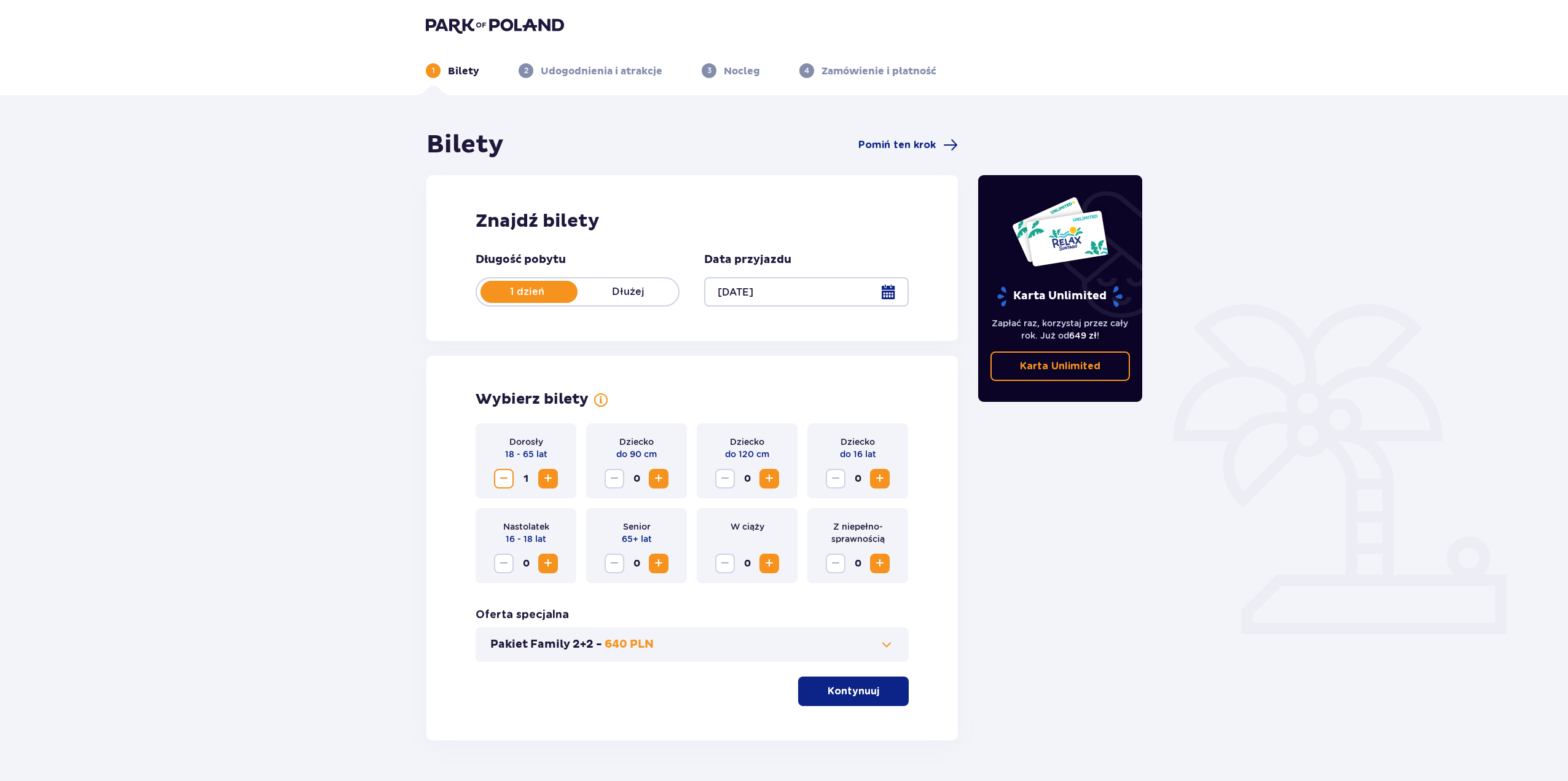
scroll to position [0, 0]
click at [878, 650] on button "Pakiet Family 2+2 - 640 PLN" at bounding box center [692, 644] width 403 height 14
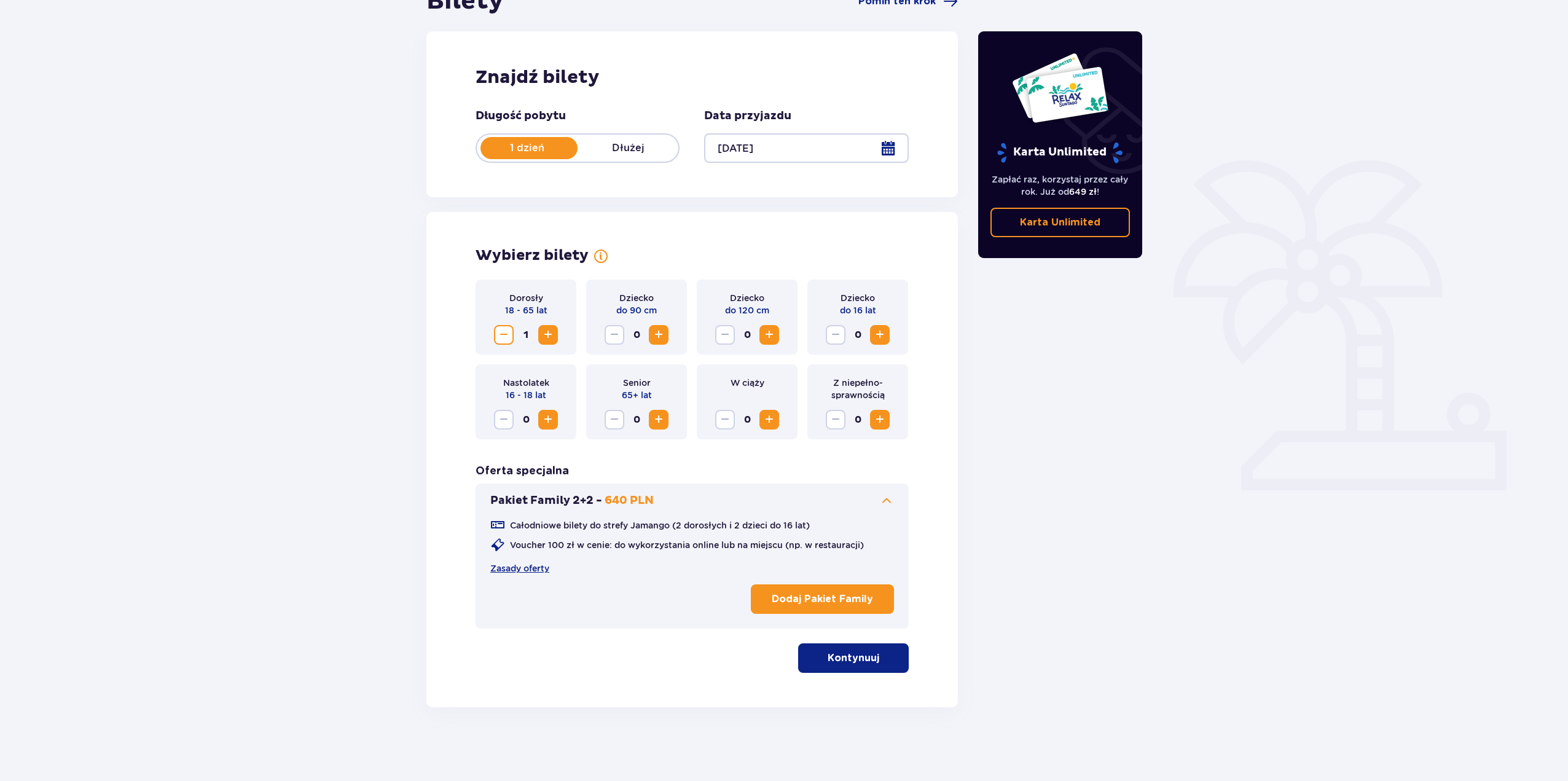
click at [888, 511] on div "Całodniowe bilety do strefy Jamango (2 dorosłych i 2 dzieci do 16 lat) Voucher …" at bounding box center [692, 563] width 403 height 110
click at [887, 512] on div "Całodniowe bilety do strefy Jamango (2 dorosłych i 2 dzieci do 16 lat) Voucher …" at bounding box center [692, 563] width 403 height 110
click at [887, 506] on span at bounding box center [886, 500] width 14 height 14
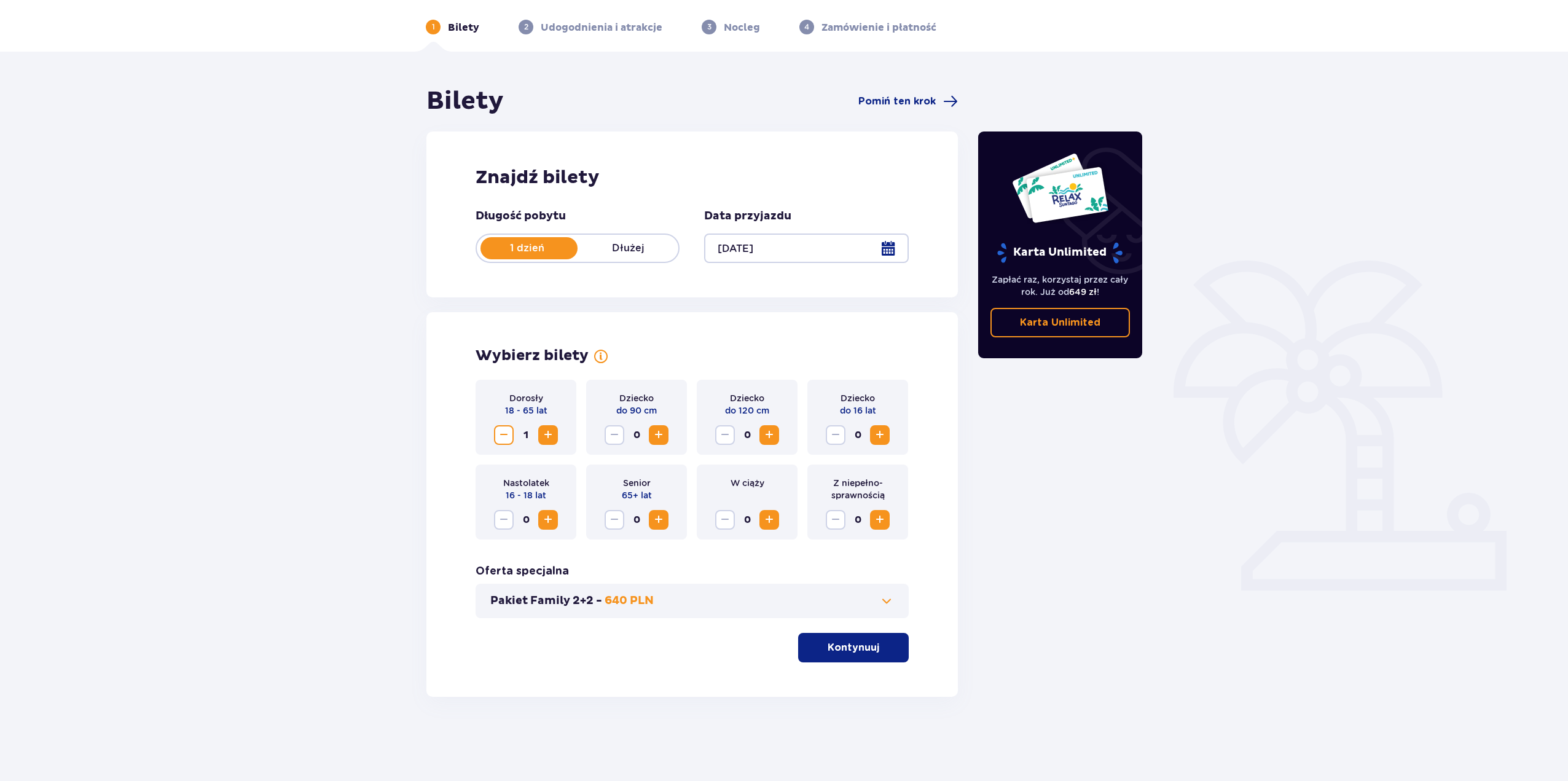
click at [841, 641] on p "Kontynuuj" at bounding box center [853, 648] width 51 height 14
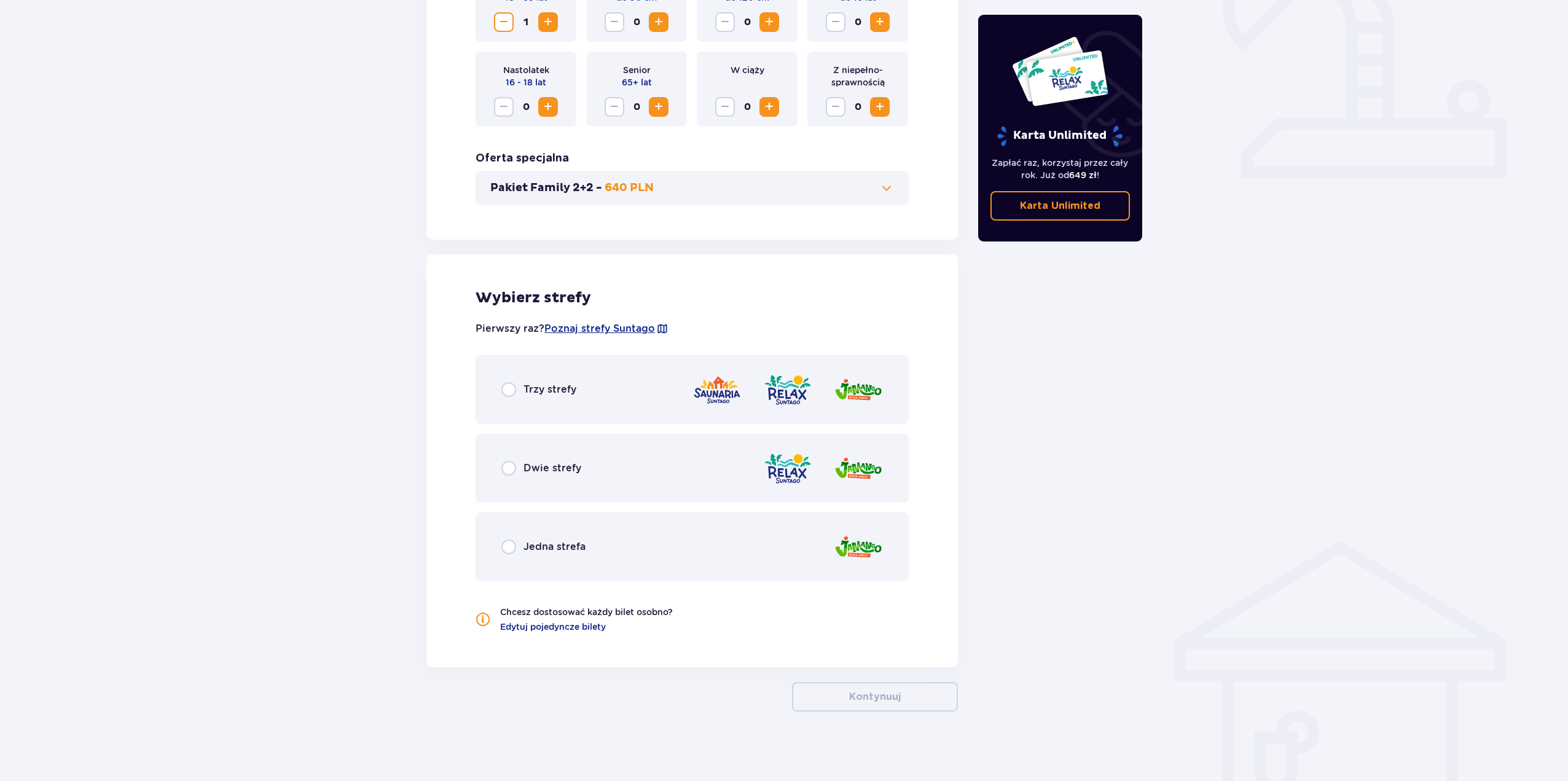
scroll to position [461, 0]
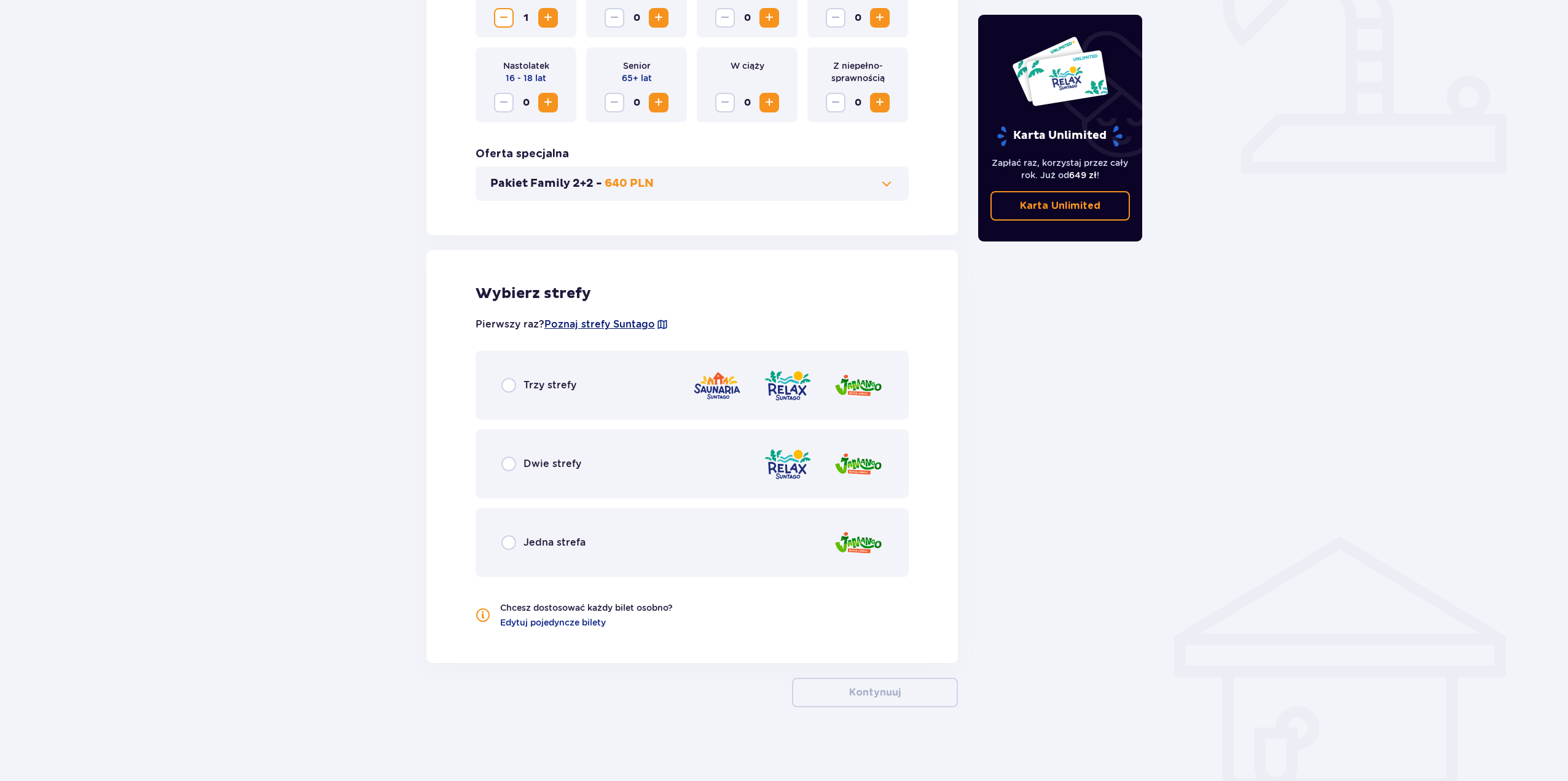
click at [552, 328] on span "Poznaj strefy Suntago" at bounding box center [599, 325] width 110 height 14
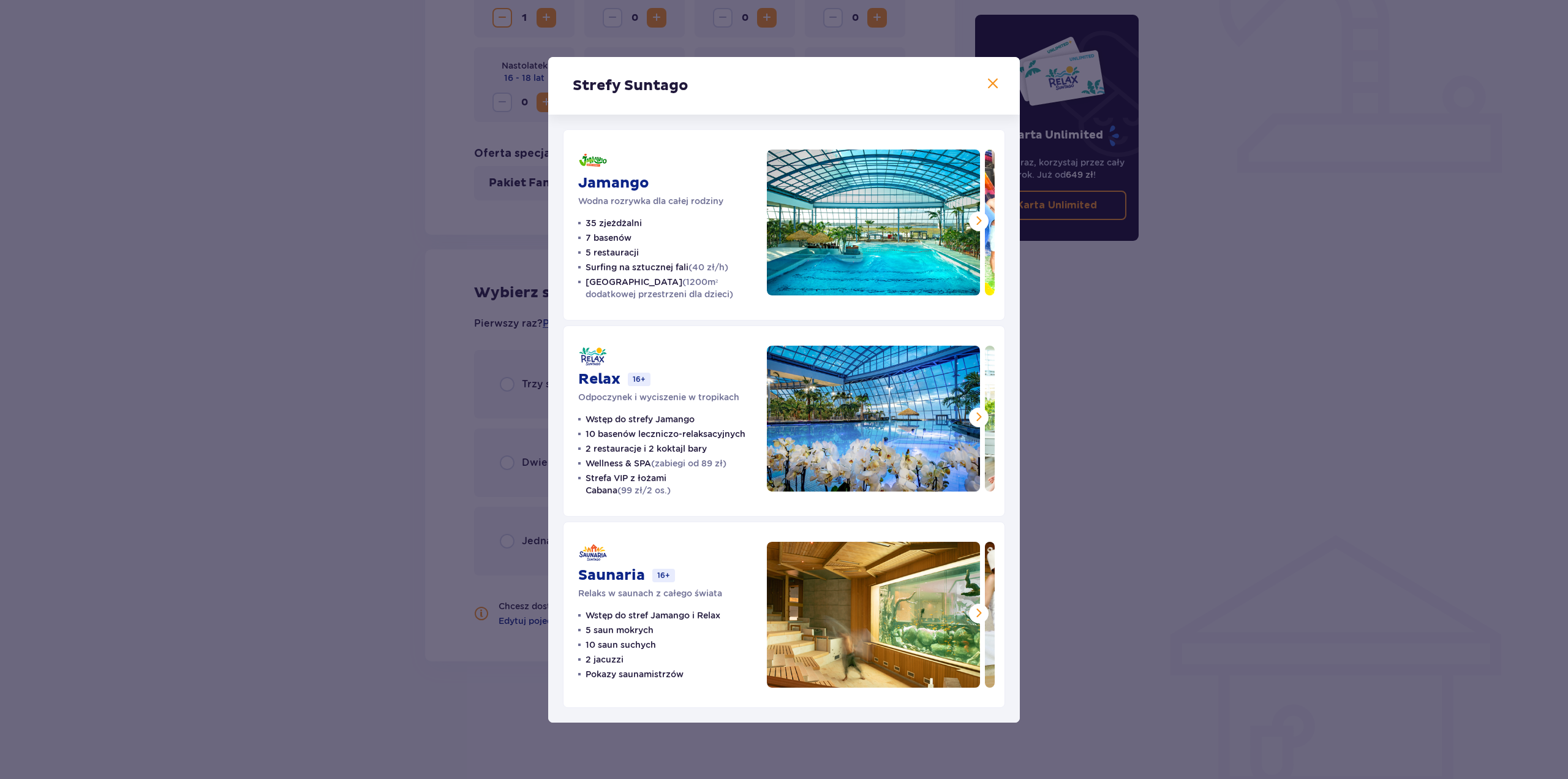
click at [996, 88] on span at bounding box center [992, 84] width 14 height 14
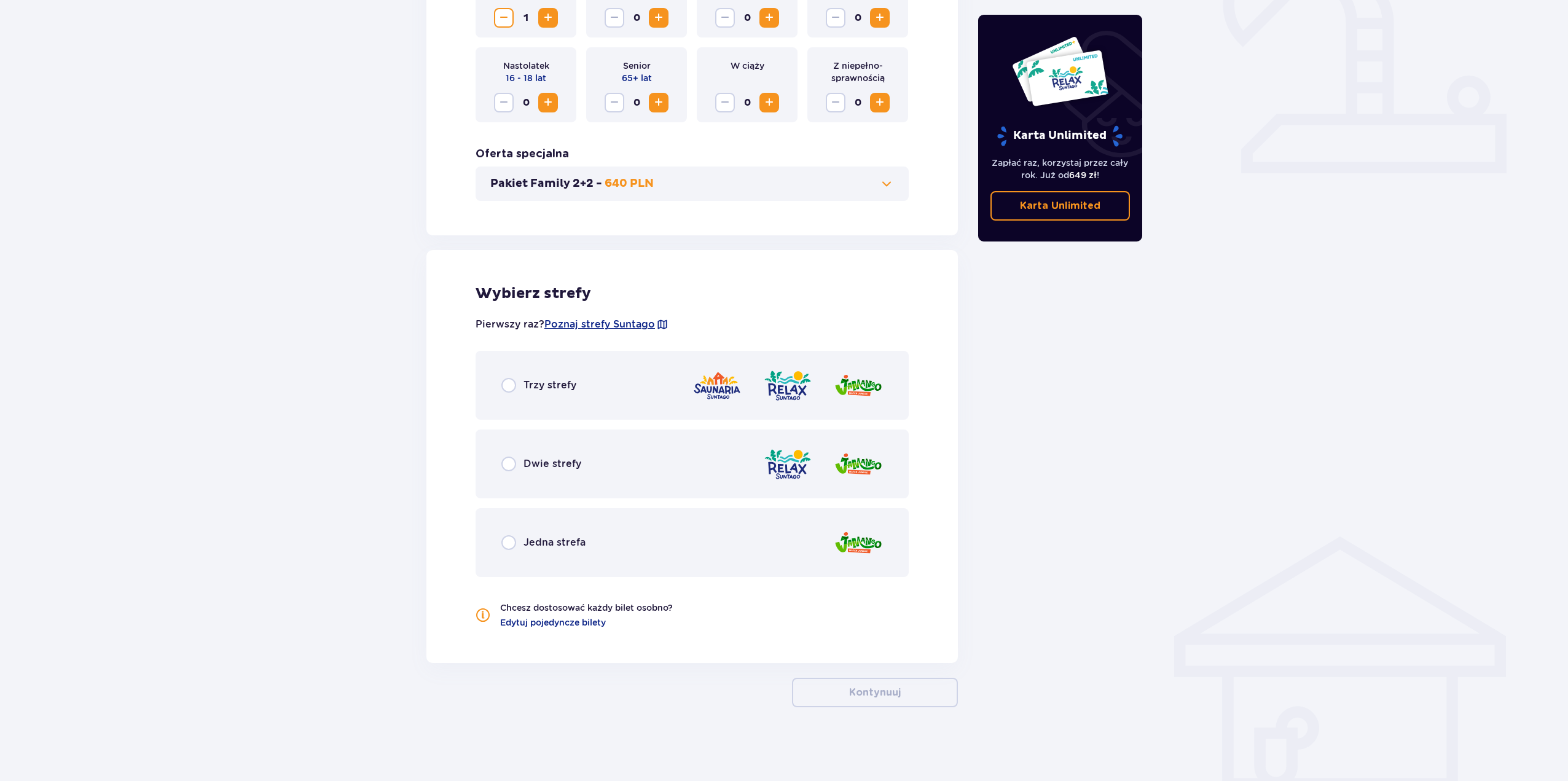
click at [588, 395] on div "Trzy strefy" at bounding box center [692, 385] width 433 height 69
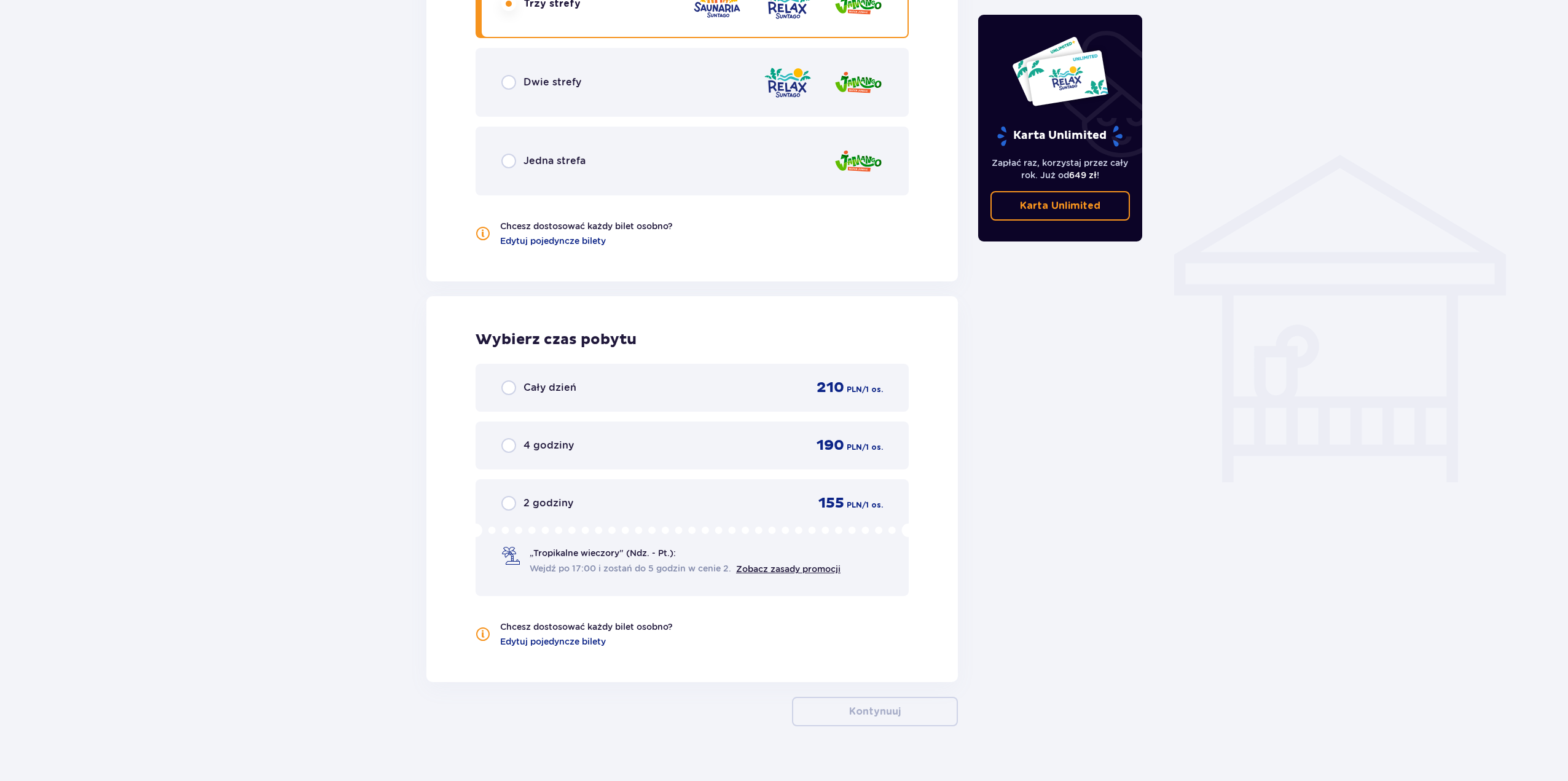
scroll to position [862, 0]
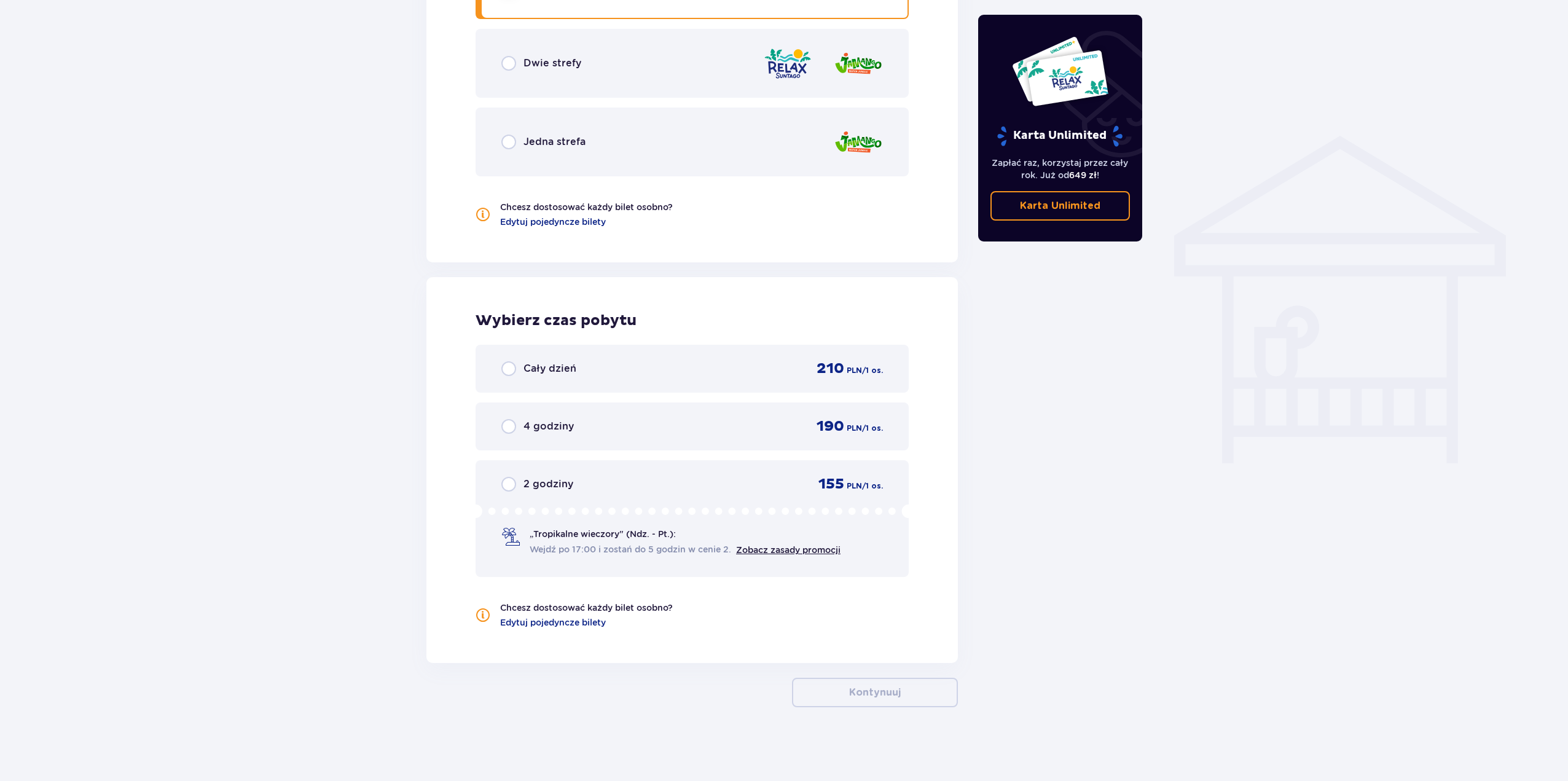
click at [781, 374] on div "Cały dzień 210 PLN / 1 os." at bounding box center [692, 369] width 382 height 19
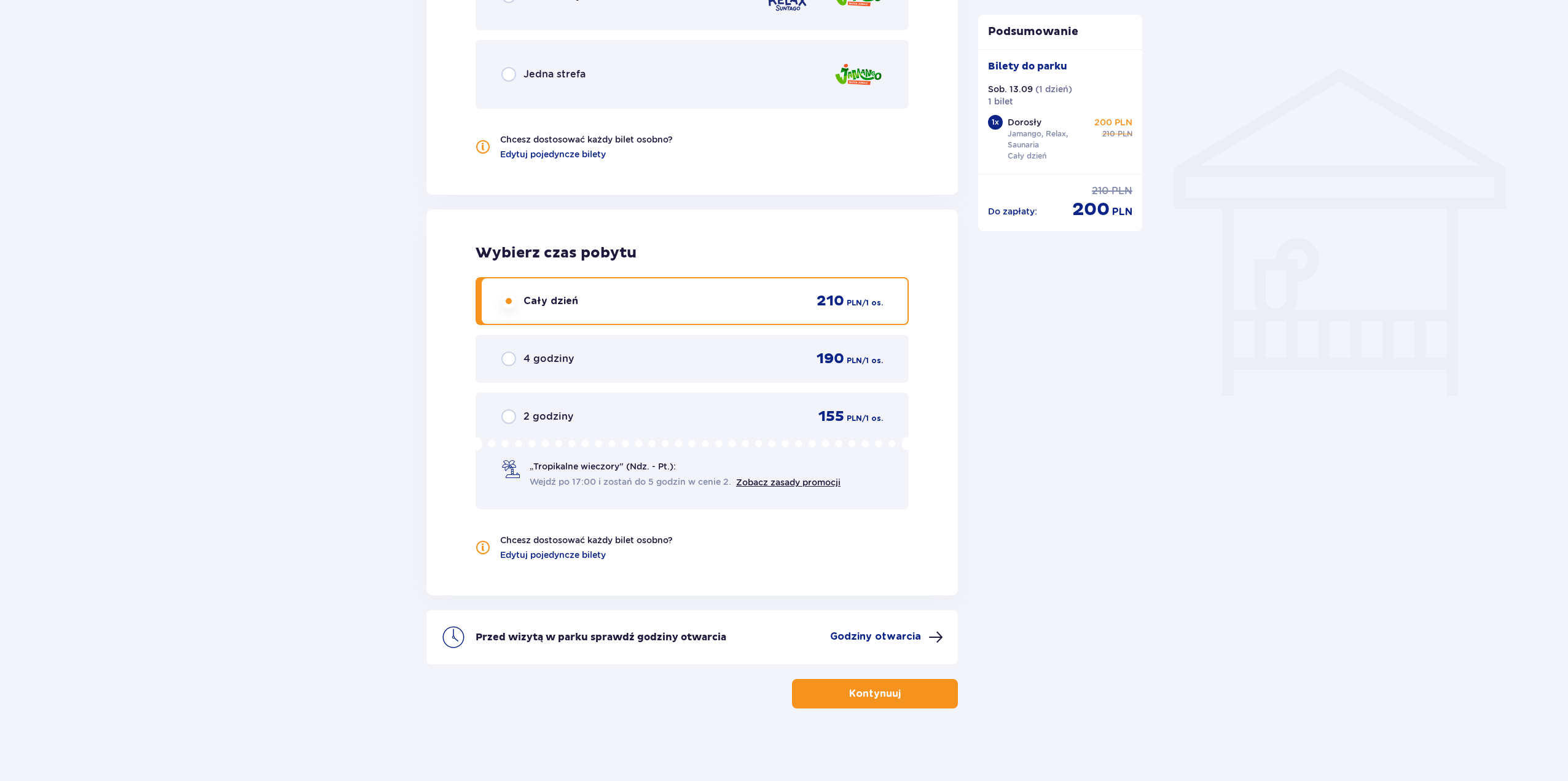
scroll to position [931, 0]
click at [1014, 207] on div "Do zapłaty : 210 PLN 200 PLN" at bounding box center [1060, 203] width 145 height 37
click at [1135, 193] on div "Do zapłaty : 210 PLN 200 PLN" at bounding box center [1060, 197] width 165 height 47
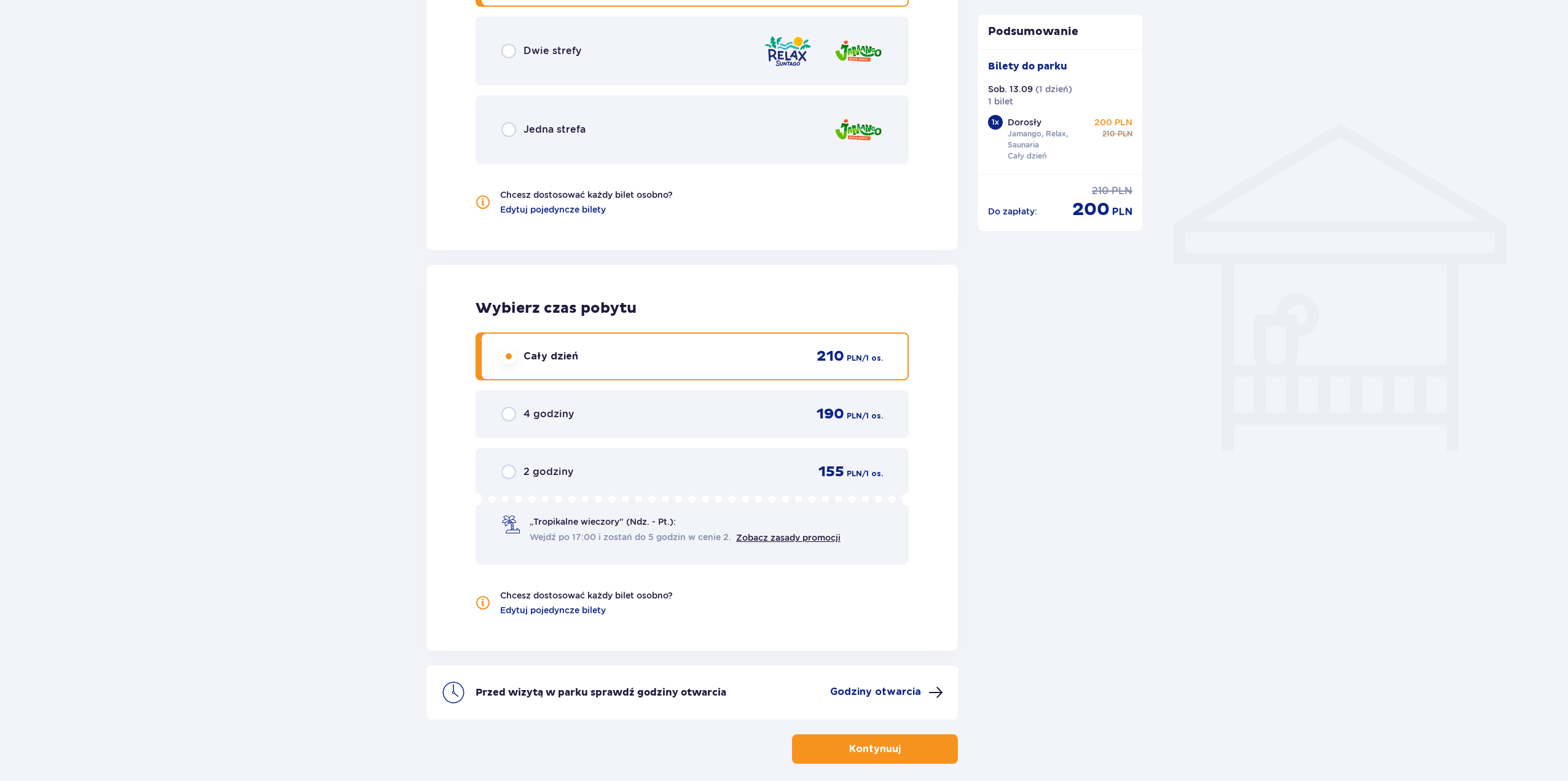
scroll to position [870, 0]
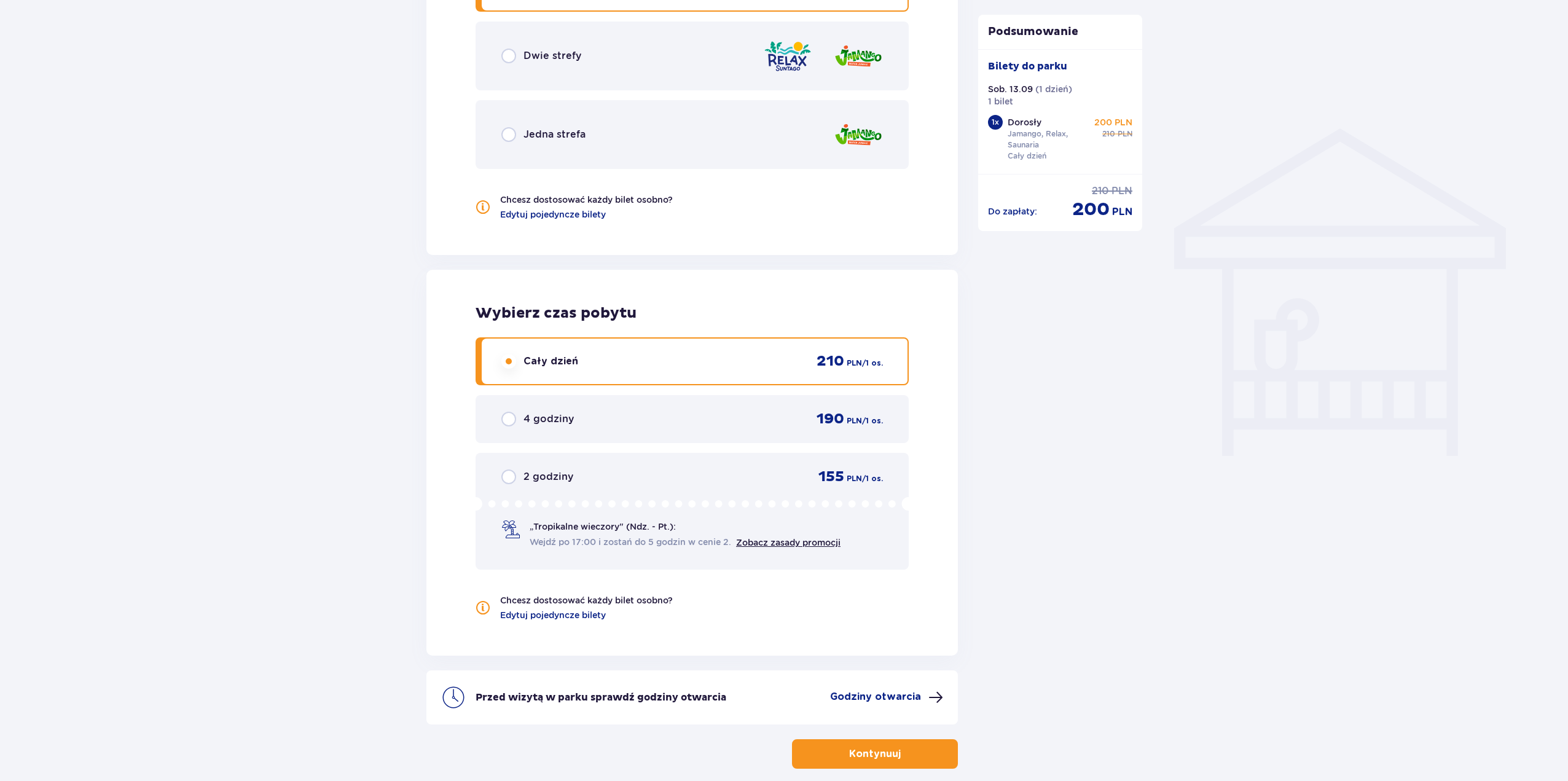
click at [1105, 132] on p "210" at bounding box center [1108, 134] width 13 height 11
drag, startPoint x: 1104, startPoint y: 126, endPoint x: 1183, endPoint y: 119, distance: 79.3
click at [1185, 118] on div "Bilety Pomiń ten krok Znajdź bilety Długość pobytu 1 dzień Dłużej Data przyjazd…" at bounding box center [784, 34] width 1568 height 1616
click at [1132, 130] on p "PLN" at bounding box center [1124, 134] width 14 height 11
click at [889, 747] on button "Kontynuuj" at bounding box center [875, 754] width 166 height 30
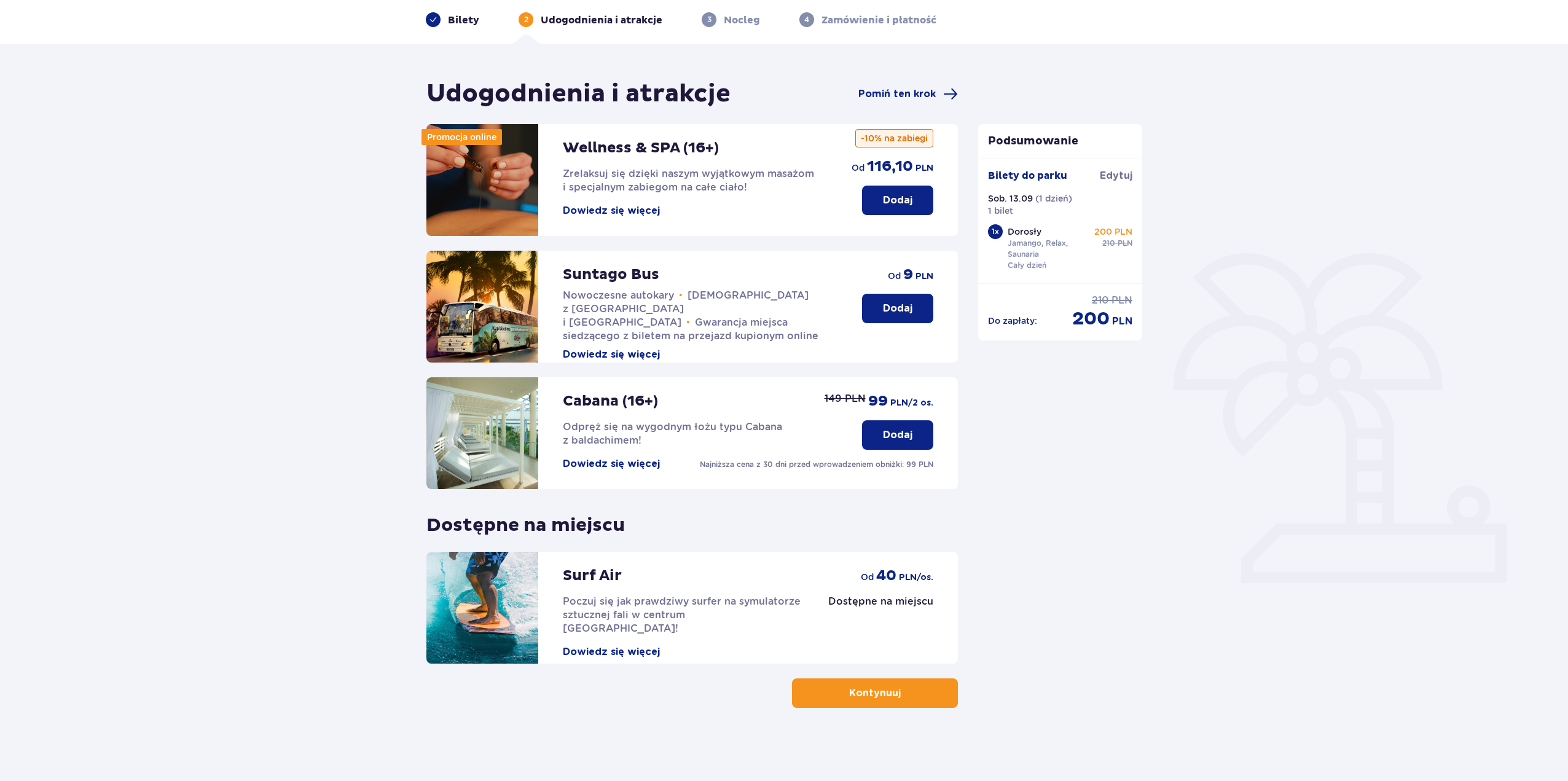
scroll to position [52, 0]
click at [890, 687] on button "Kontynuuj" at bounding box center [875, 692] width 166 height 30
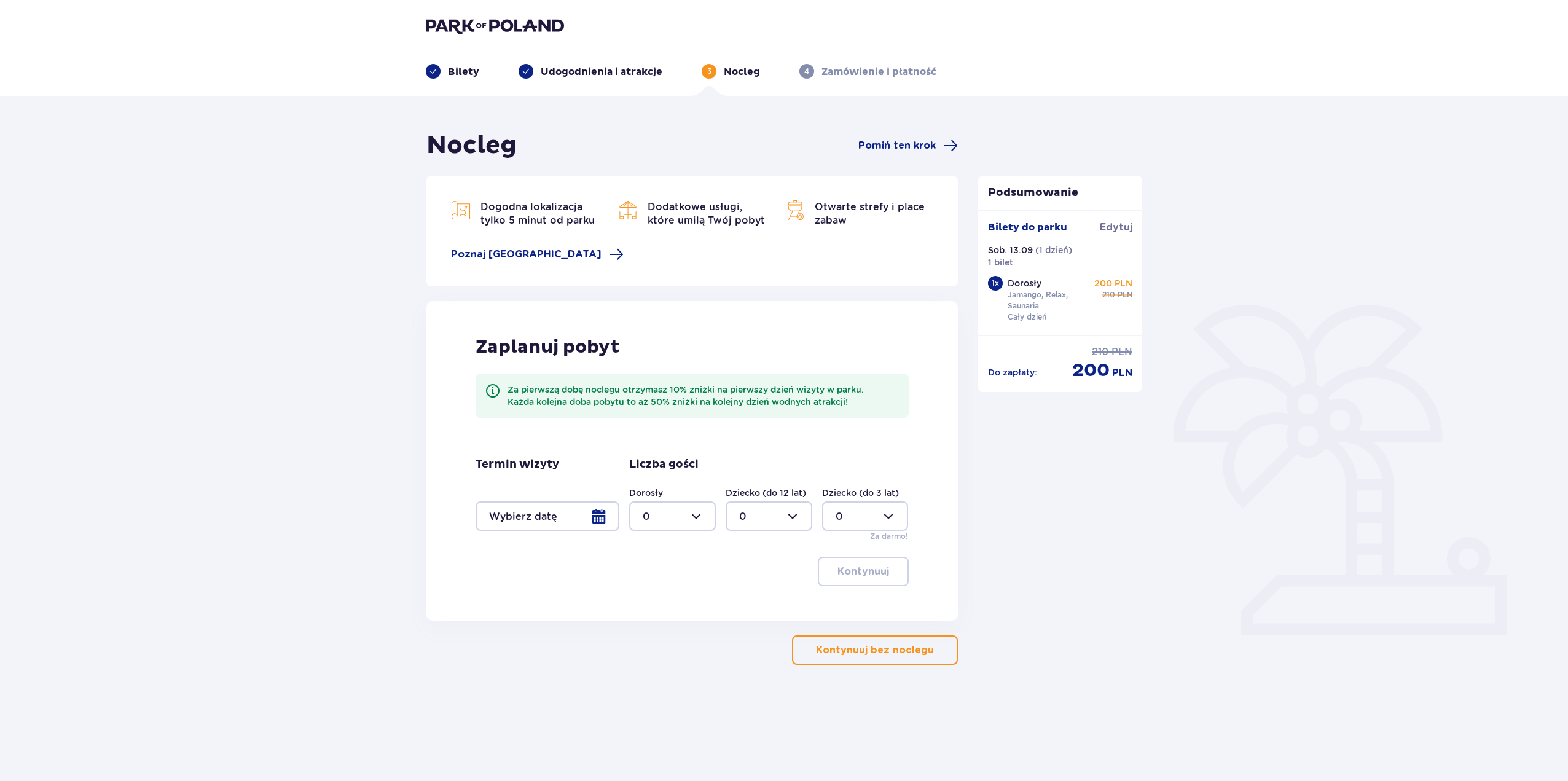
click at [878, 657] on p "Kontynuuj bez noclegu" at bounding box center [875, 650] width 118 height 14
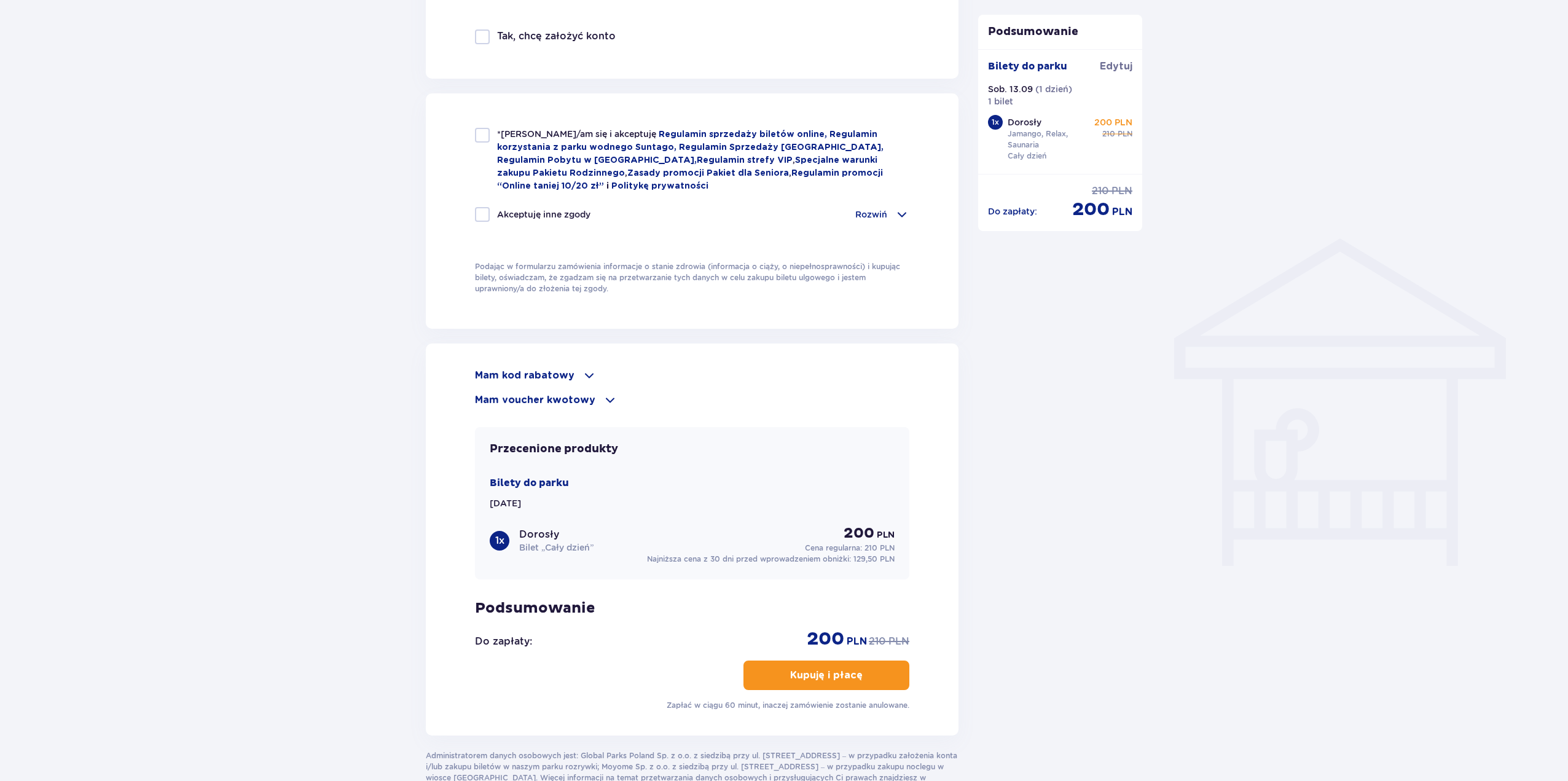
scroll to position [784, 0]
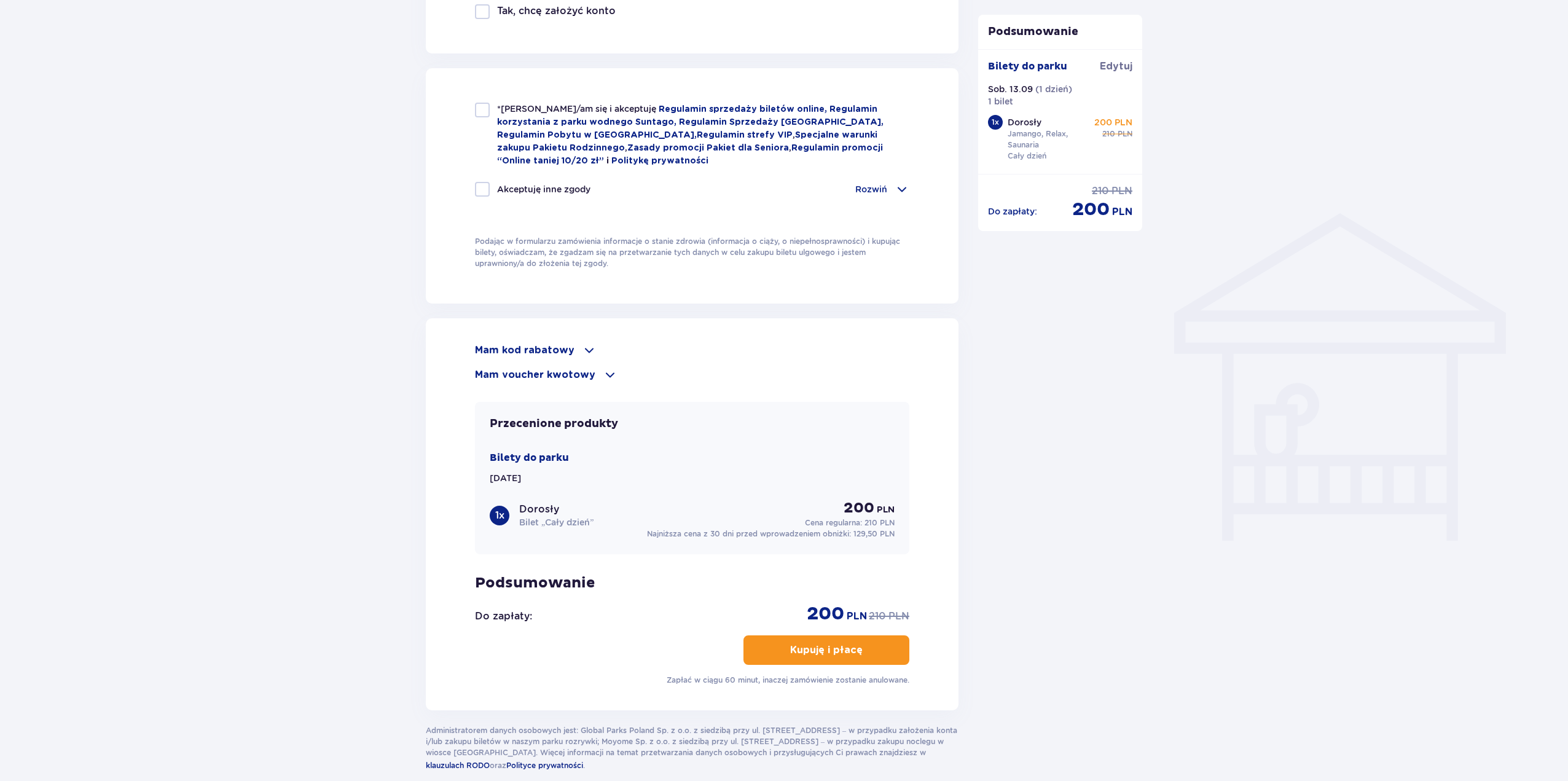
click at [582, 347] on span at bounding box center [589, 350] width 14 height 14
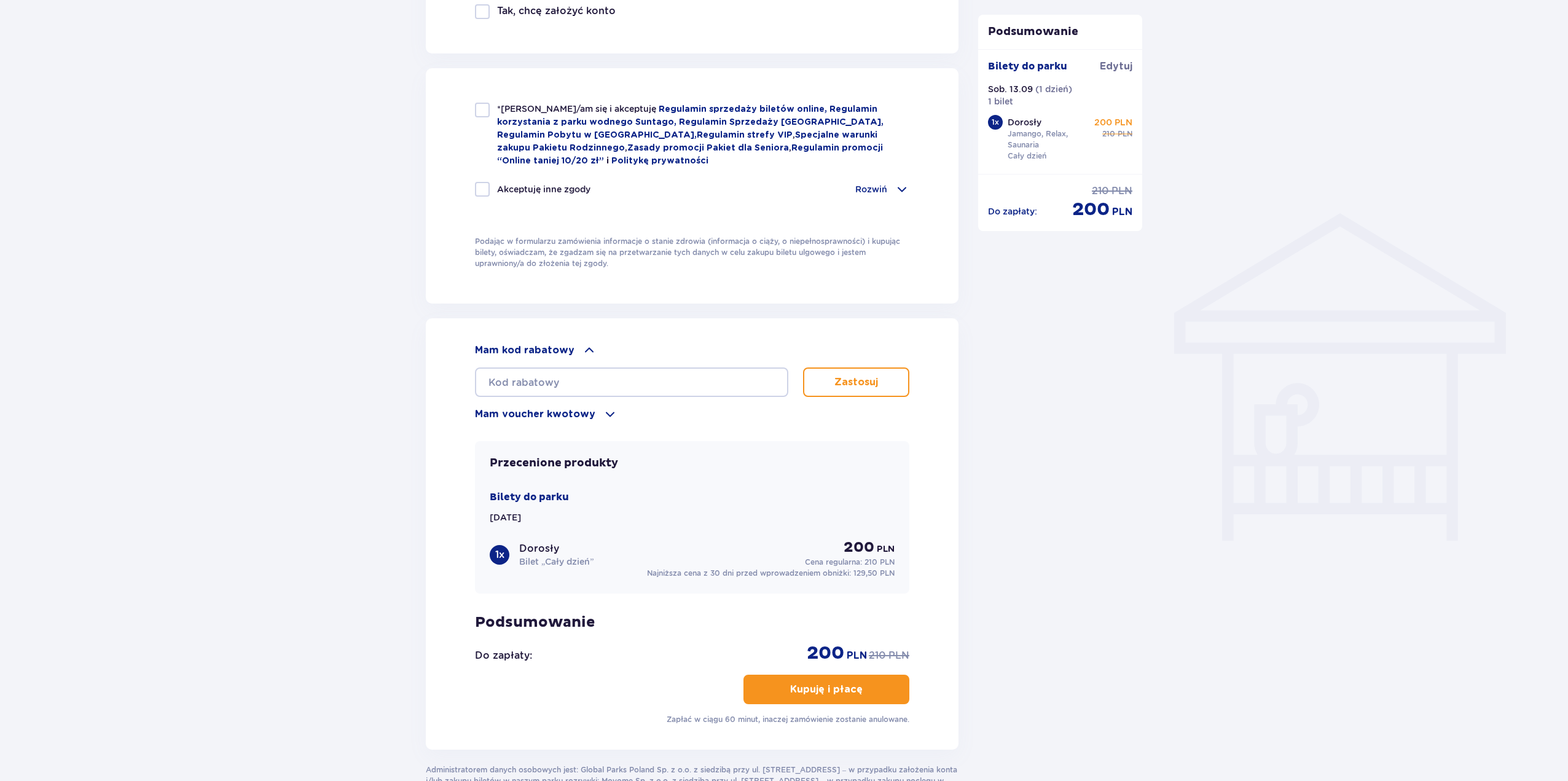
click at [582, 347] on span at bounding box center [589, 350] width 14 height 14
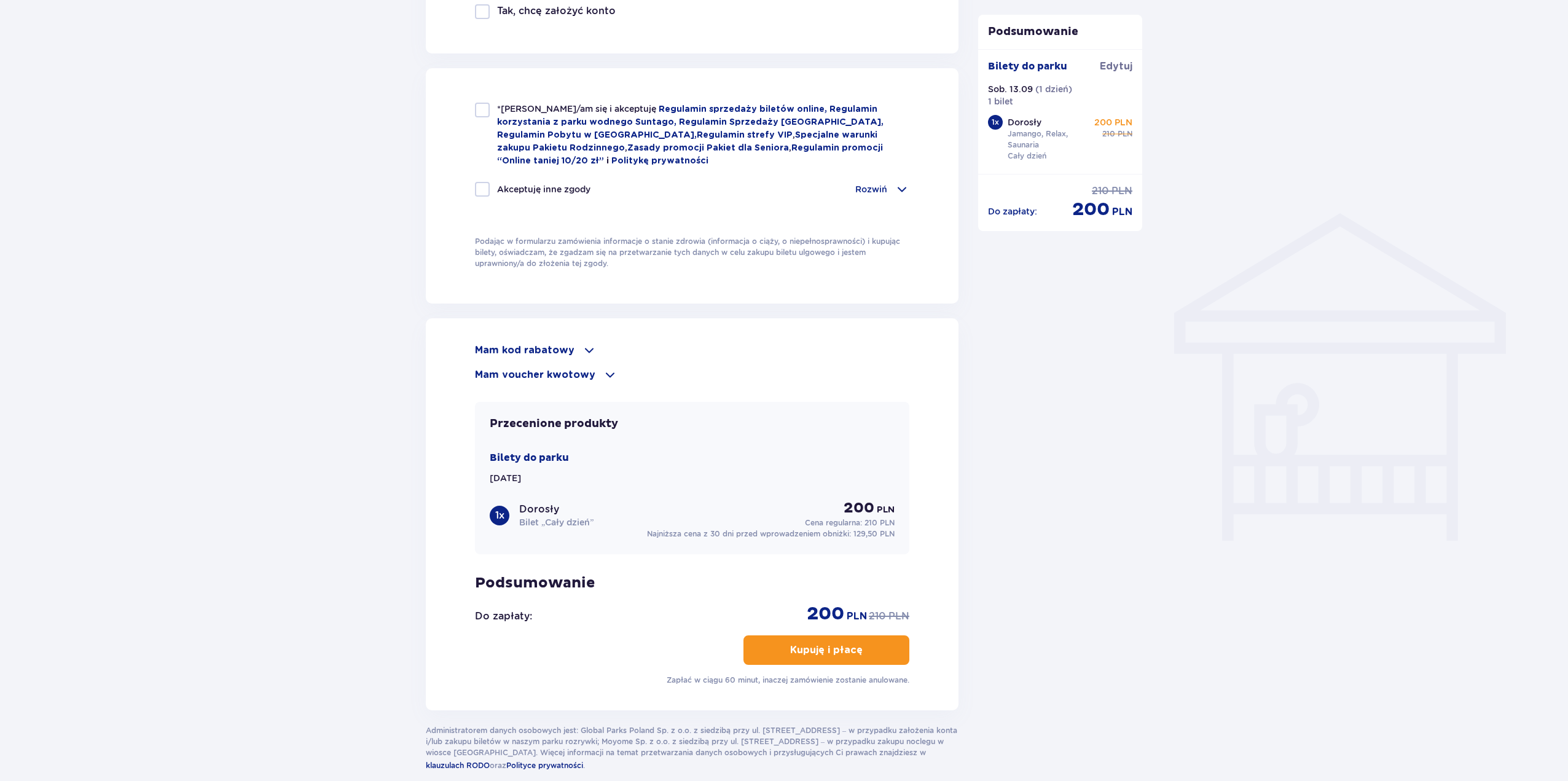
click at [580, 387] on div "Mam kod rabatowy Zastosuj Mam voucher kwotowy Zastosuj Przecenione produkty Bil…" at bounding box center [692, 515] width 434 height 343
click at [579, 371] on p "Mam voucher kwotowy" at bounding box center [535, 375] width 120 height 14
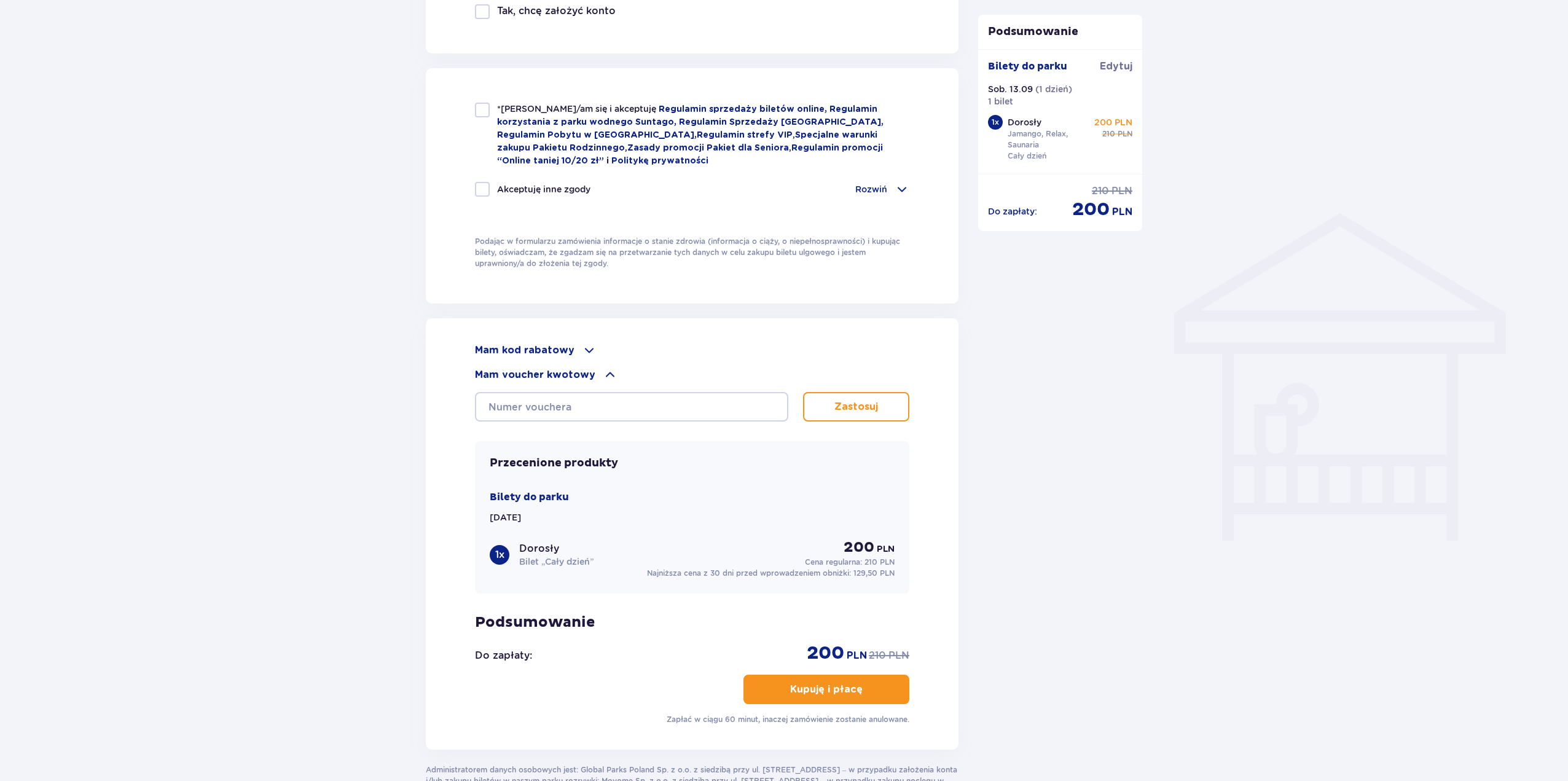
click at [579, 370] on p "Mam voucher kwotowy" at bounding box center [535, 375] width 120 height 14
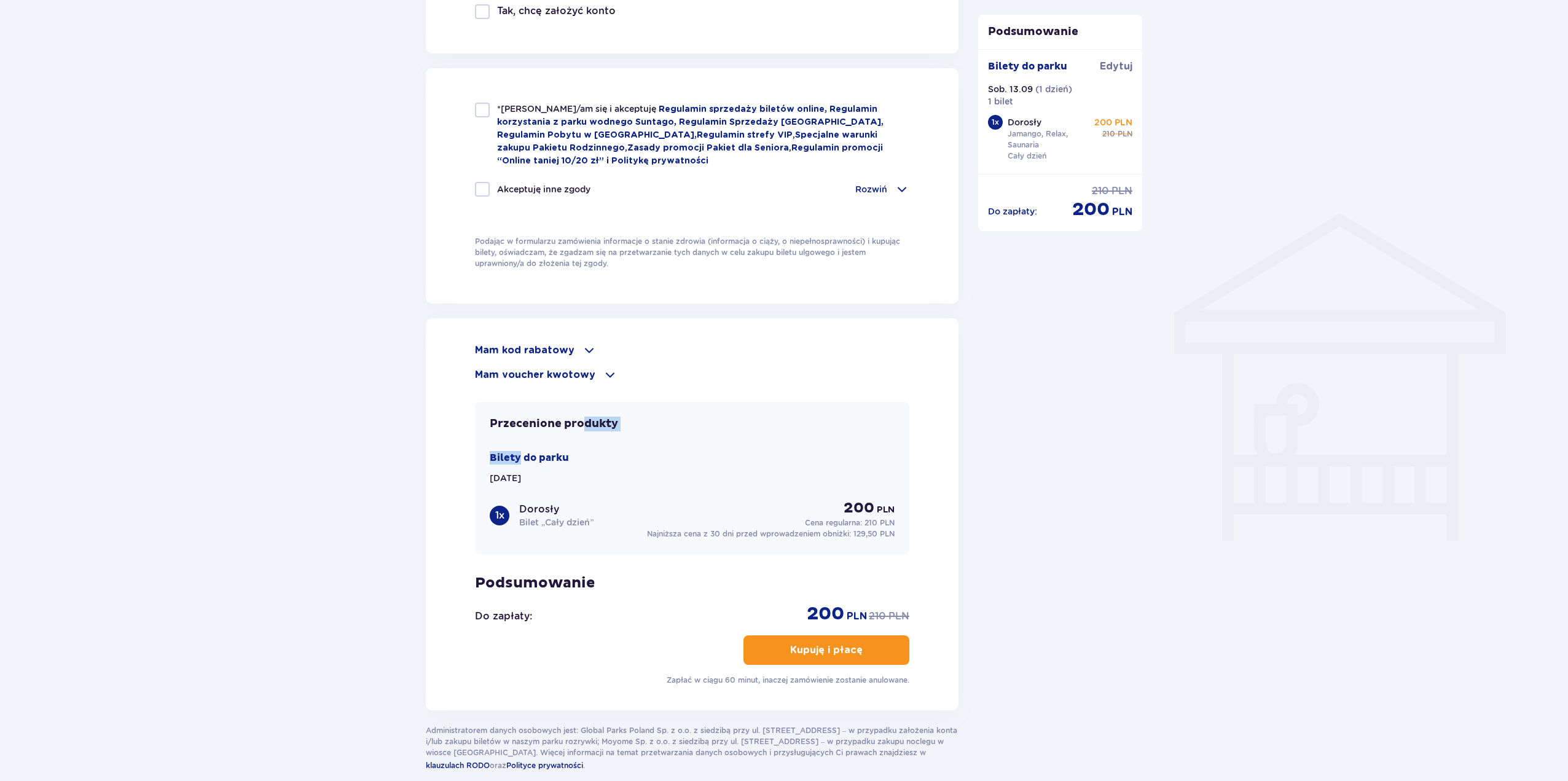
drag, startPoint x: 572, startPoint y: 436, endPoint x: 476, endPoint y: 452, distance: 97.3
click at [495, 451] on div "Przecenione produkty Bilety do parku Sob. 13.09.25 1 x Dorosły Bilet „Cały dzie…" at bounding box center [692, 478] width 434 height 152
click at [560, 439] on div "Przecenione produkty Bilety do parku Sob. 13.09.25 1 x Dorosły Bilet „Cały dzie…" at bounding box center [692, 478] width 434 height 152
click at [561, 438] on div "Przecenione produkty Bilety do parku Sob. 13.09.25 1 x Dorosły Bilet „Cały dzie…" at bounding box center [692, 478] width 434 height 152
click at [557, 437] on div "Przecenione produkty Bilety do parku Sob. 13.09.25 1 x Dorosły Bilet „Cały dzie…" at bounding box center [692, 478] width 434 height 152
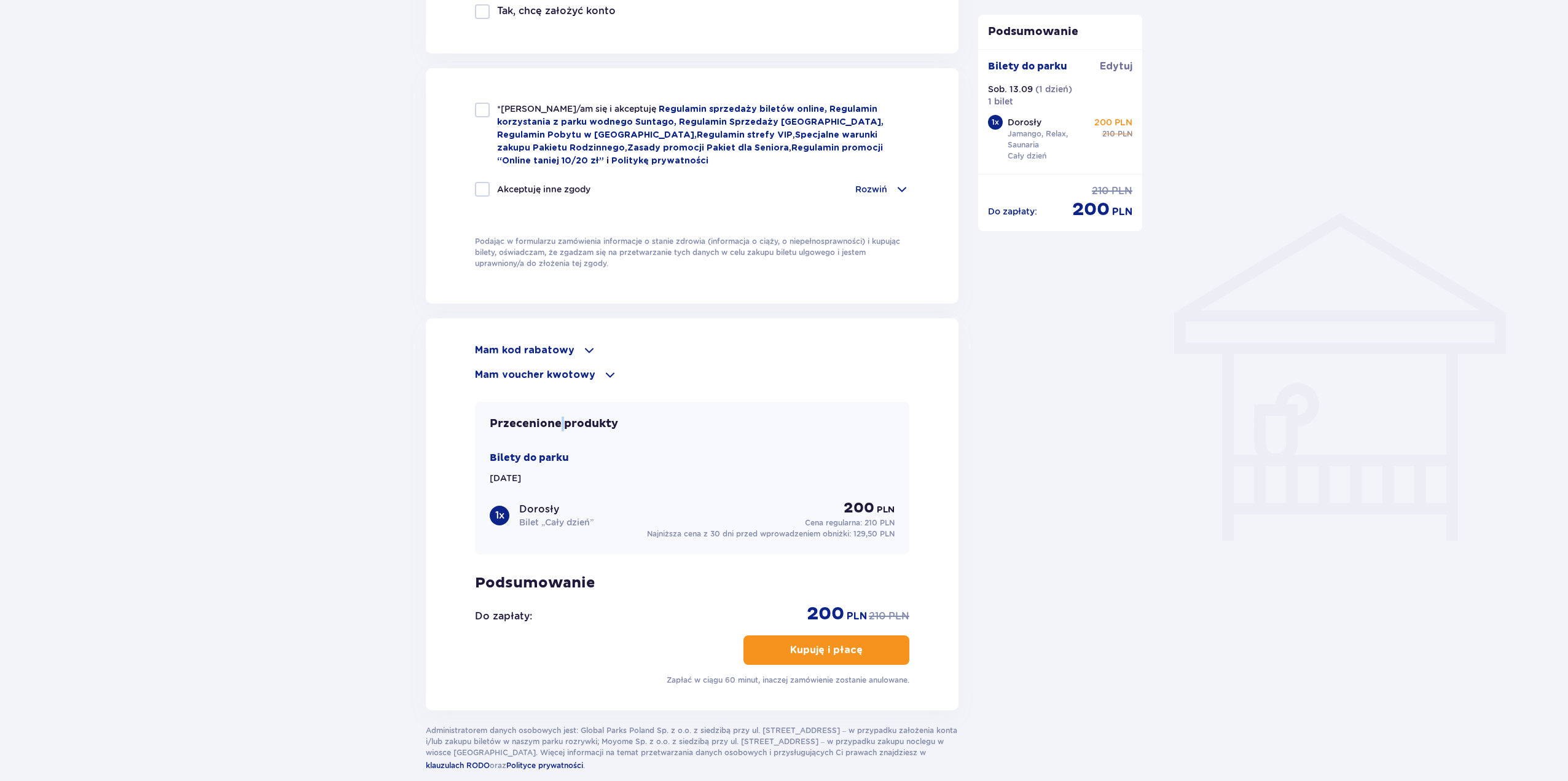
click at [559, 437] on div "Przecenione produkty Bilety do parku Sob. 13.09.25 1 x Dorosły Bilet „Cały dzie…" at bounding box center [692, 478] width 434 height 152
drag, startPoint x: 534, startPoint y: 449, endPoint x: 242, endPoint y: 446, distance: 292.0
click at [436, 456] on div "Mam kod rabatowy Zastosuj Mam voucher kwotowy Zastosuj Przecenione produkty Bil…" at bounding box center [692, 514] width 533 height 392
click at [548, 445] on div "Przecenione produkty Bilety do parku Sob. 13.09.25 1 x Dorosły Bilet „Cały dzie…" at bounding box center [692, 478] width 434 height 152
click at [563, 446] on div "Przecenione produkty Bilety do parku Sob. 13.09.25 1 x Dorosły Bilet „Cały dzie…" at bounding box center [692, 478] width 434 height 152
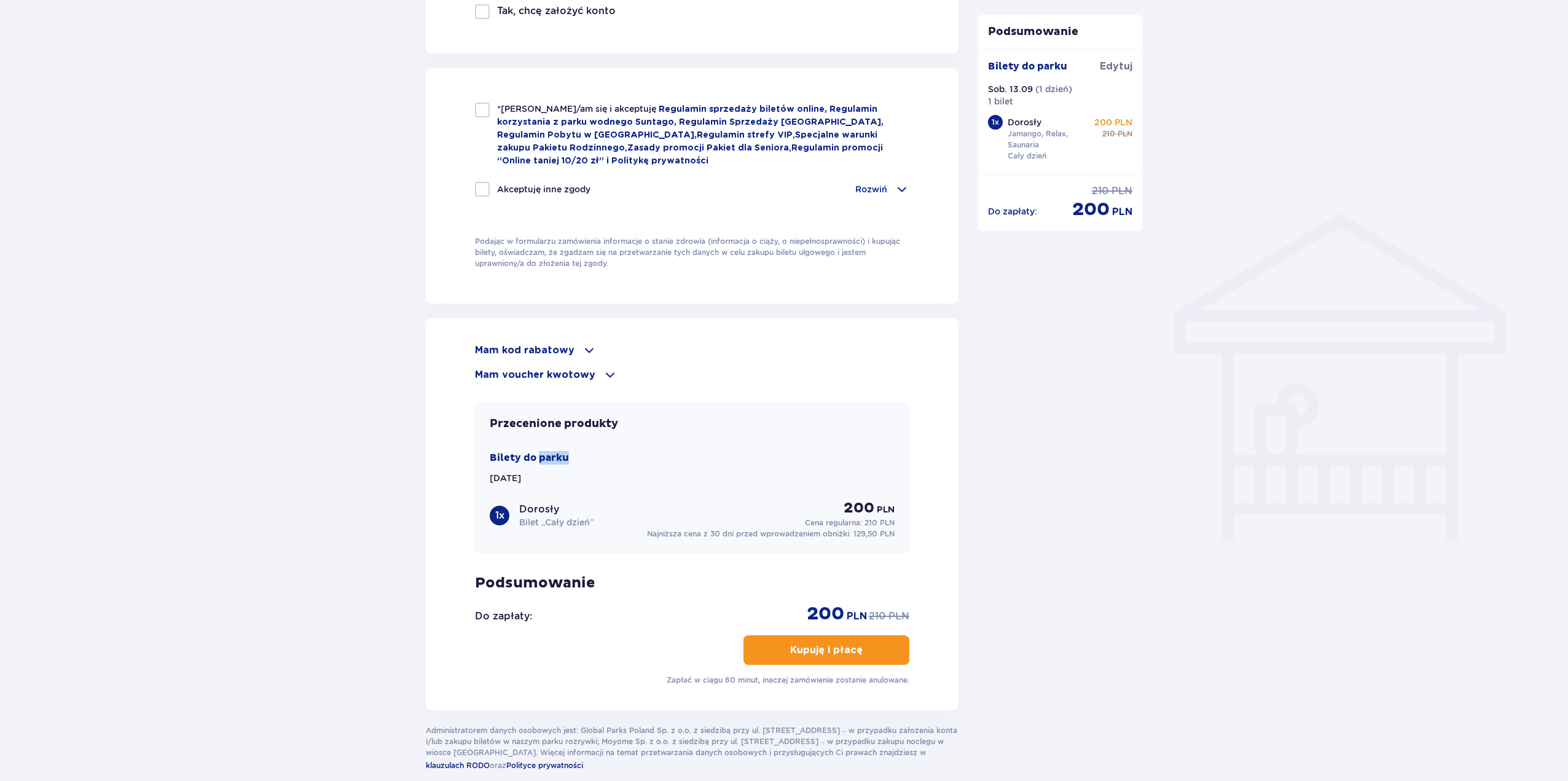
click at [564, 445] on div "Przecenione produkty Bilety do parku Sob. 13.09.25 1 x Dorosły Bilet „Cały dzie…" at bounding box center [692, 478] width 434 height 152
click at [572, 447] on div "Przecenione produkty Bilety do parku Sob. 13.09.25 1 x Dorosły Bilet „Cały dzie…" at bounding box center [692, 478] width 434 height 152
click at [585, 440] on div "Przecenione produkty Bilety do parku Sob. 13.09.25 1 x Dorosły Bilet „Cały dzie…" at bounding box center [692, 478] width 434 height 152
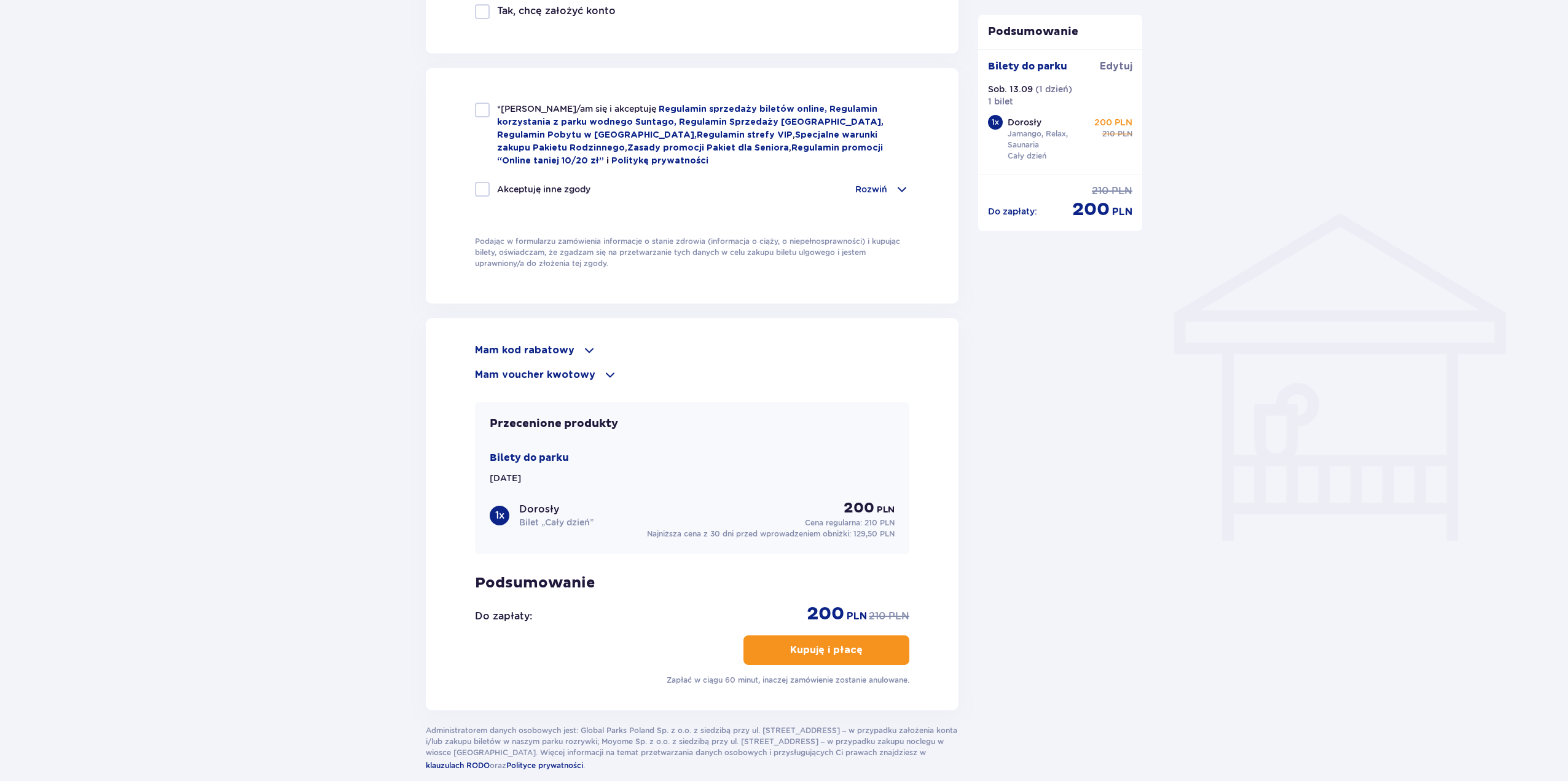
drag, startPoint x: 525, startPoint y: 513, endPoint x: 504, endPoint y: 544, distance: 37.4
drag, startPoint x: 546, startPoint y: 533, endPoint x: 542, endPoint y: 552, distance: 19.4
drag, startPoint x: 519, startPoint y: 532, endPoint x: 535, endPoint y: 517, distance: 21.9
drag, startPoint x: 677, startPoint y: 349, endPoint x: 740, endPoint y: 399, distance: 80.4
drag, startPoint x: 679, startPoint y: 411, endPoint x: 947, endPoint y: 379, distance: 269.9
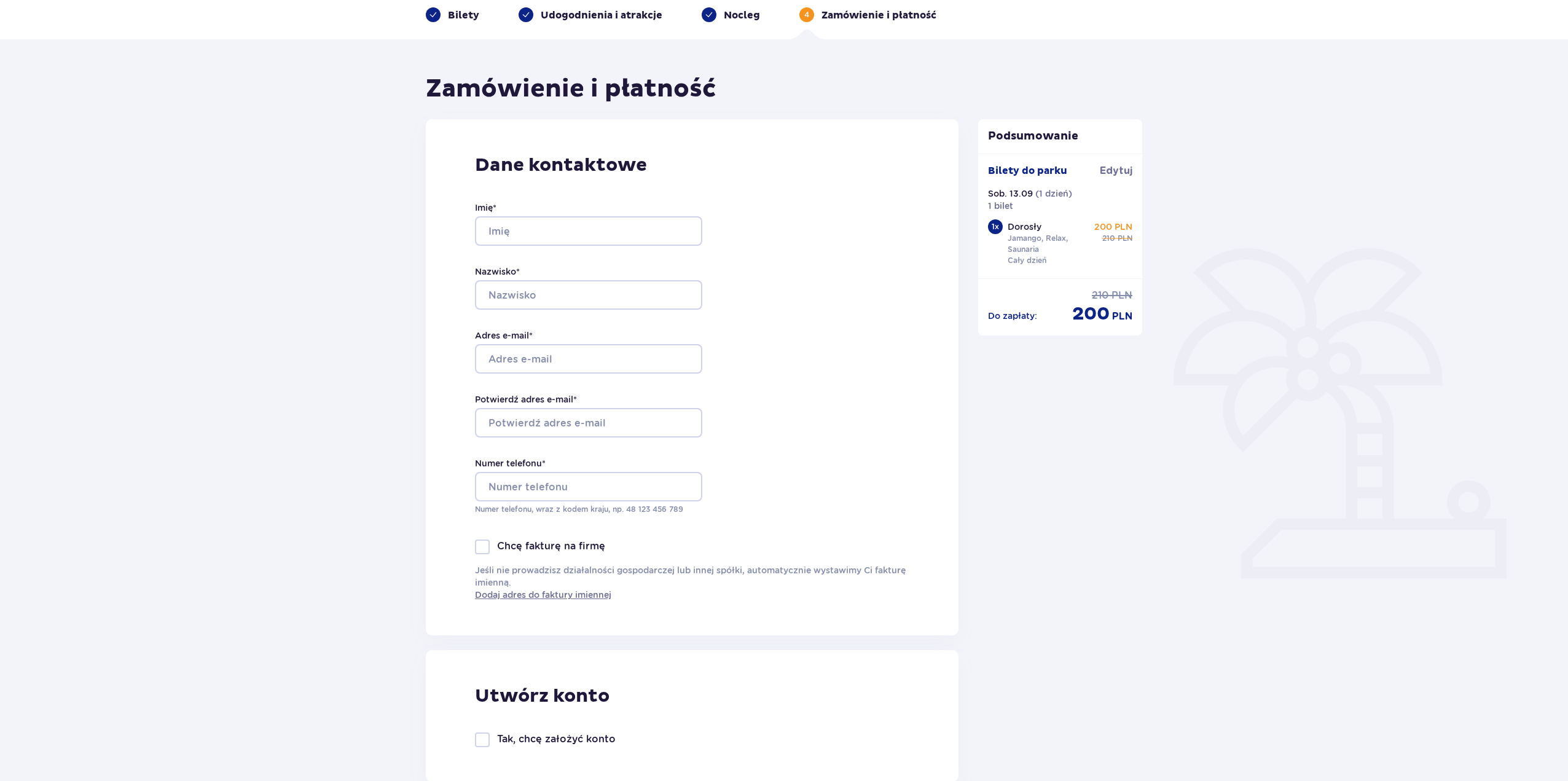
scroll to position [62, 0]
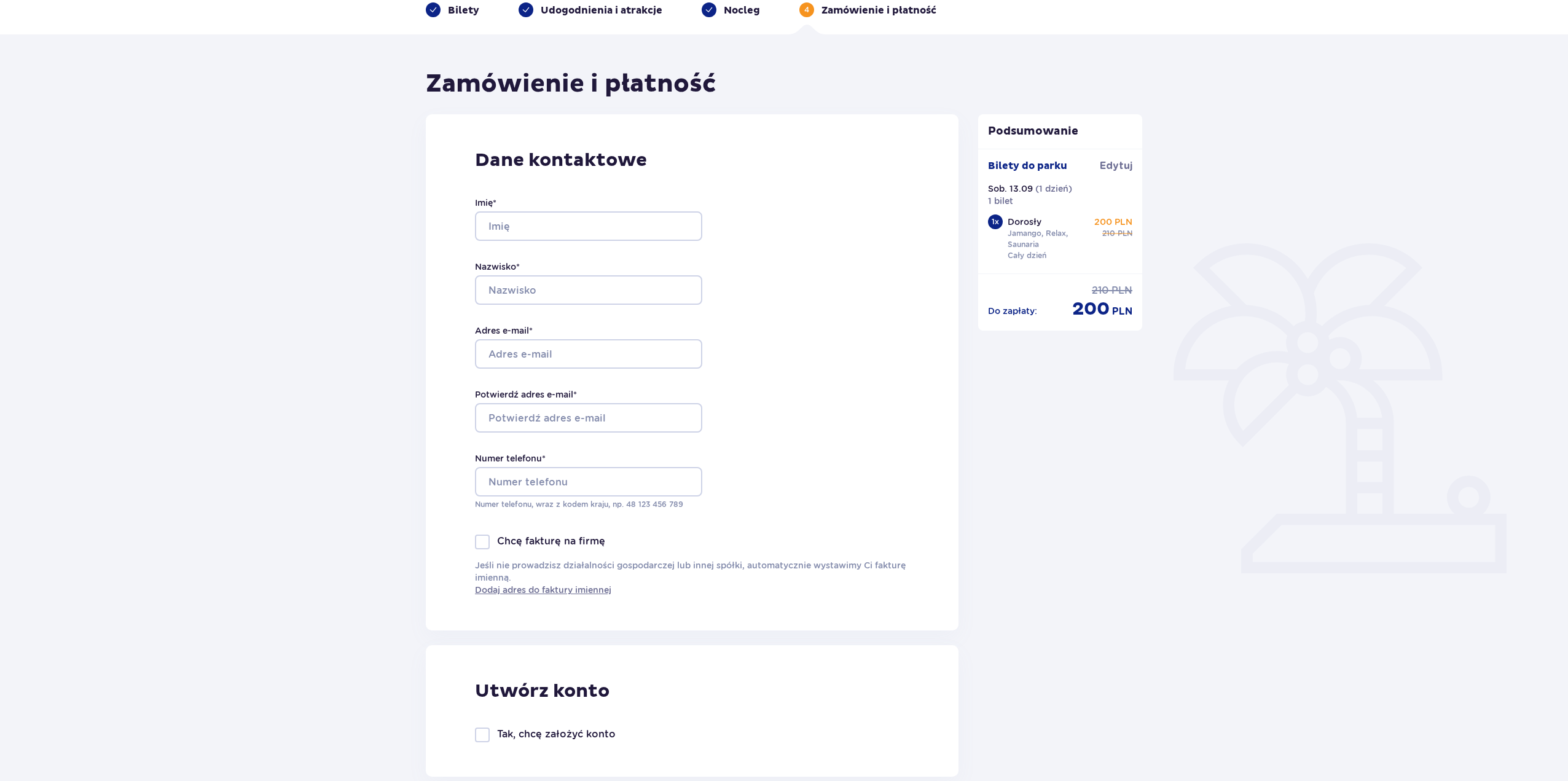
drag, startPoint x: 952, startPoint y: 622, endPoint x: 955, endPoint y: 367, distance: 255.0
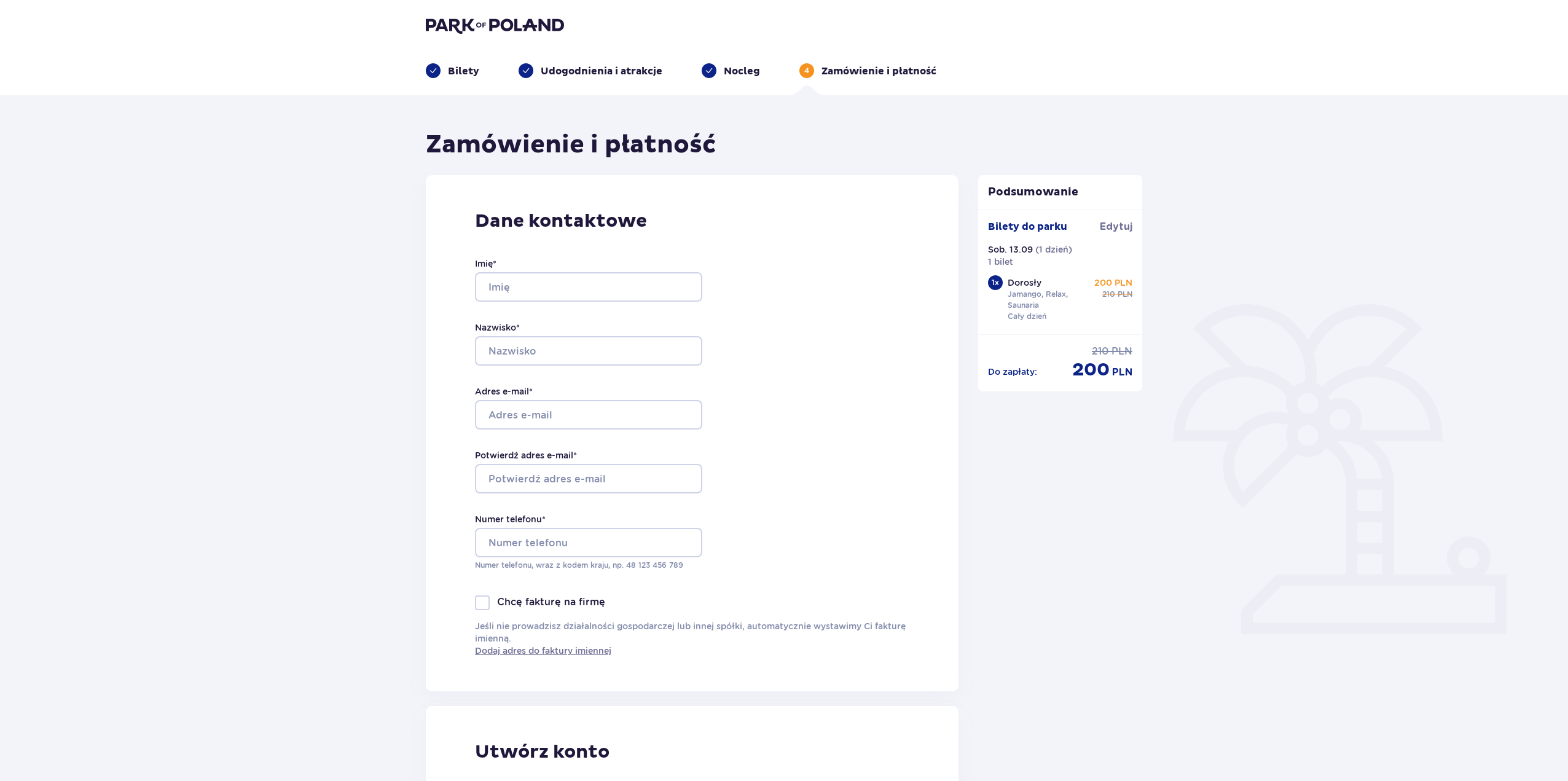
scroll to position [0, 0]
drag, startPoint x: 861, startPoint y: 296, endPoint x: 867, endPoint y: 380, distance: 84.2
drag, startPoint x: 917, startPoint y: 371, endPoint x: 1331, endPoint y: 150, distance: 469.3
drag, startPoint x: 1201, startPoint y: 121, endPoint x: 900, endPoint y: 296, distance: 348.2
click at [671, 291] on input "Imię *" at bounding box center [588, 287] width 227 height 30
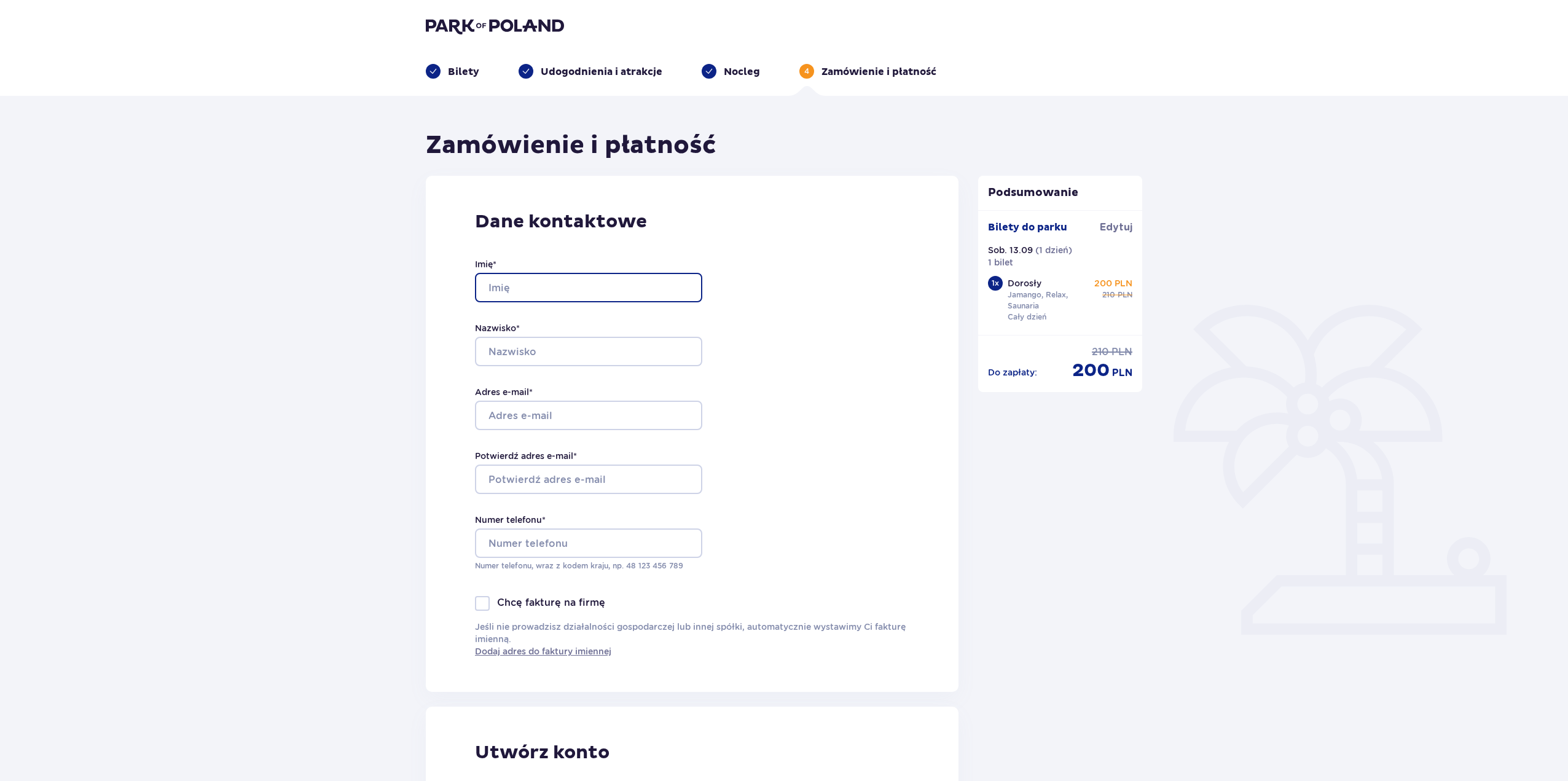
type input "Michał"
type input "Gasek"
click at [565, 403] on input "Adres e-mail *" at bounding box center [588, 415] width 227 height 30
type input "gasekmichal@gmail.com"
click at [572, 488] on input "Potwierdź adres e-mail *" at bounding box center [588, 479] width 227 height 30
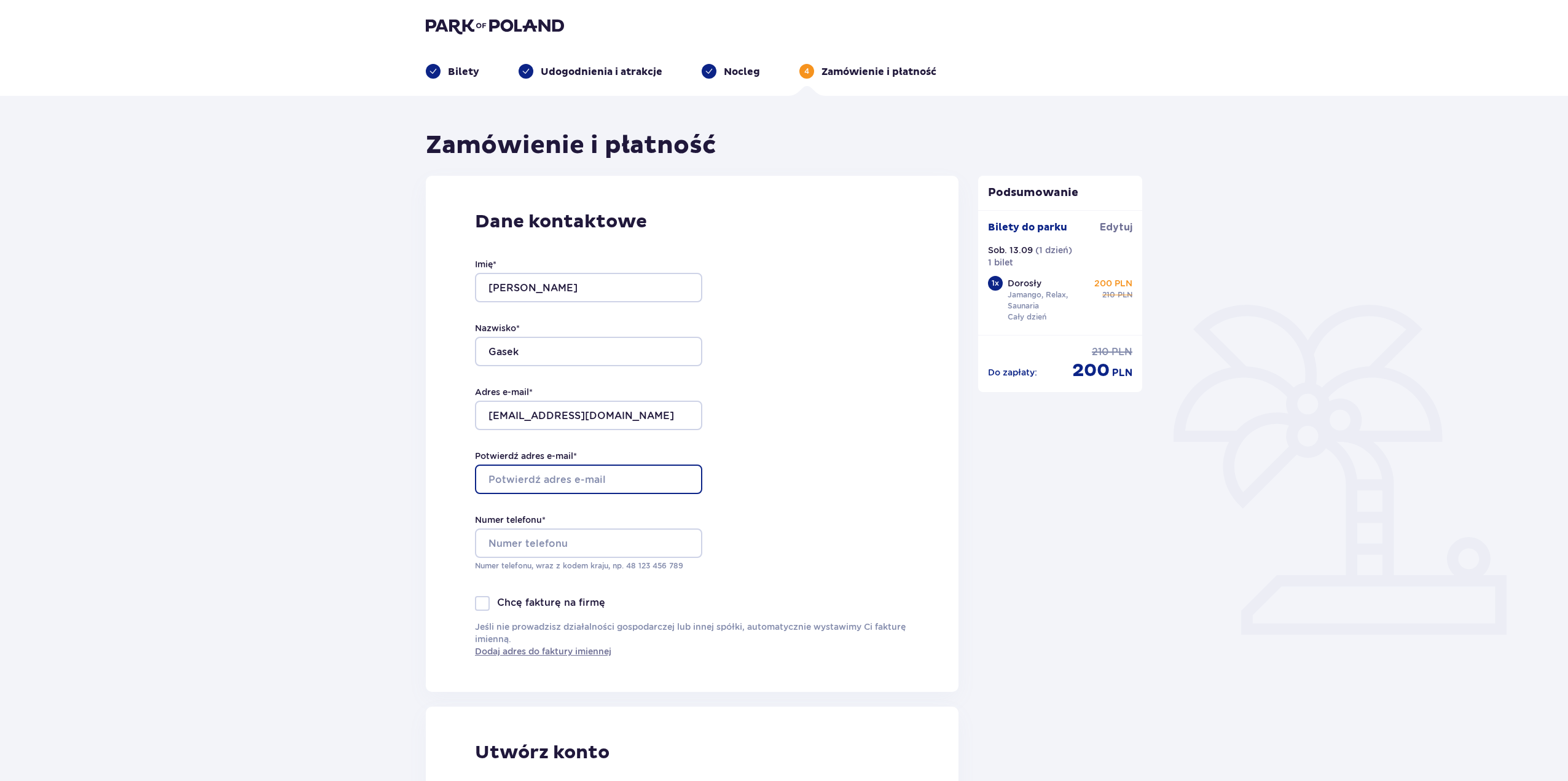
type input "f"
type input "gasekmichal@gmail.com"
click at [565, 544] on input "Numer telefonu *" at bounding box center [588, 543] width 227 height 30
click at [604, 537] on input "Numer telefonu *" at bounding box center [588, 543] width 227 height 30
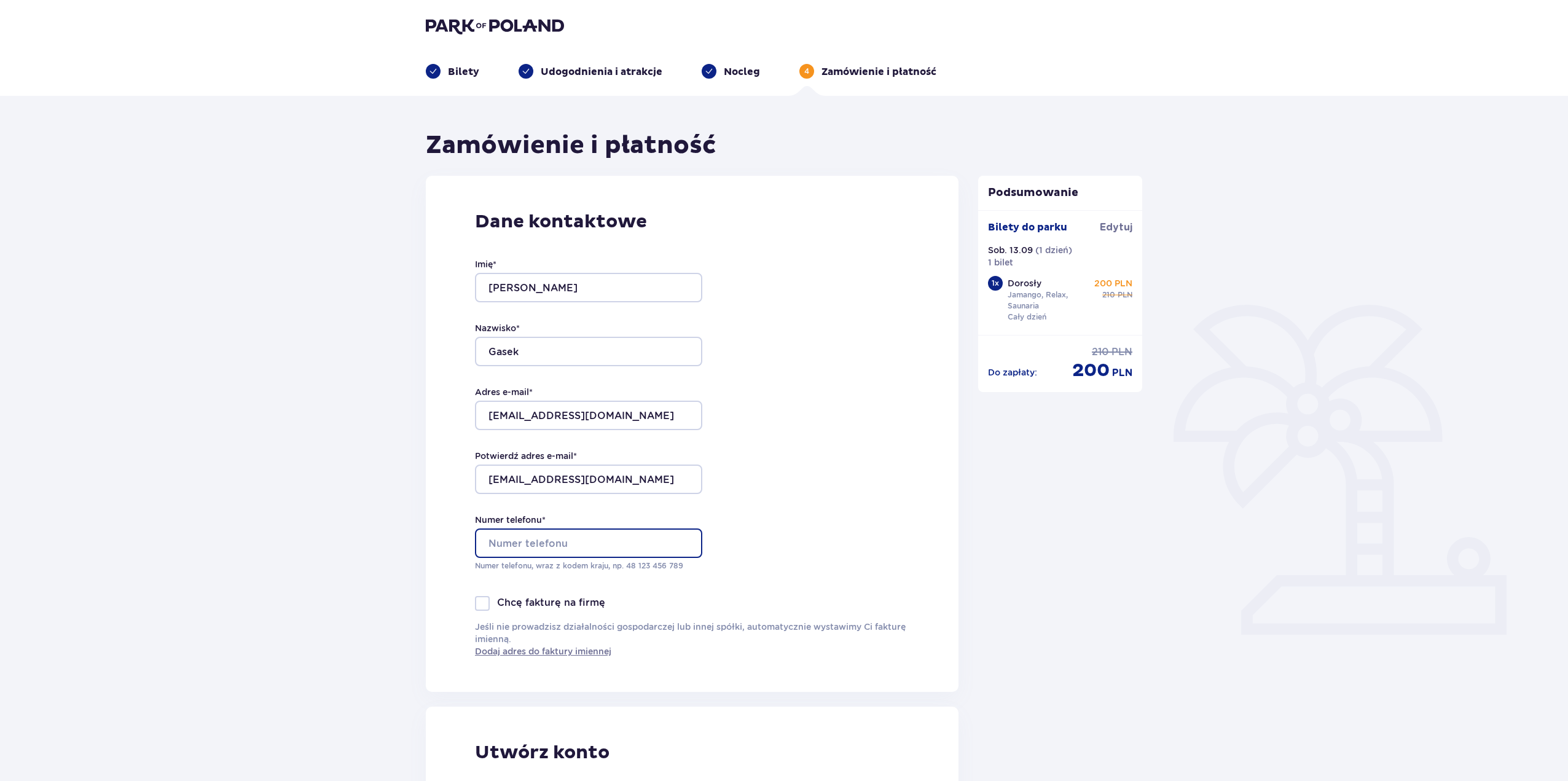
click at [605, 539] on input "Numer telefonu *" at bounding box center [588, 543] width 227 height 30
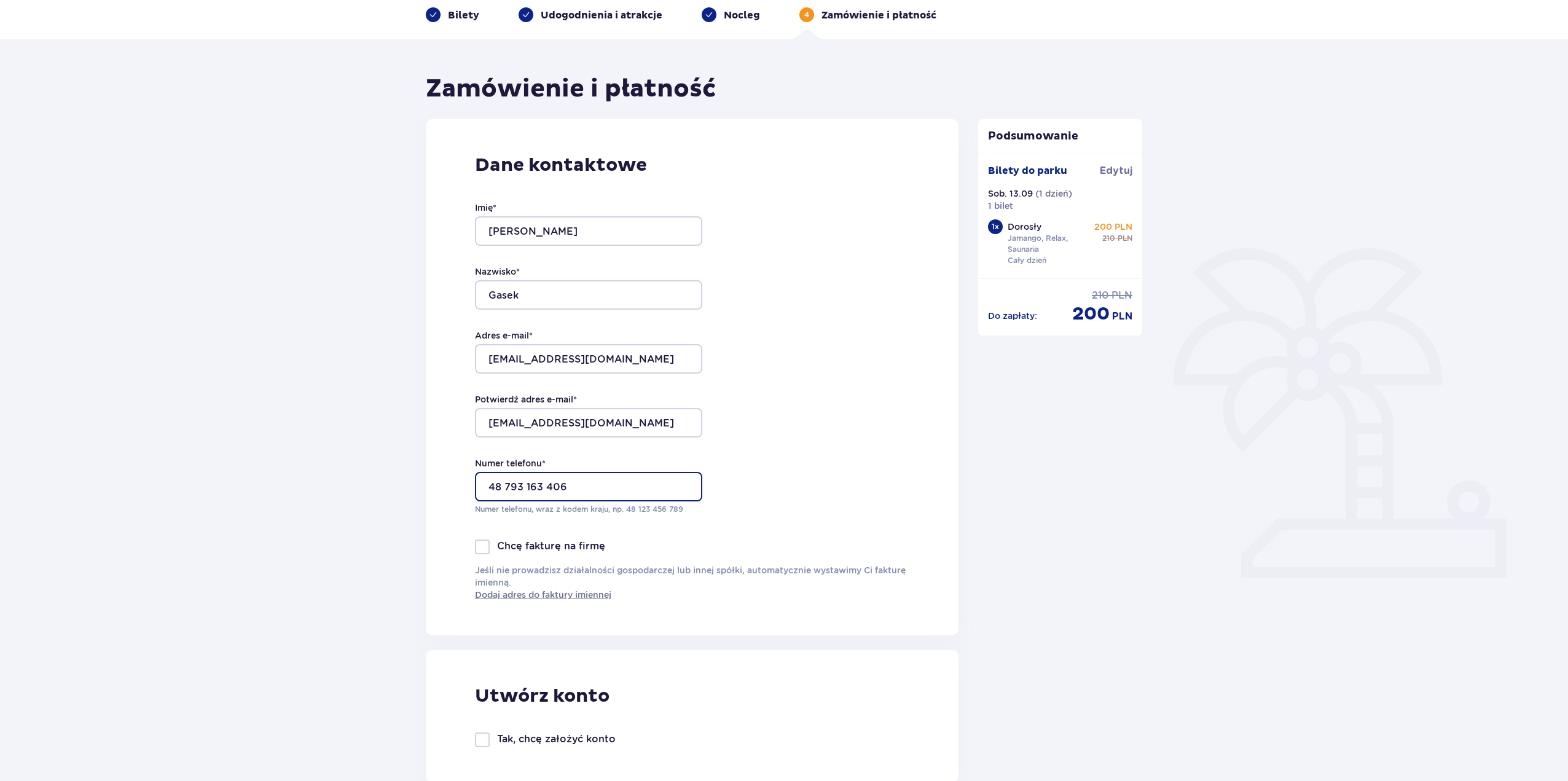
scroll to position [62, 0]
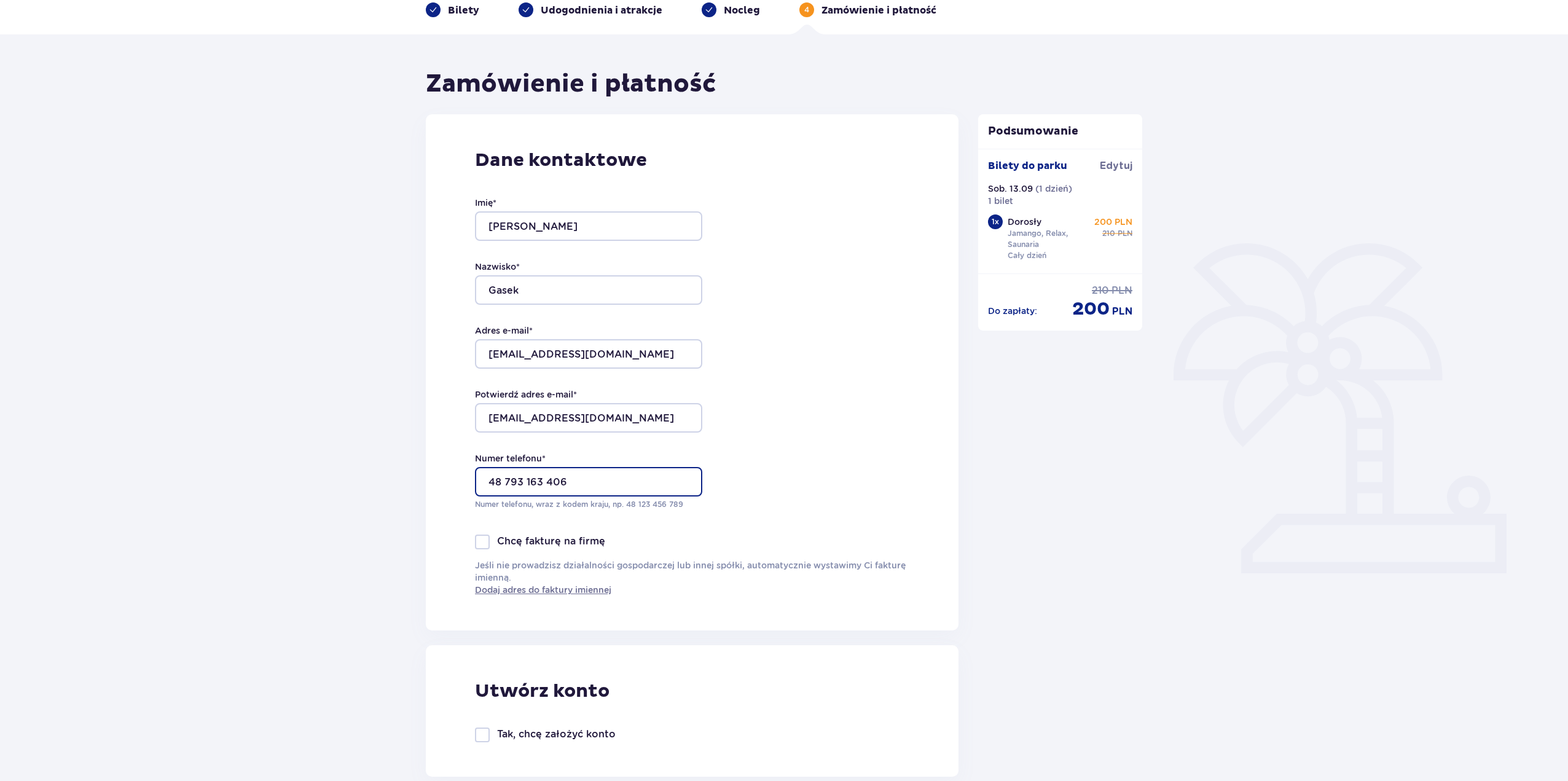
type input "48 793 163 406"
click at [644, 412] on input "gasekmichal@gmail.com" at bounding box center [588, 417] width 227 height 30
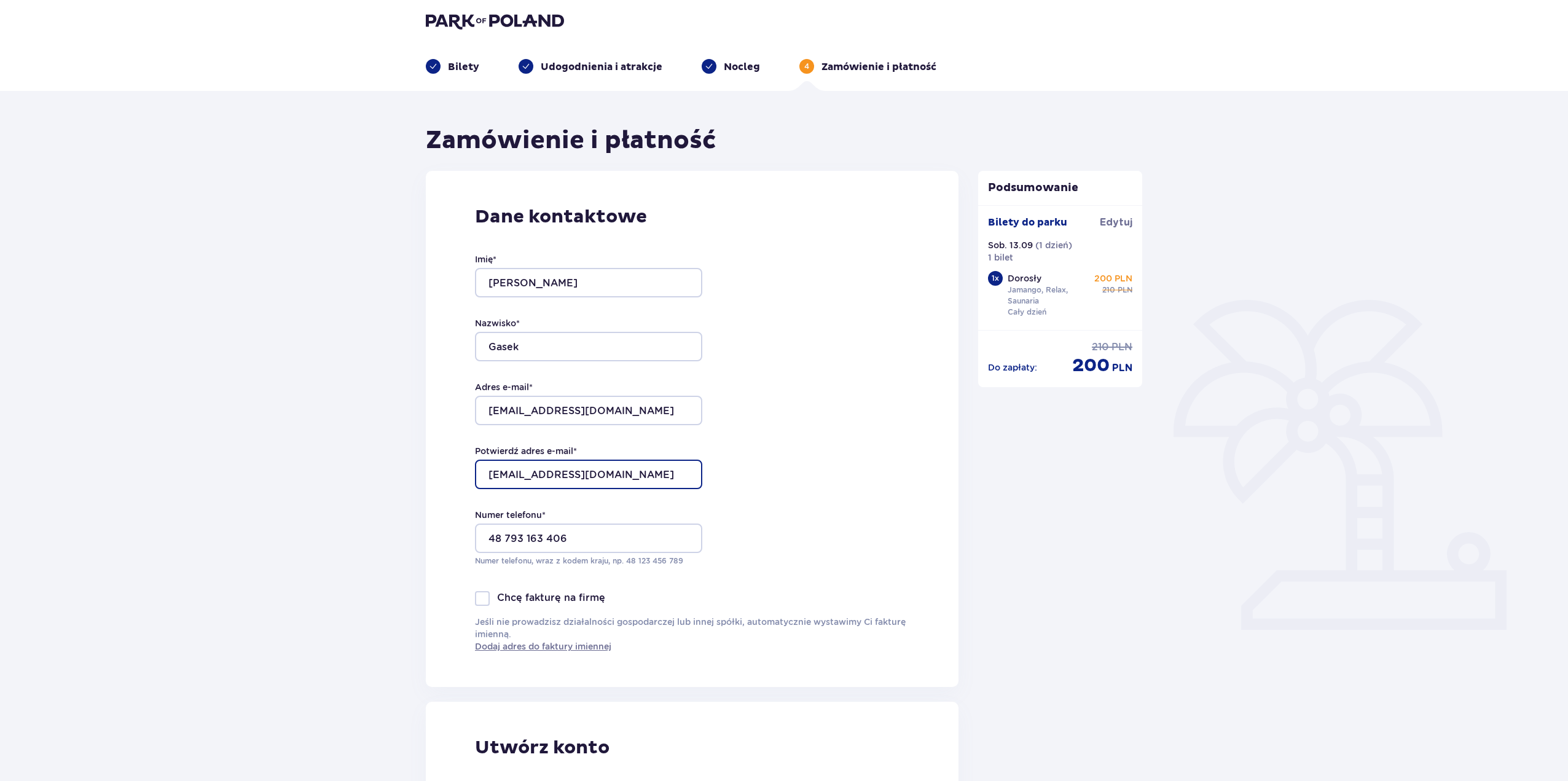
scroll to position [0, 0]
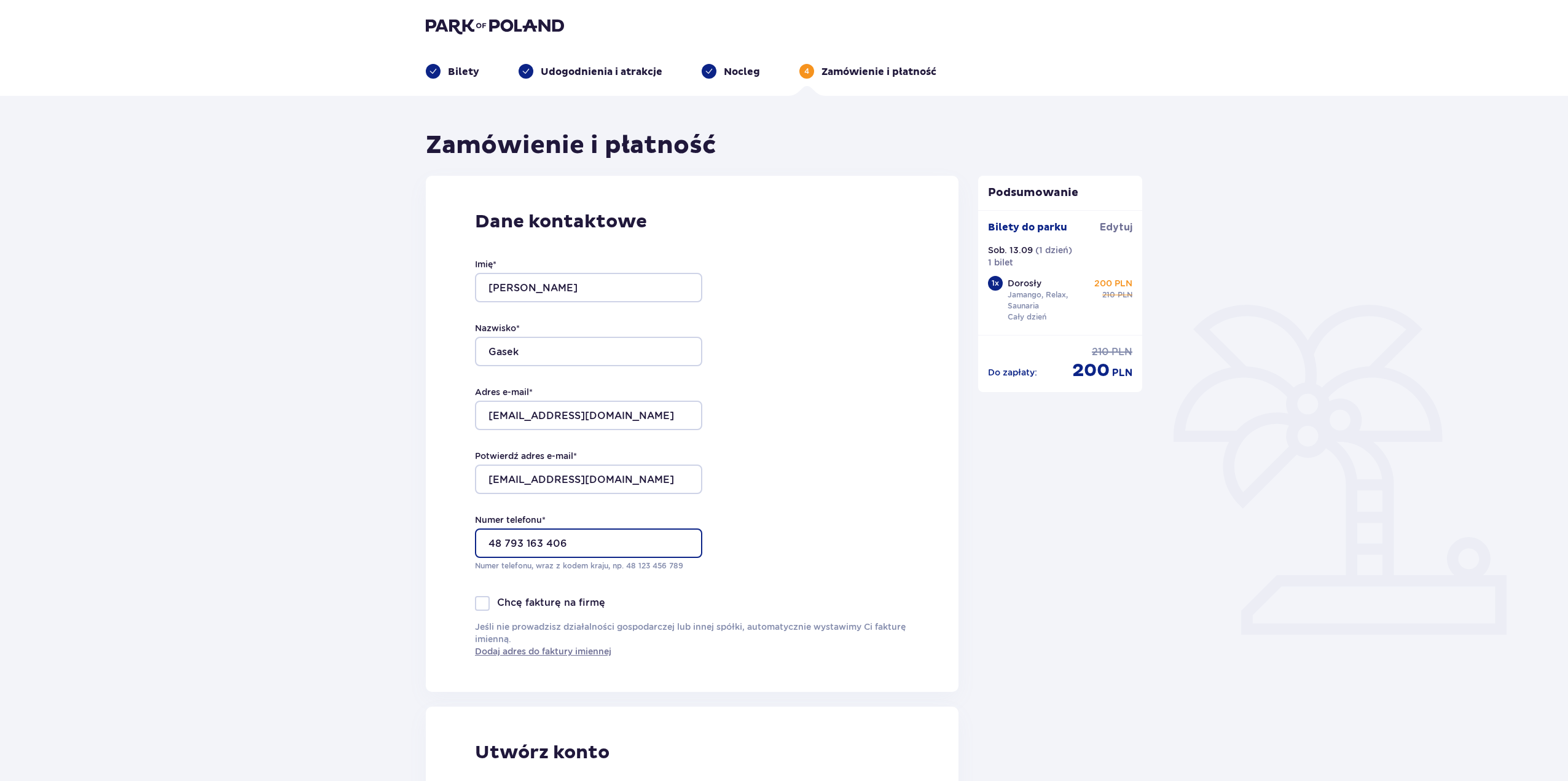
click at [601, 558] on input "48 793 163 406" at bounding box center [588, 543] width 227 height 30
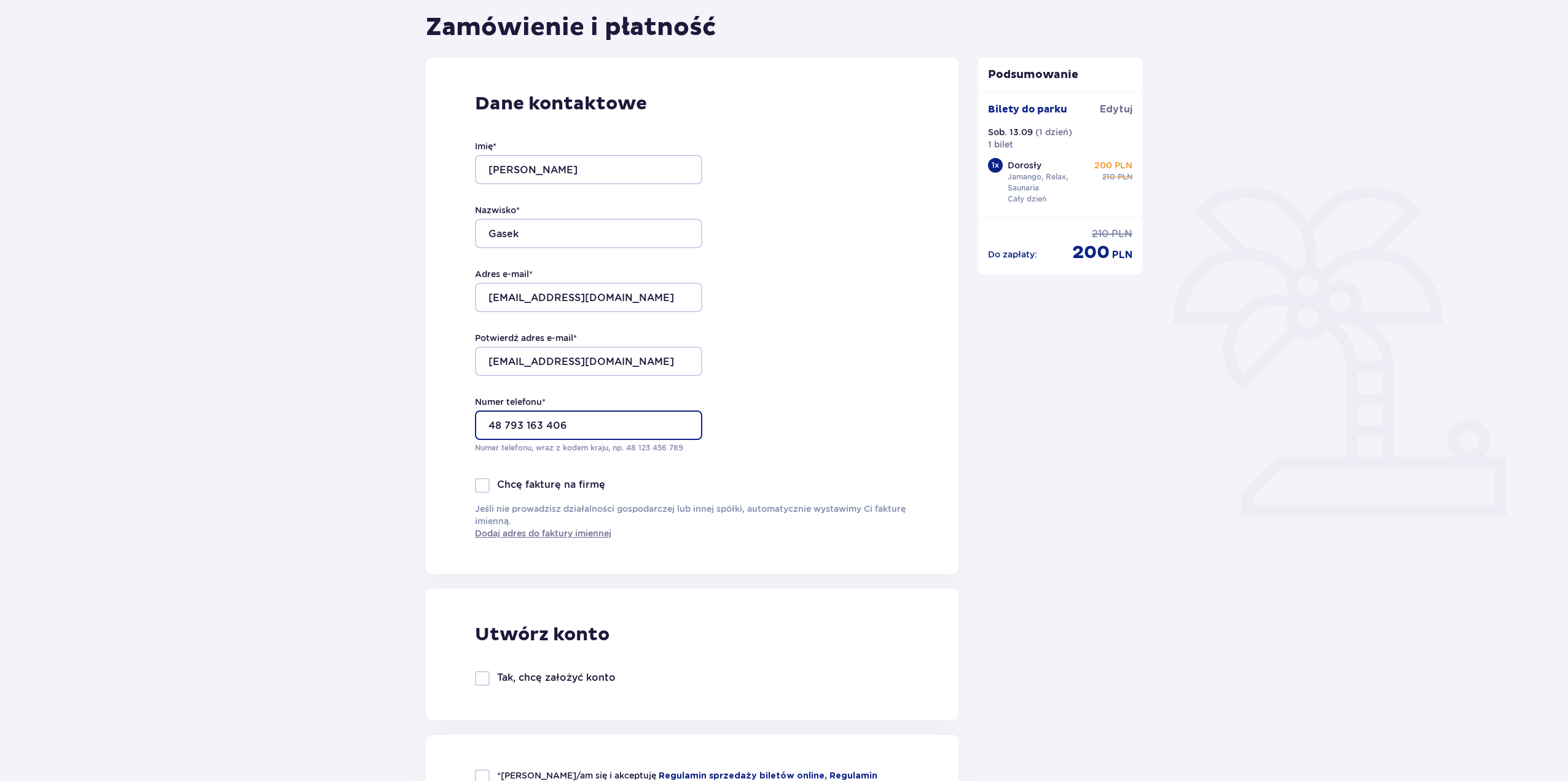
scroll to position [123, 0]
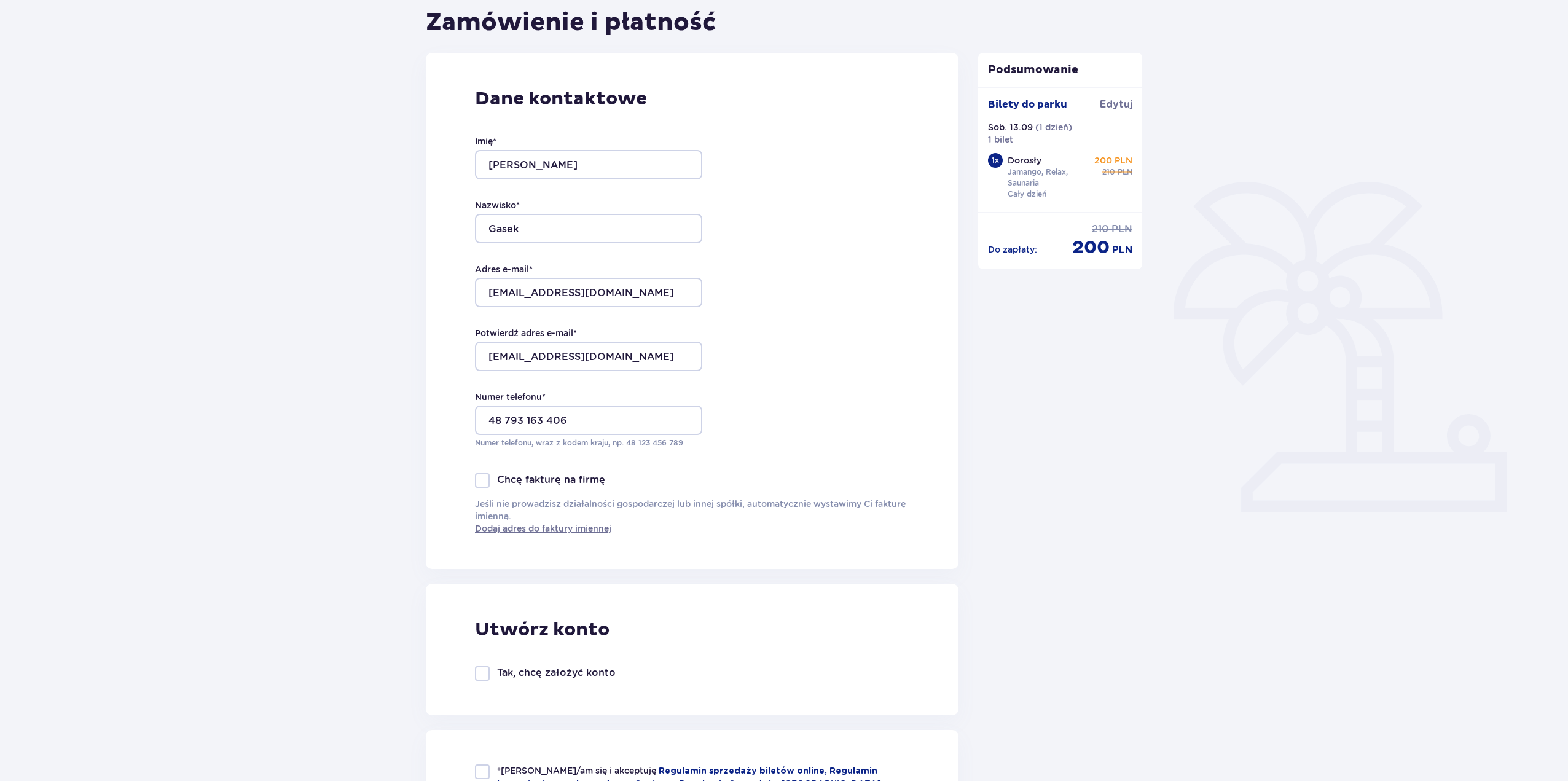
drag, startPoint x: 500, startPoint y: 511, endPoint x: 554, endPoint y: 490, distance: 57.9
drag, startPoint x: 576, startPoint y: 478, endPoint x: 569, endPoint y: 480, distance: 7.3
drag, startPoint x: 635, startPoint y: 471, endPoint x: 618, endPoint y: 540, distance: 71.1
drag, startPoint x: 596, startPoint y: 408, endPoint x: 592, endPoint y: 461, distance: 53.2
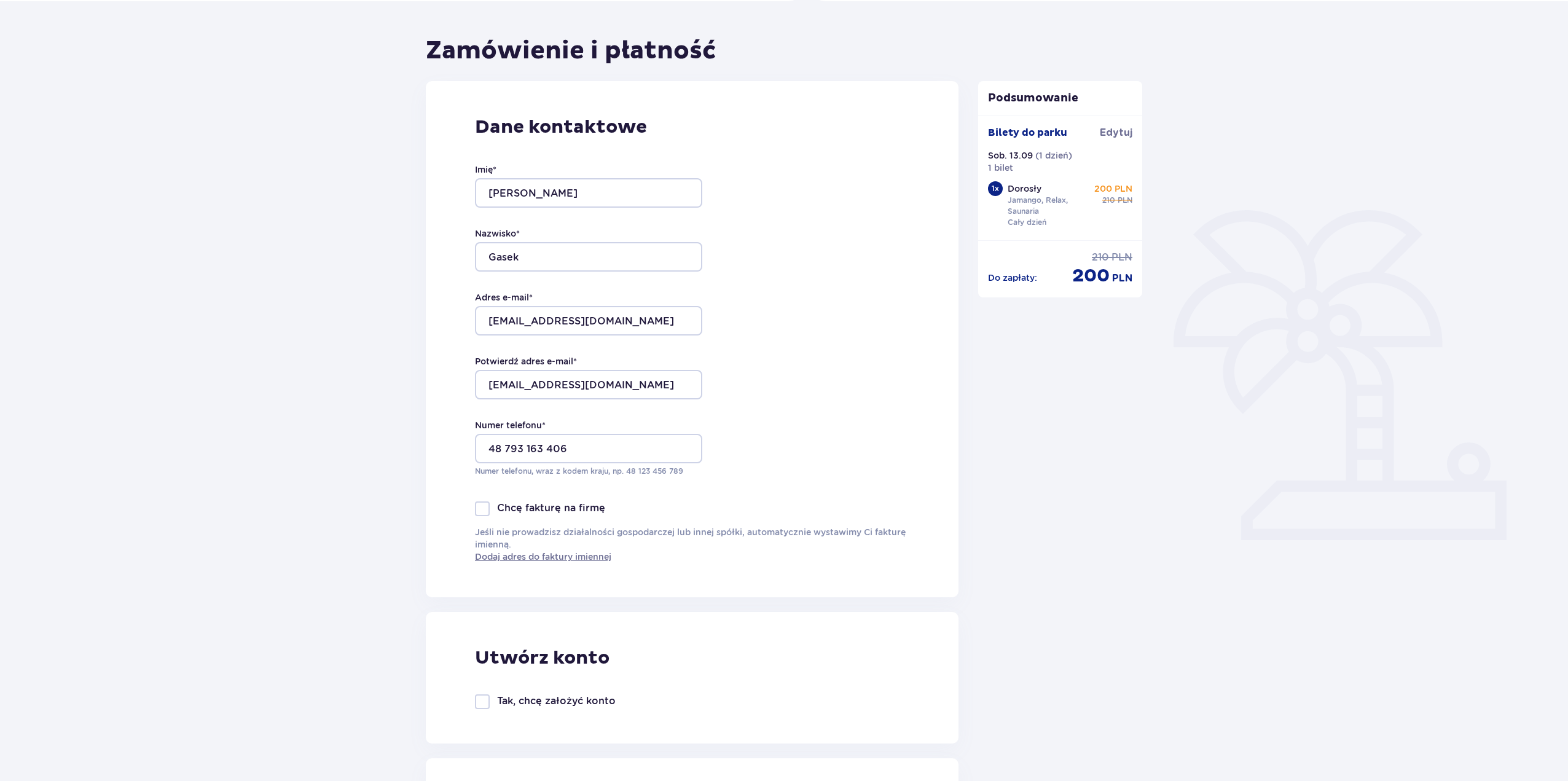
drag, startPoint x: 637, startPoint y: 707, endPoint x: 640, endPoint y: 701, distance: 6.7
drag, startPoint x: 161, startPoint y: 585, endPoint x: 360, endPoint y: 499, distance: 216.8
drag, startPoint x: 254, startPoint y: 400, endPoint x: 281, endPoint y: 417, distance: 31.9
drag, startPoint x: 315, startPoint y: 388, endPoint x: 321, endPoint y: 377, distance: 12.5
drag, startPoint x: 397, startPoint y: 342, endPoint x: 414, endPoint y: 425, distance: 84.7
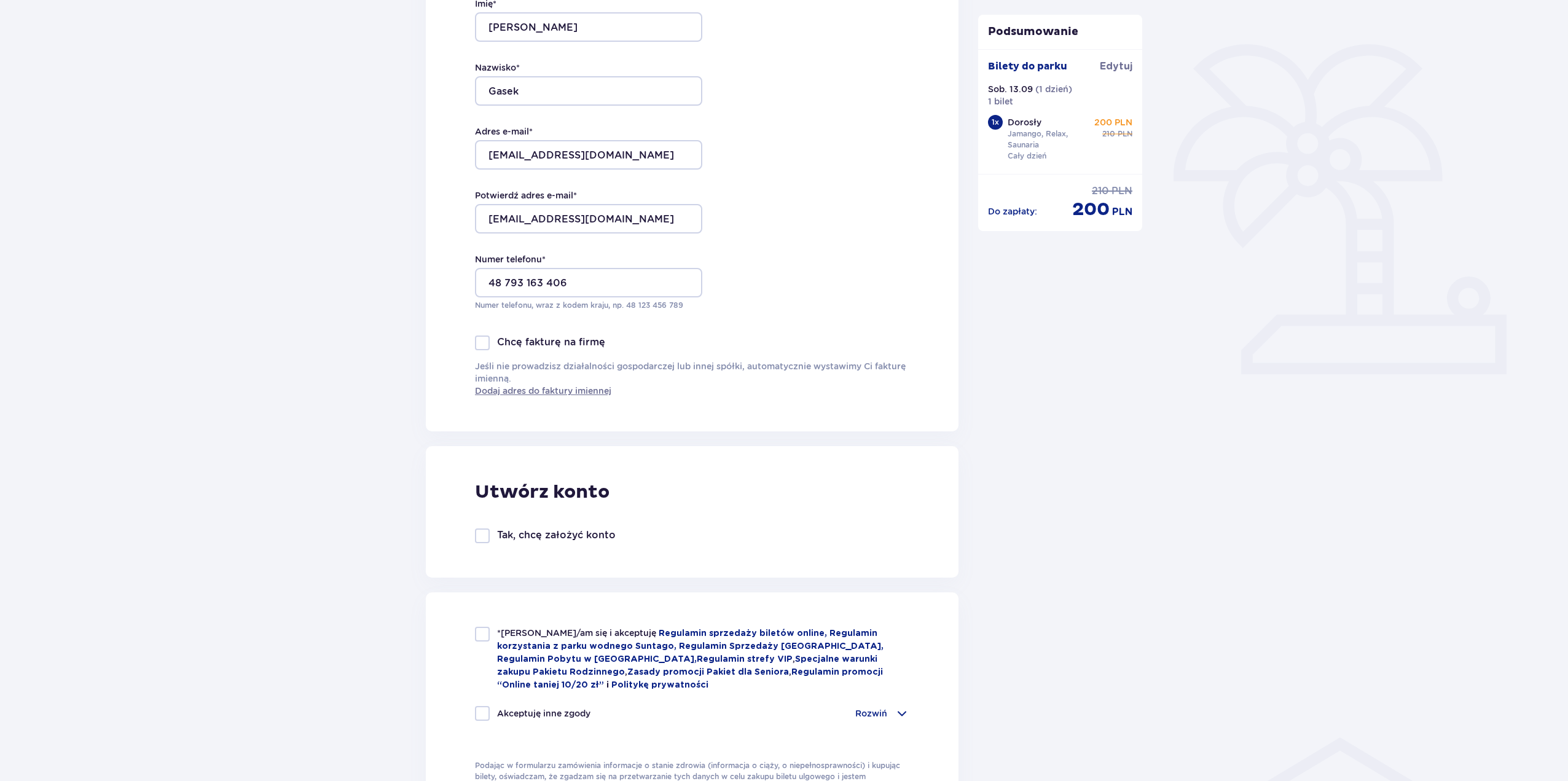
scroll to position [277, 0]
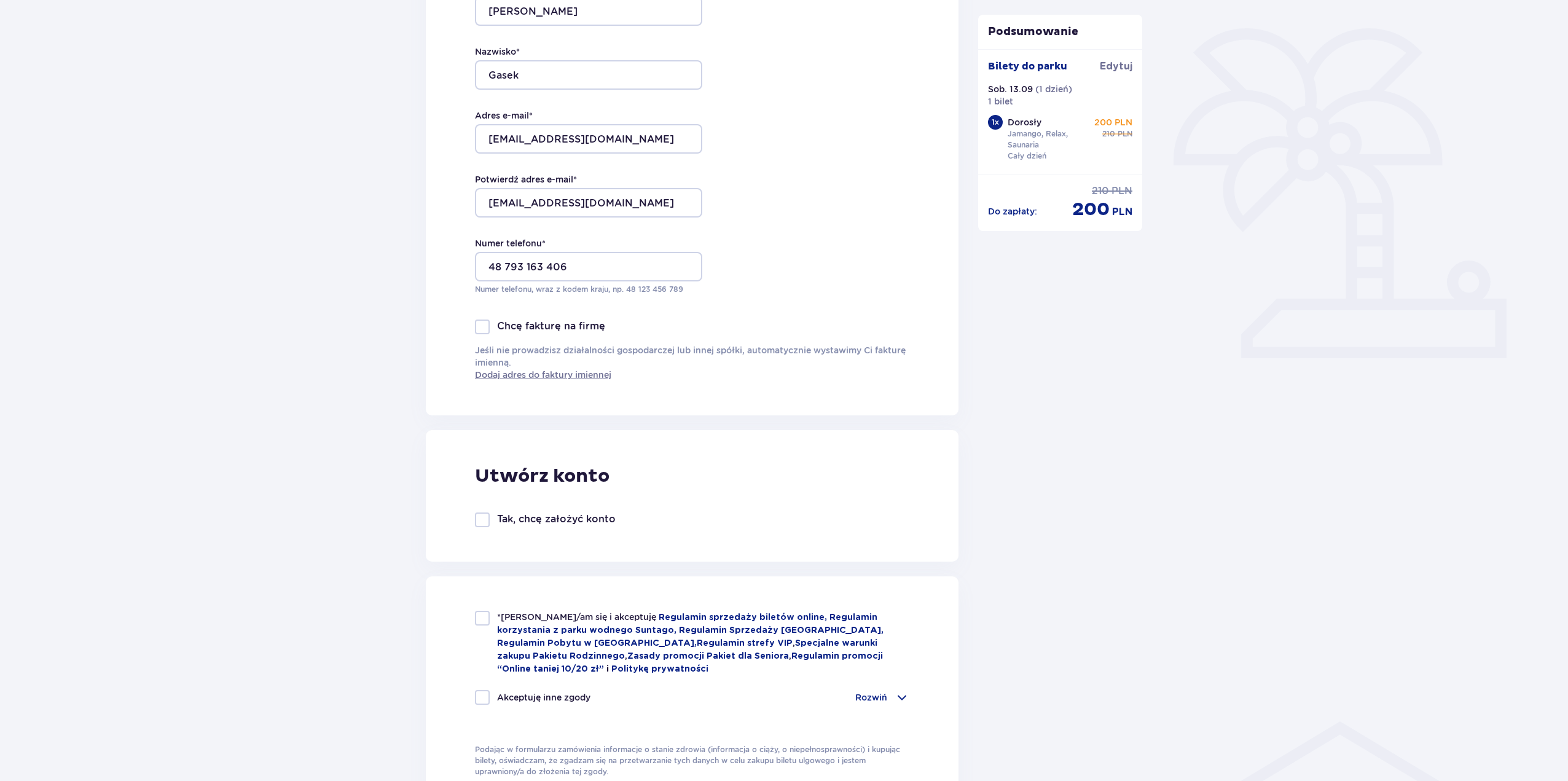
drag, startPoint x: 599, startPoint y: 528, endPoint x: 553, endPoint y: 486, distance: 62.3
drag, startPoint x: 553, startPoint y: 486, endPoint x: 535, endPoint y: 517, distance: 35.8
drag, startPoint x: 535, startPoint y: 517, endPoint x: 600, endPoint y: 529, distance: 66.1
click at [480, 629] on div "*Zapoznałem/am się i akceptuję Regulamin sprzedaży biletów online, Regulamin ko…" at bounding box center [692, 643] width 434 height 65
checkbox input "true"
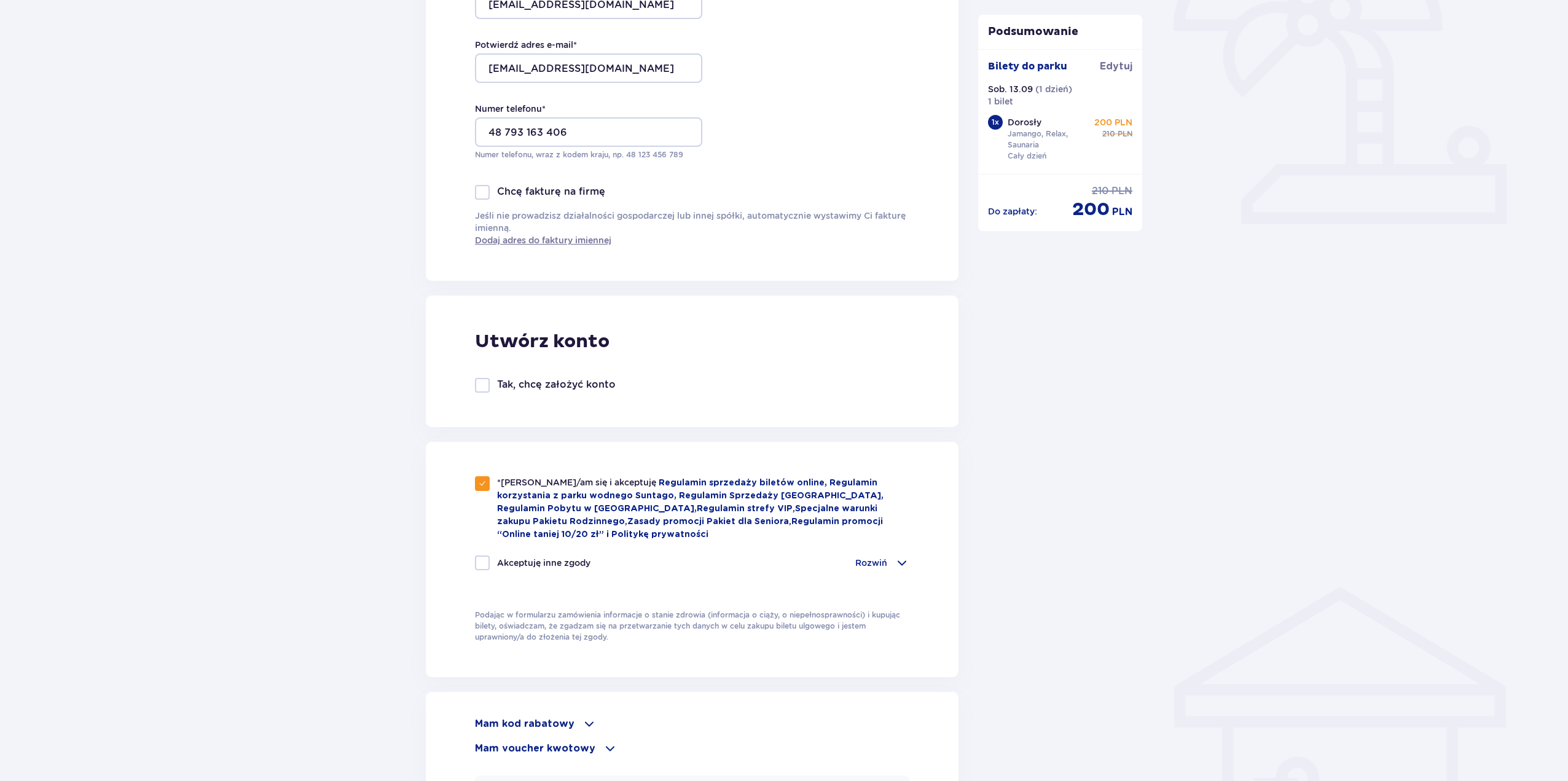
scroll to position [399, 0]
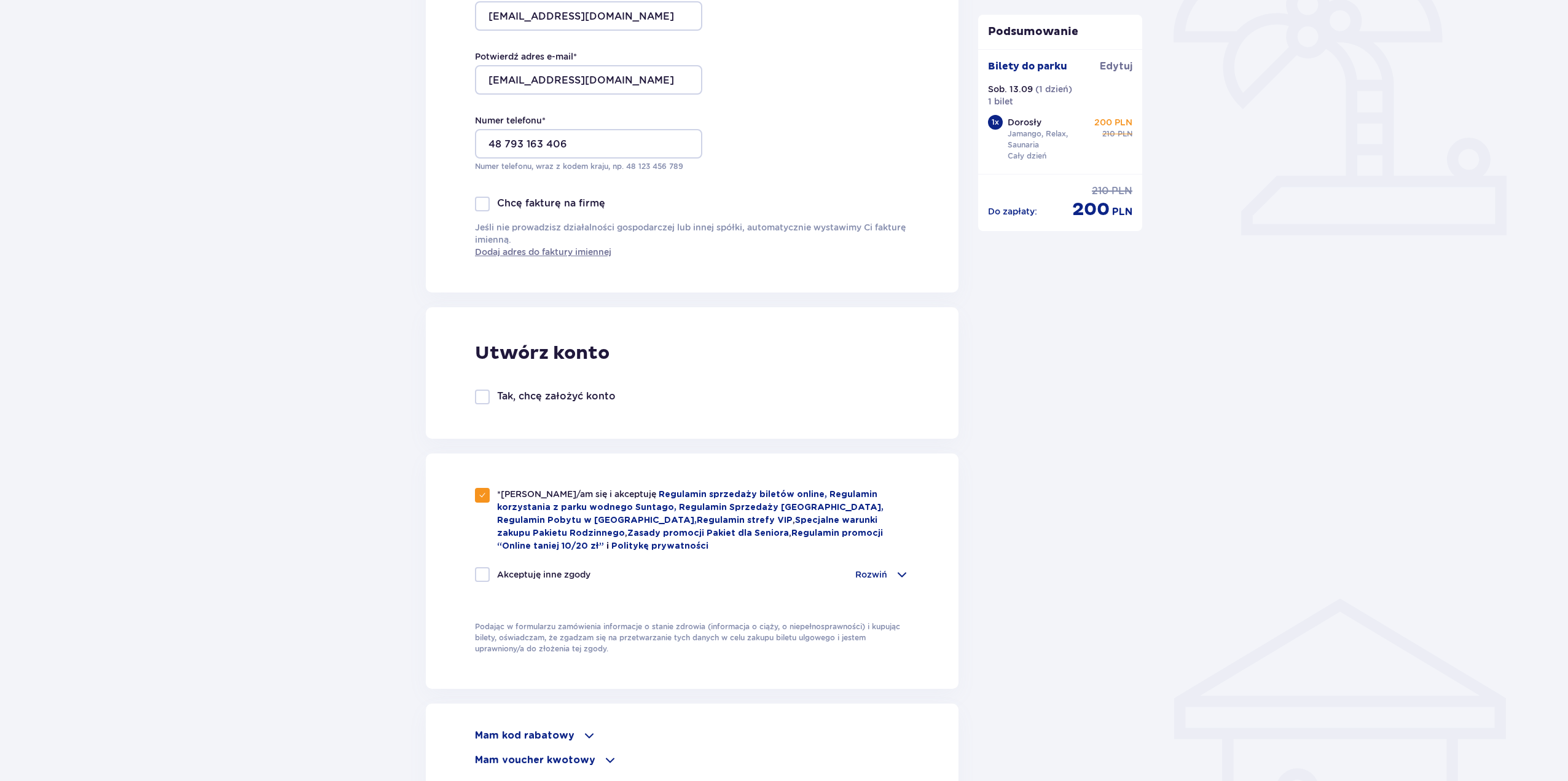
click at [906, 567] on span at bounding box center [901, 574] width 14 height 14
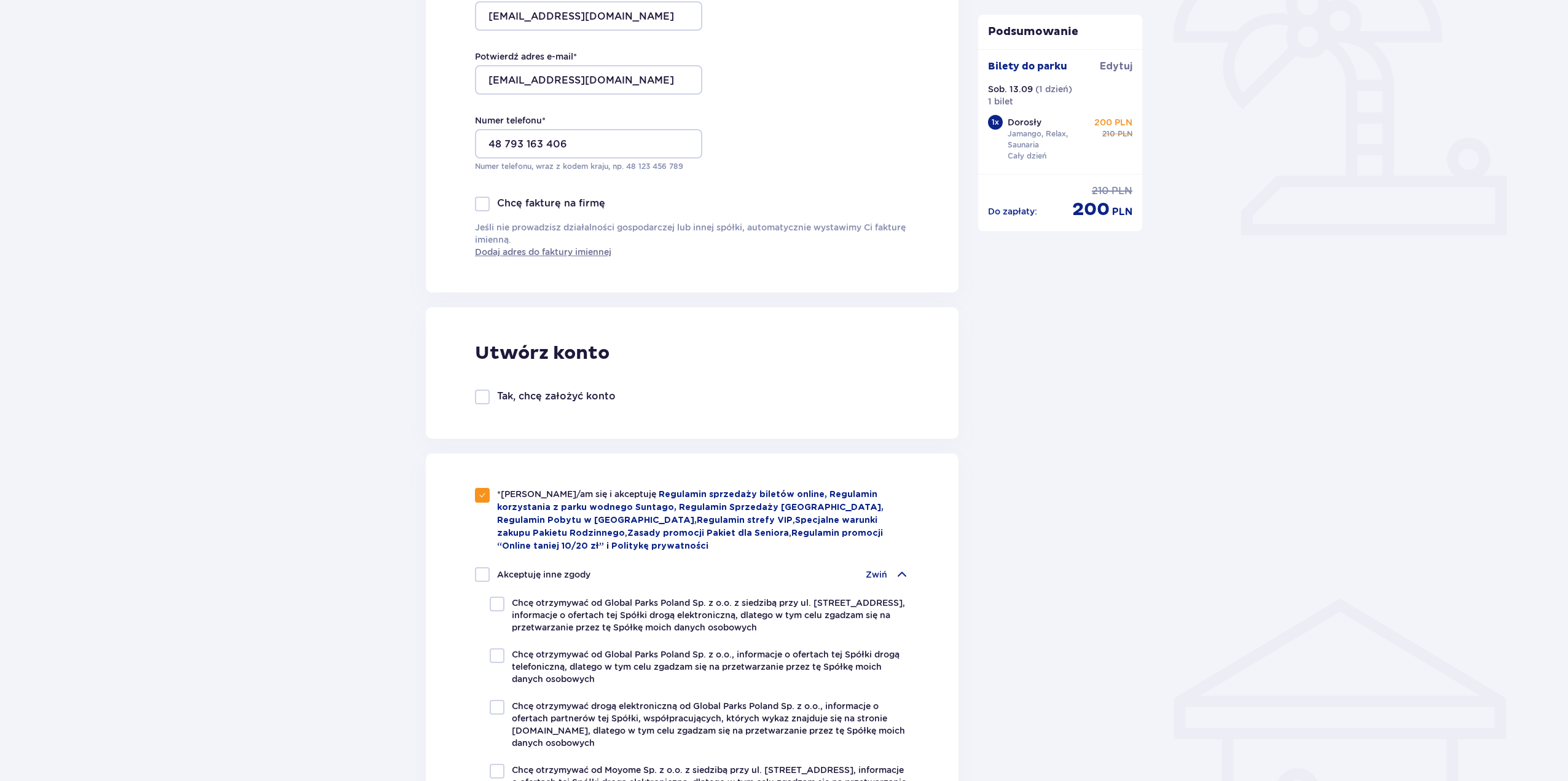
click at [898, 572] on span at bounding box center [901, 574] width 14 height 14
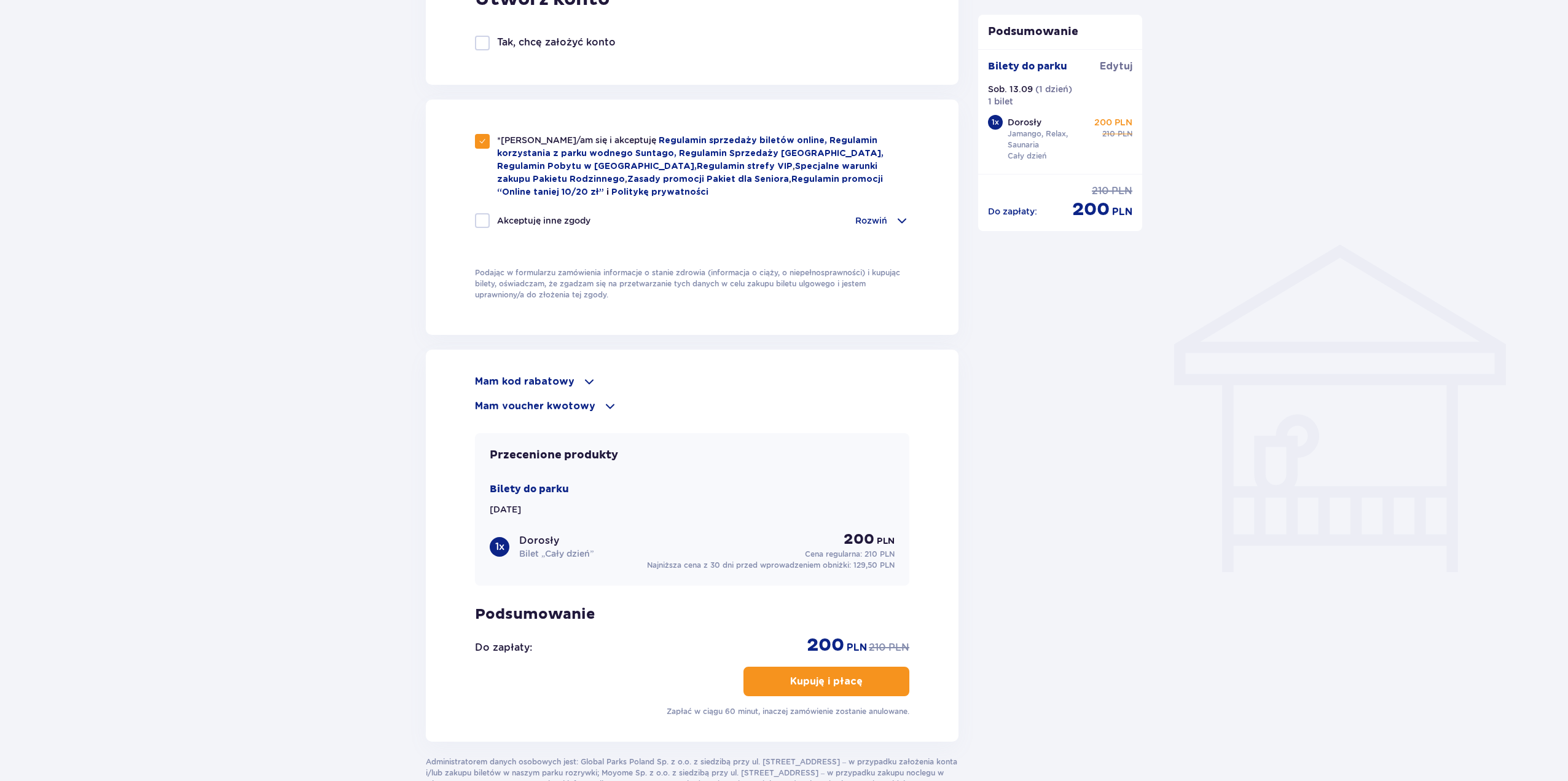
scroll to position [768, 0]
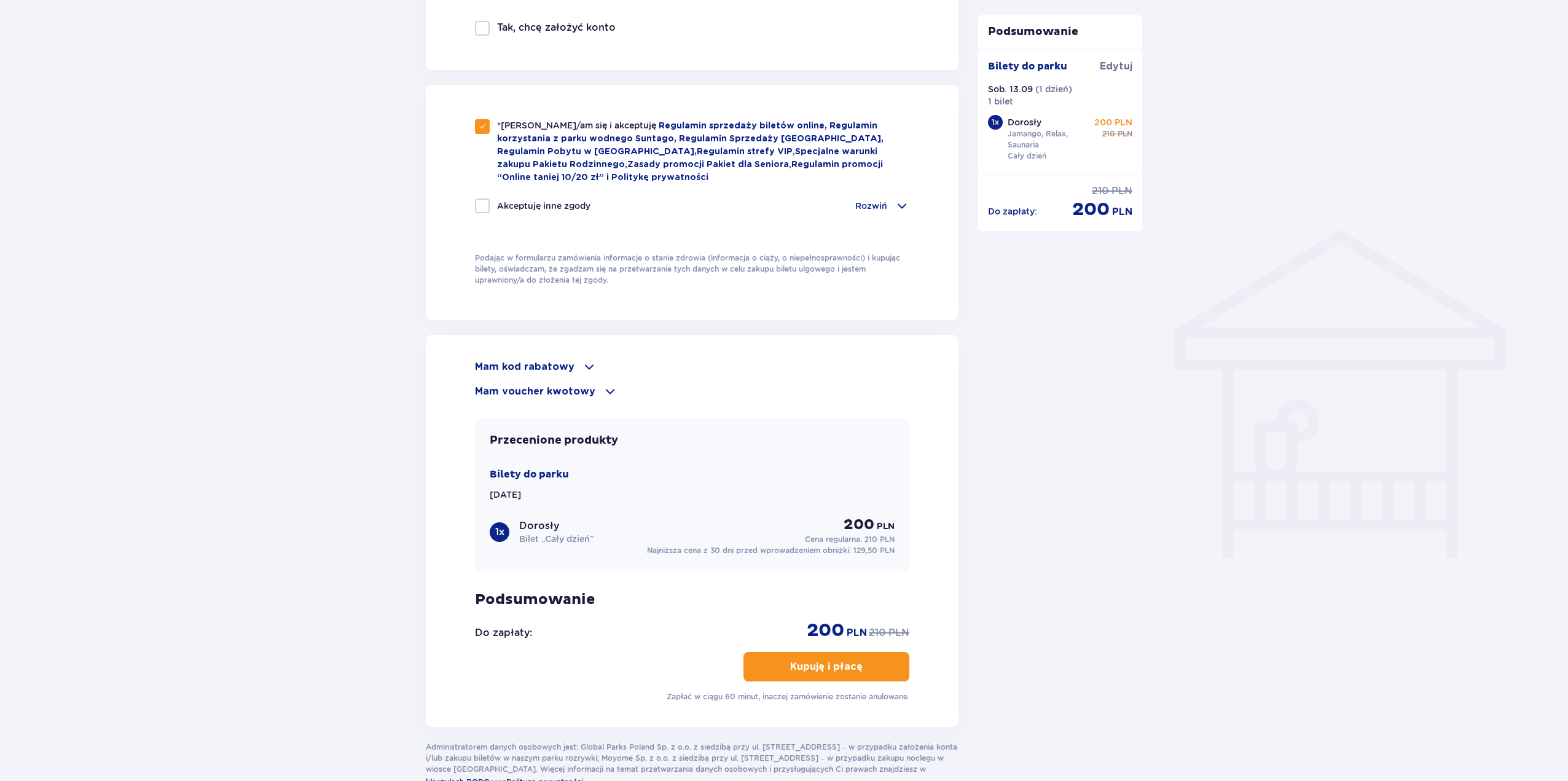
click at [813, 667] on p "Kupuję i płacę" at bounding box center [826, 666] width 73 height 14
